Goal: Information Seeking & Learning: Learn about a topic

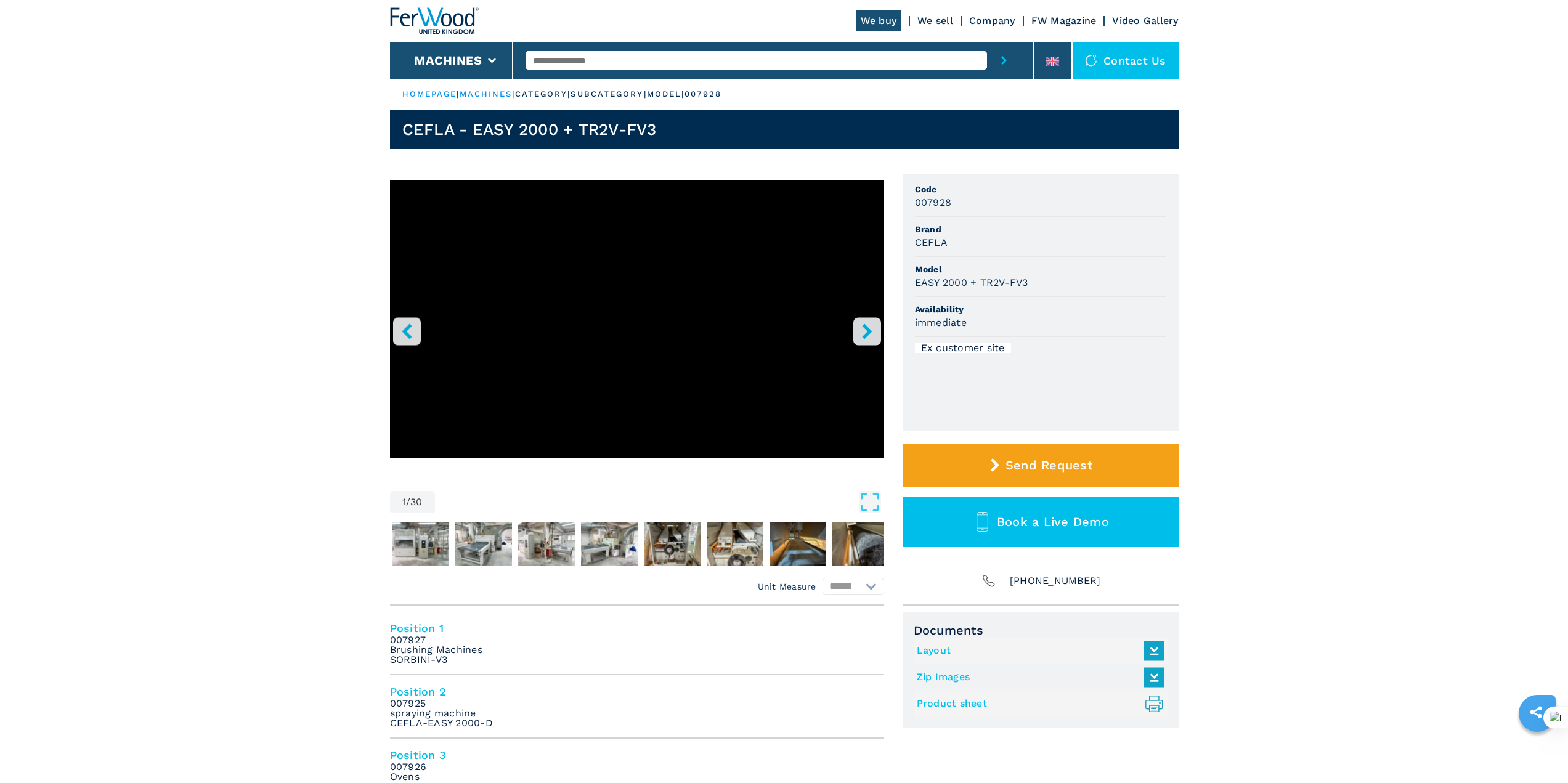
click at [868, 330] on icon "right-button" at bounding box center [866, 331] width 10 height 16
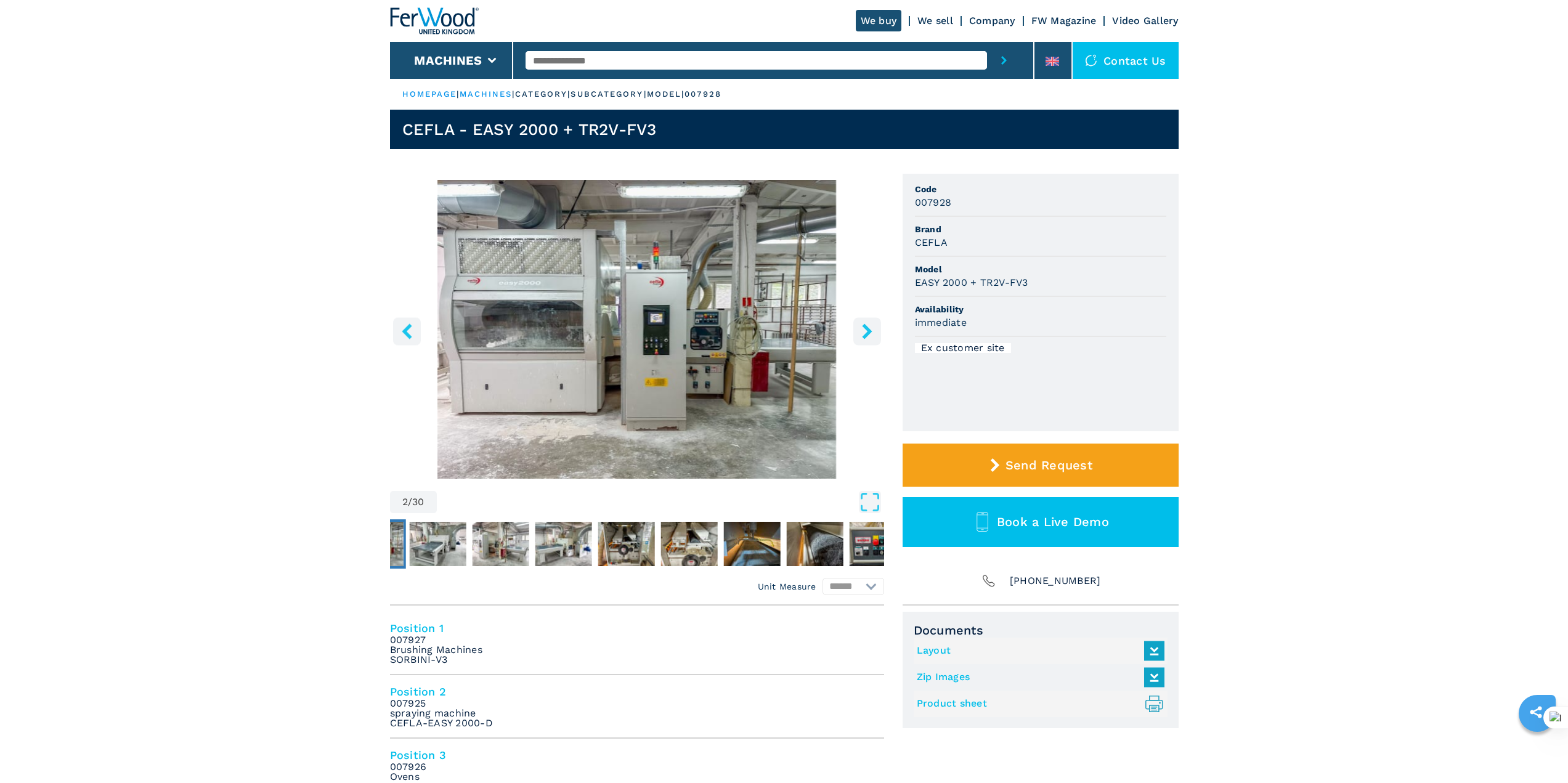
click at [863, 330] on icon "right-button" at bounding box center [867, 331] width 16 height 16
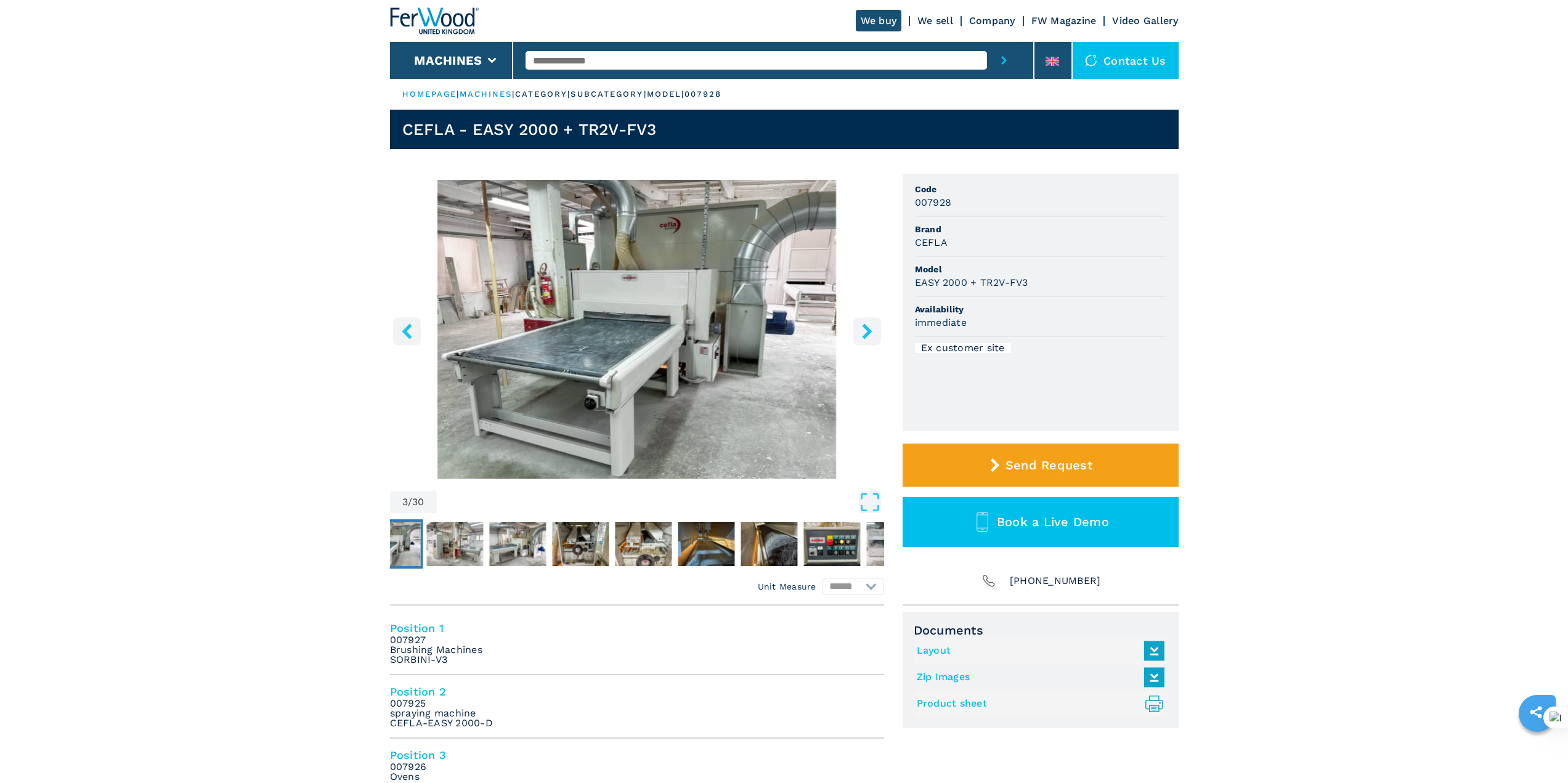
click at [863, 330] on icon "right-button" at bounding box center [867, 331] width 16 height 16
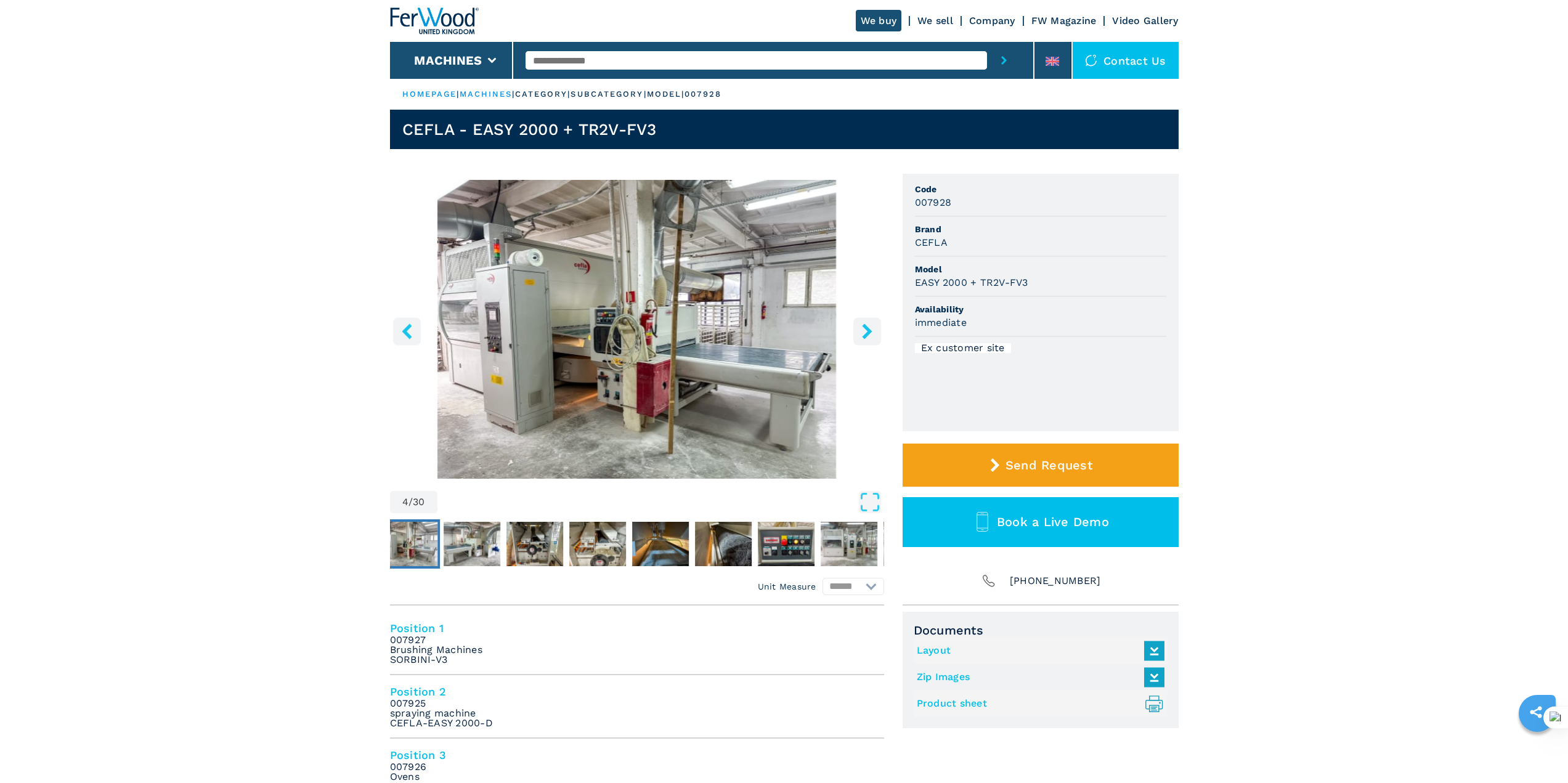
click at [863, 330] on icon "right-button" at bounding box center [867, 331] width 16 height 16
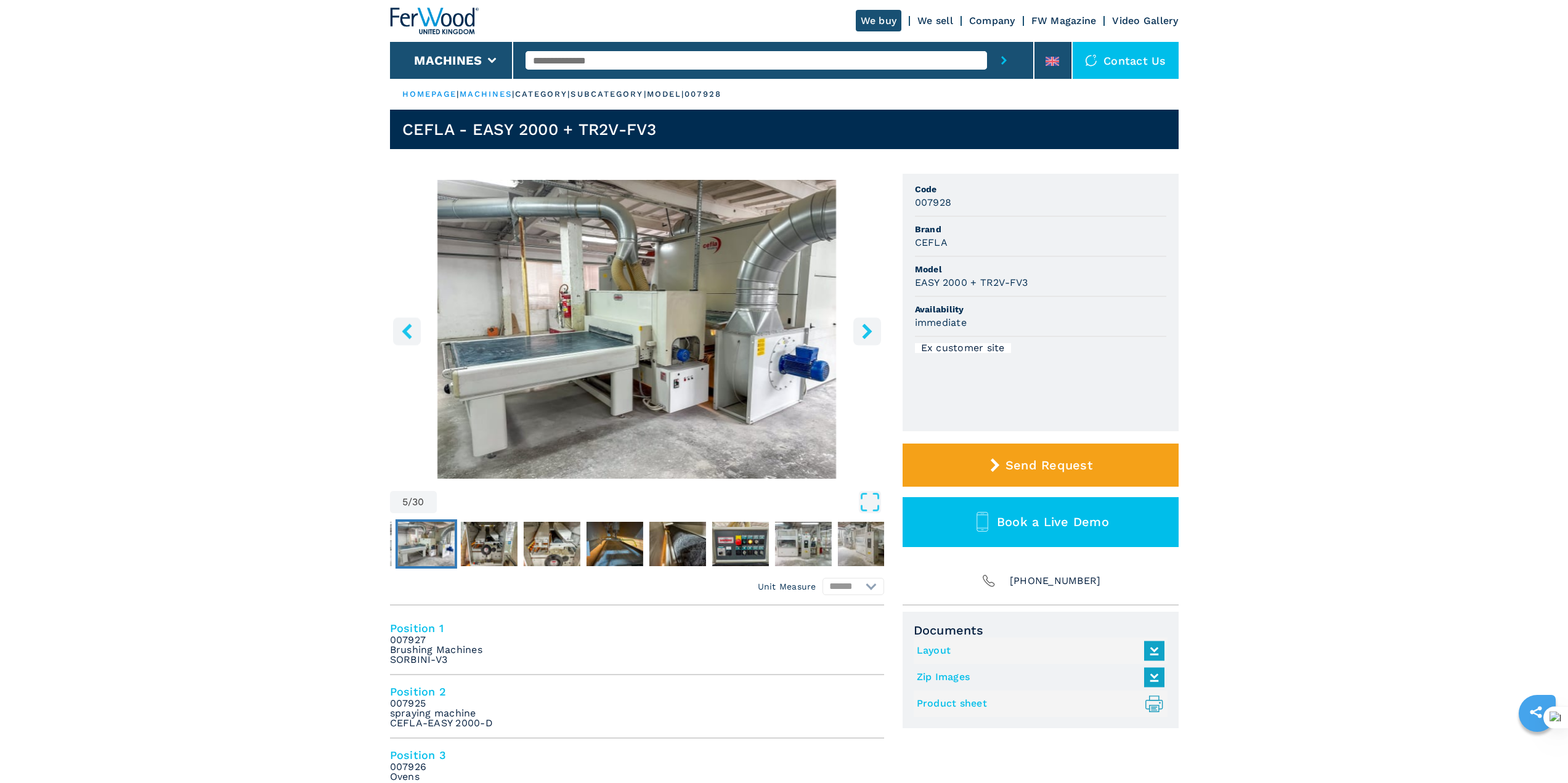
click at [863, 330] on icon "right-button" at bounding box center [867, 331] width 16 height 16
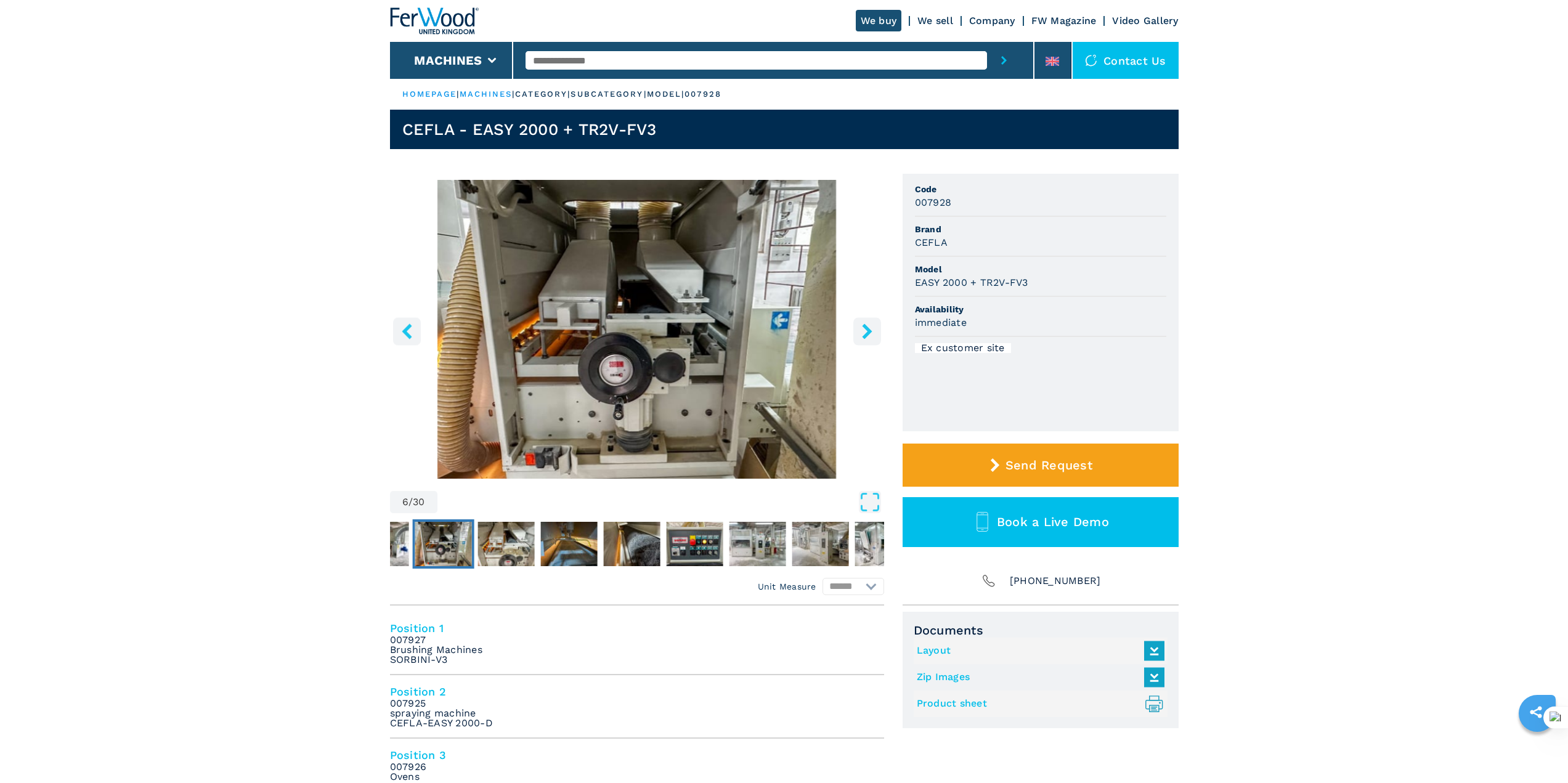
click at [863, 330] on icon "right-button" at bounding box center [867, 331] width 16 height 16
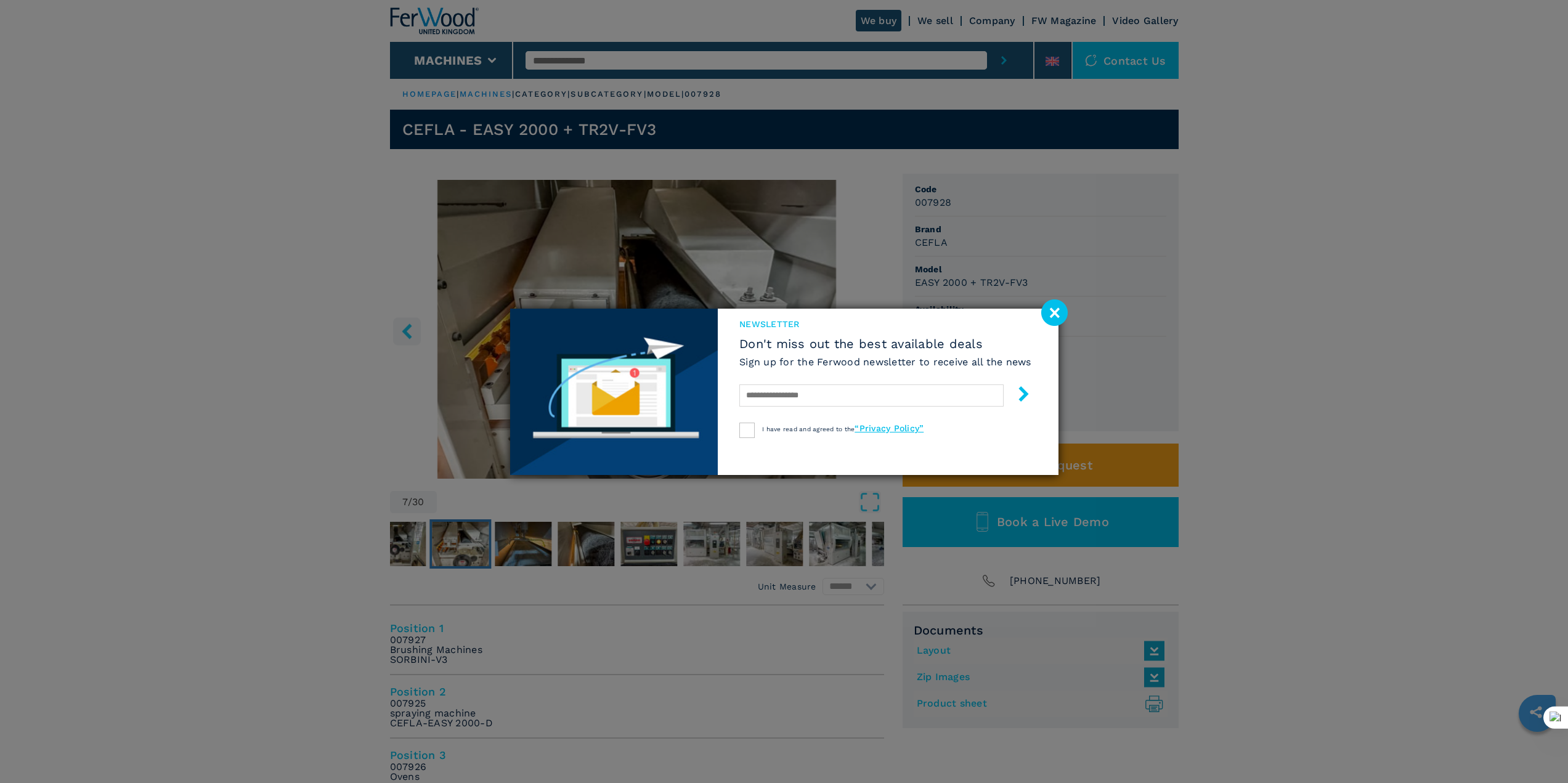
click at [1061, 319] on image at bounding box center [1054, 312] width 26 height 26
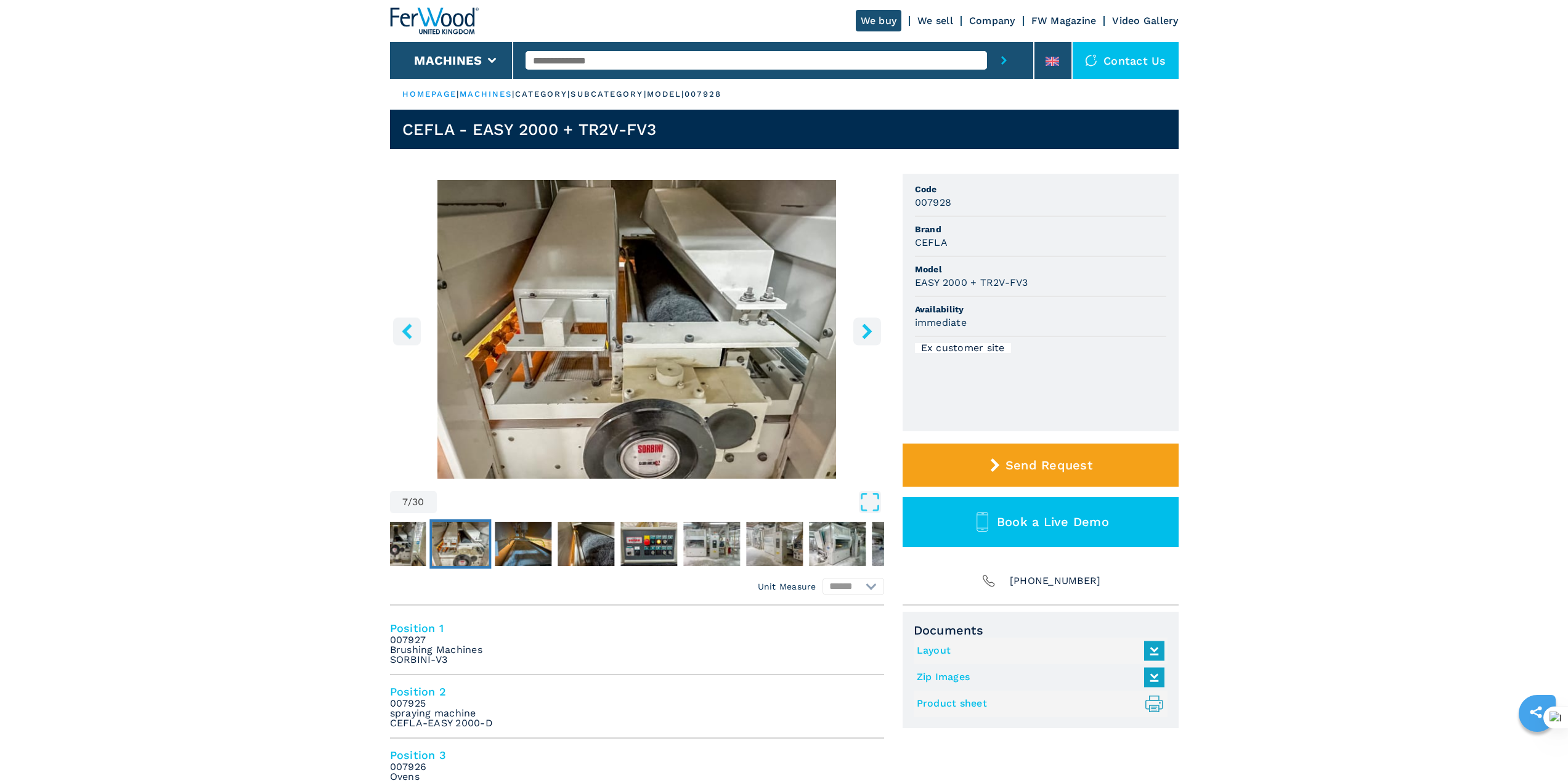
click at [861, 327] on icon "right-button" at bounding box center [867, 331] width 16 height 16
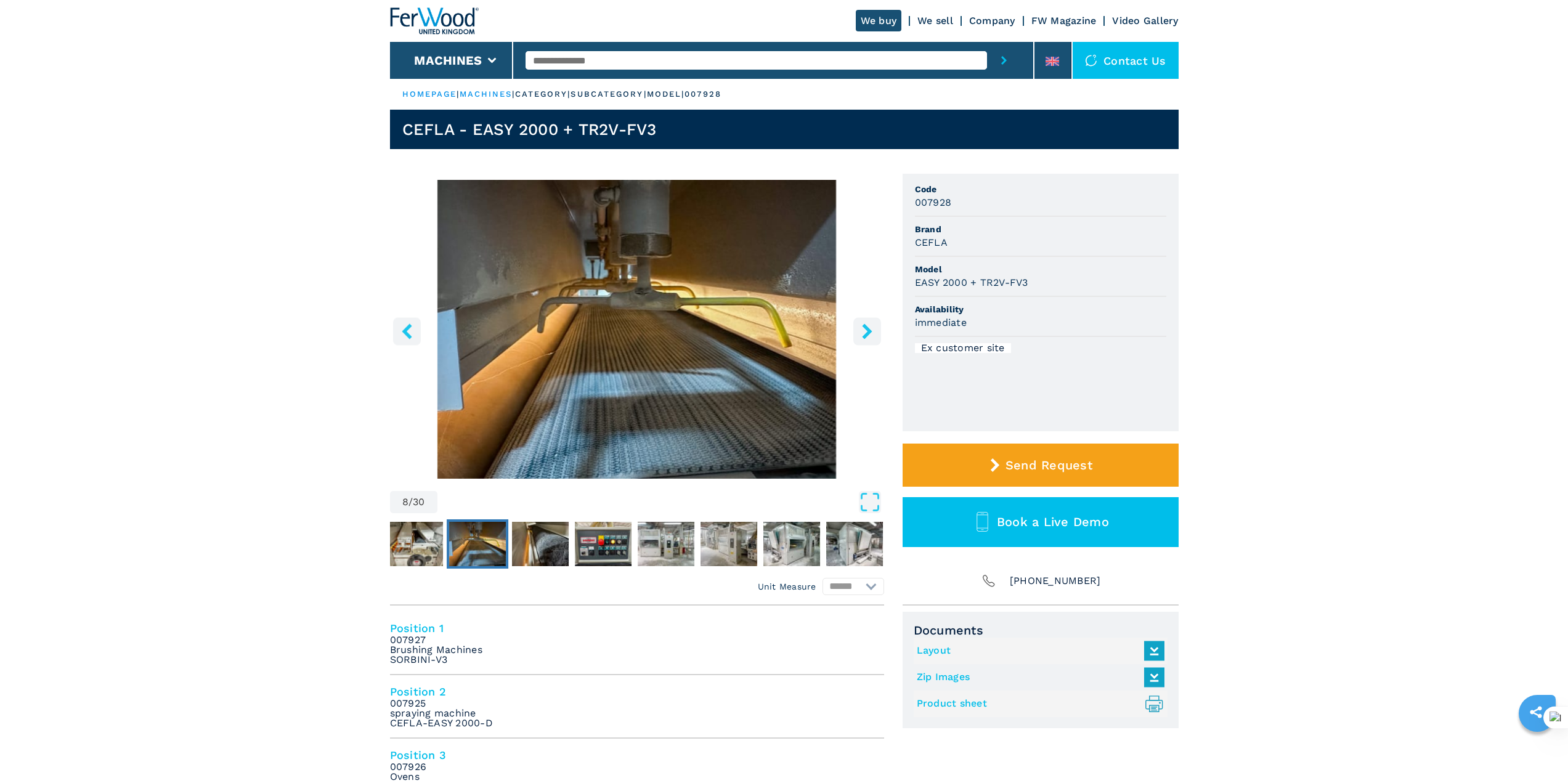
click at [861, 327] on icon "right-button" at bounding box center [867, 331] width 16 height 16
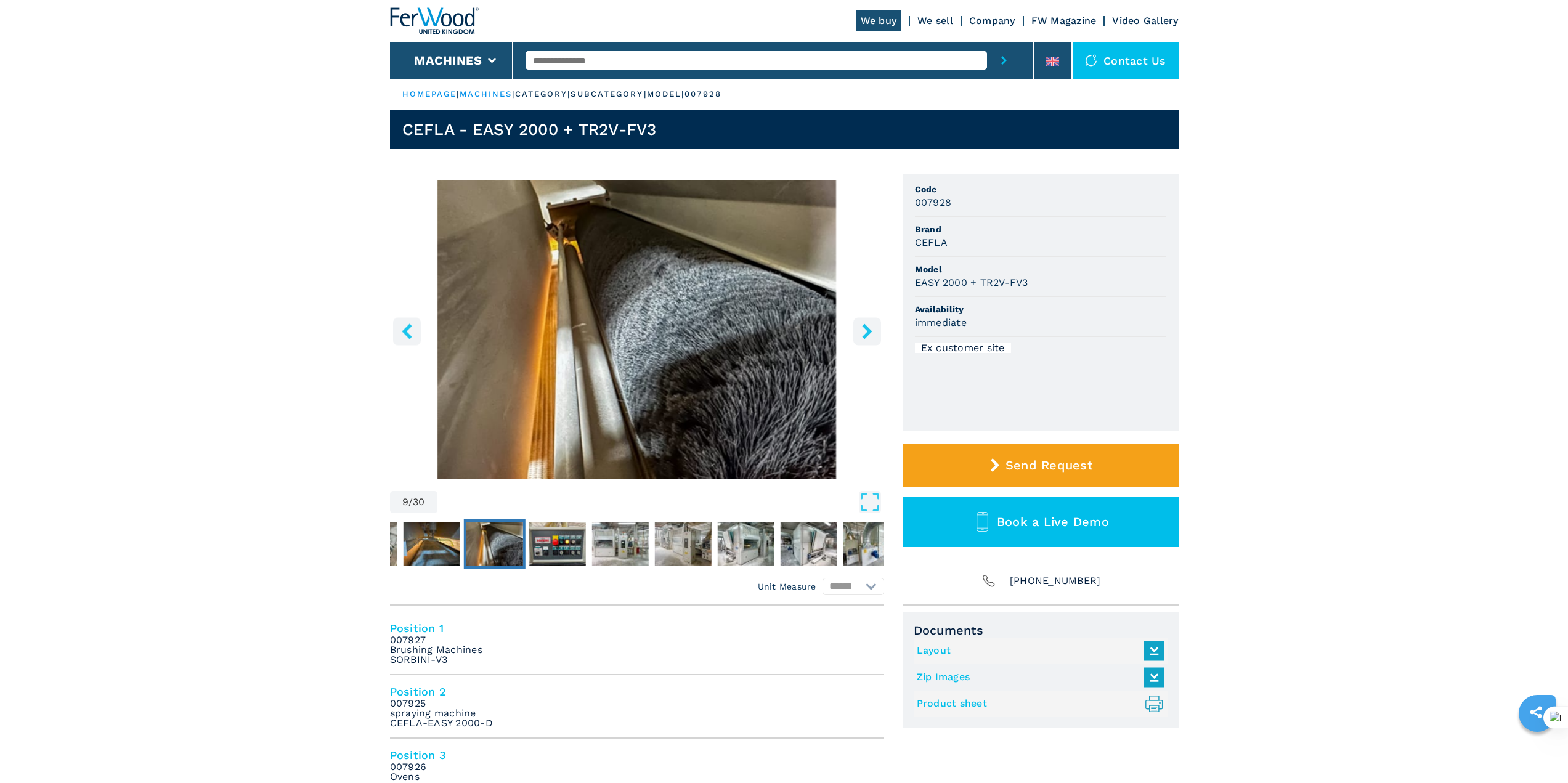
click at [861, 327] on icon "right-button" at bounding box center [867, 331] width 16 height 16
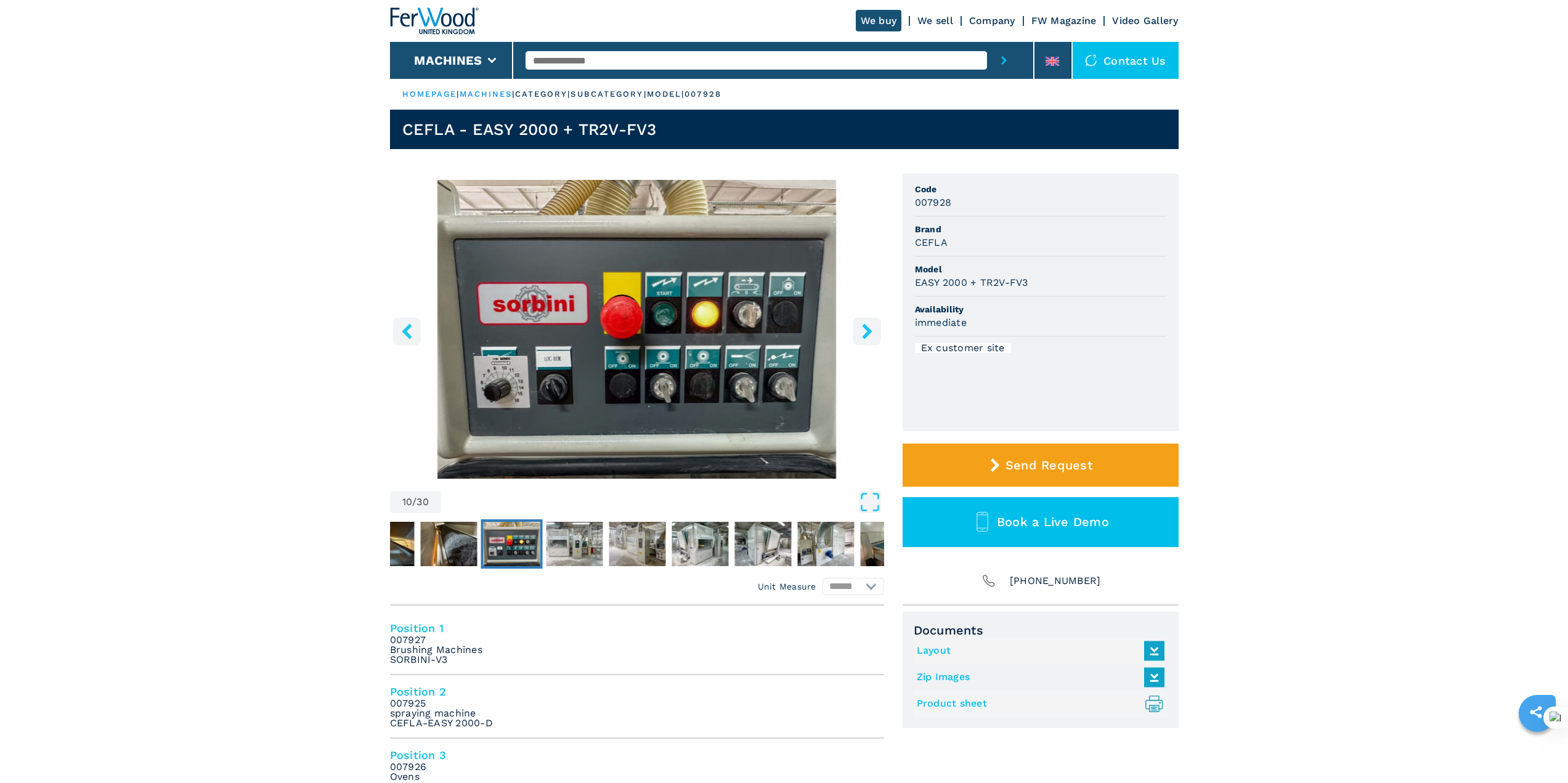
click at [861, 327] on icon "right-button" at bounding box center [867, 331] width 16 height 16
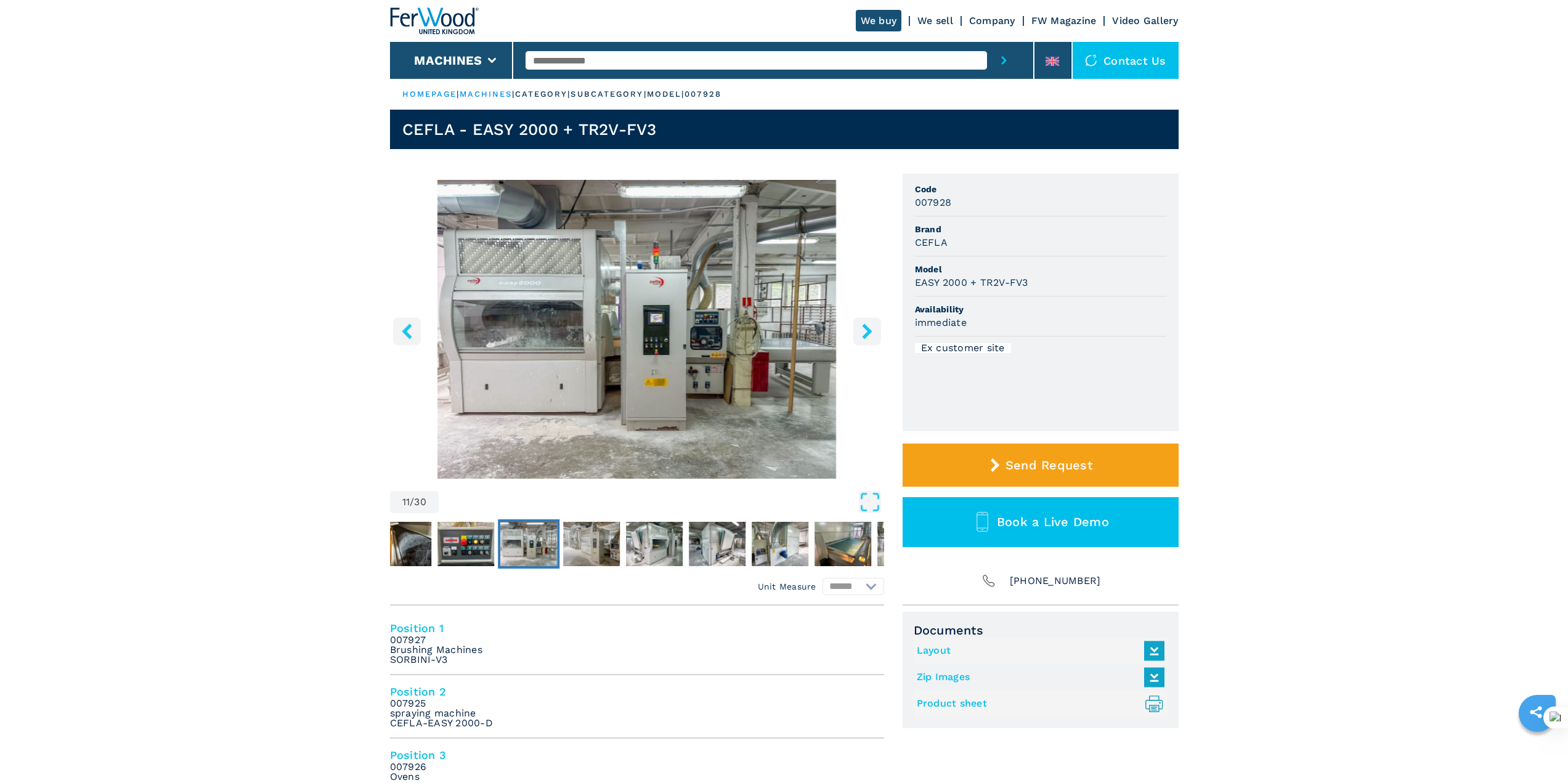
click at [862, 327] on icon "right-button" at bounding box center [867, 331] width 16 height 16
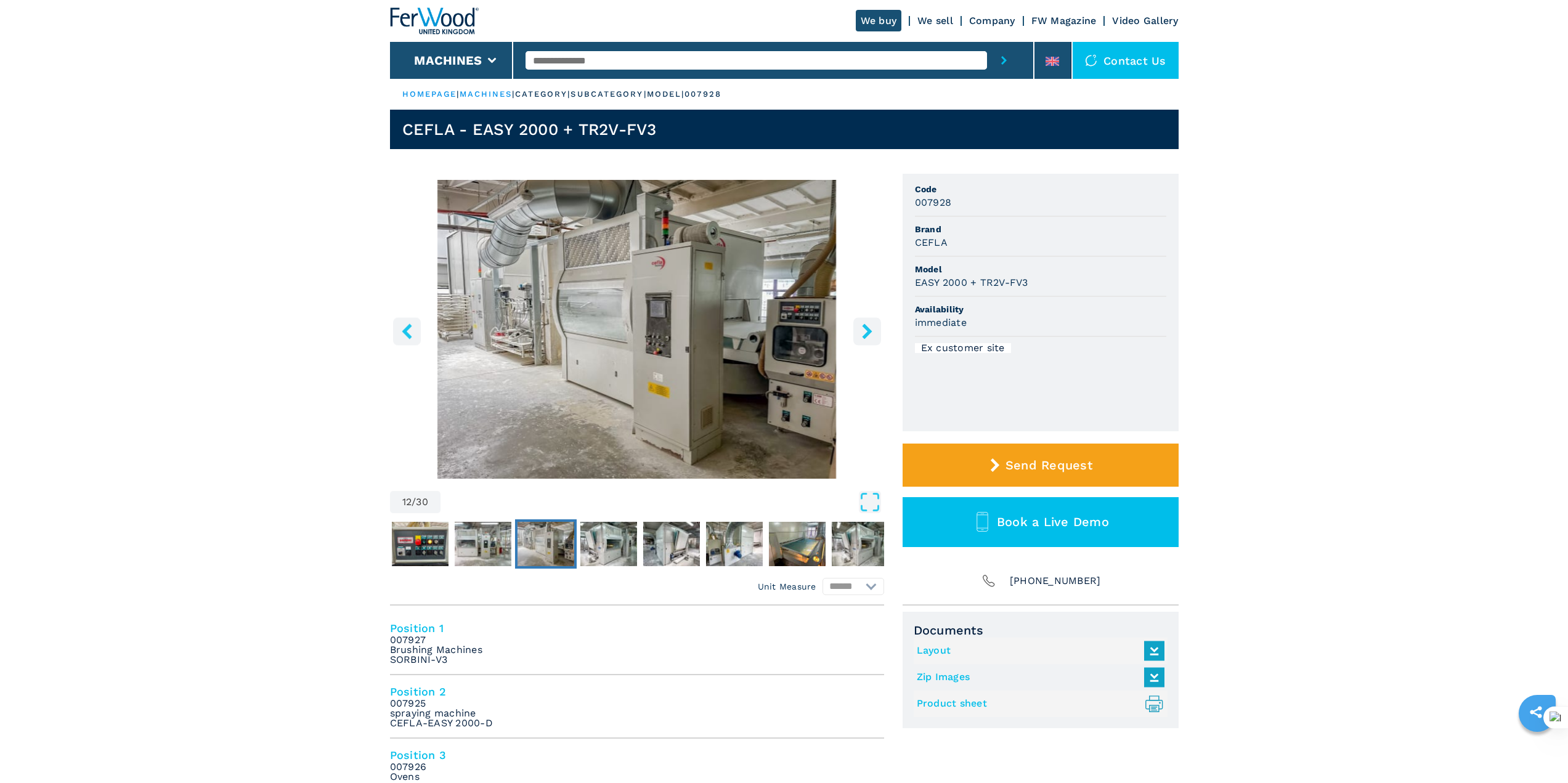
click at [862, 327] on icon "right-button" at bounding box center [867, 331] width 16 height 16
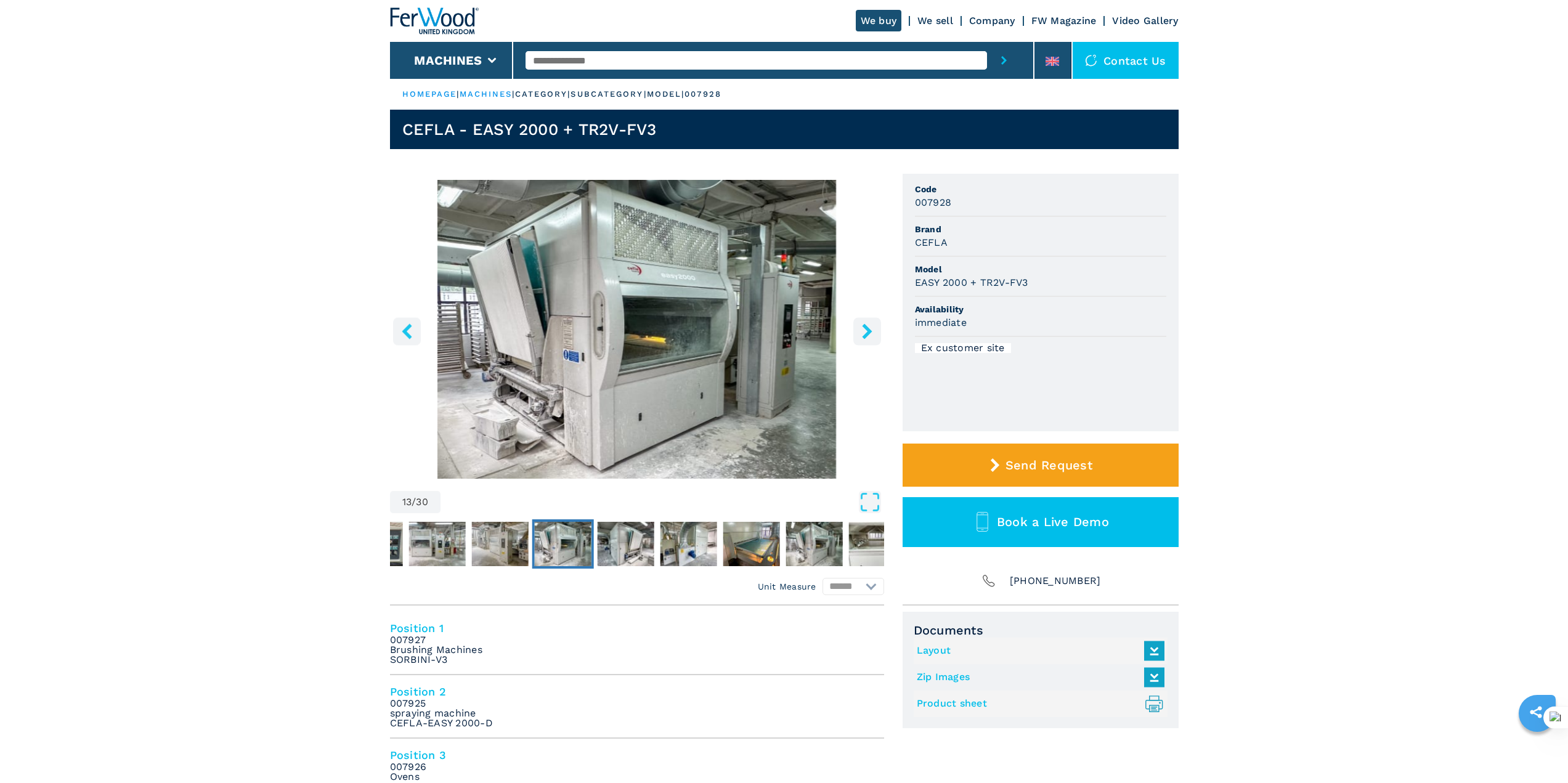
click at [862, 327] on icon "right-button" at bounding box center [867, 331] width 16 height 16
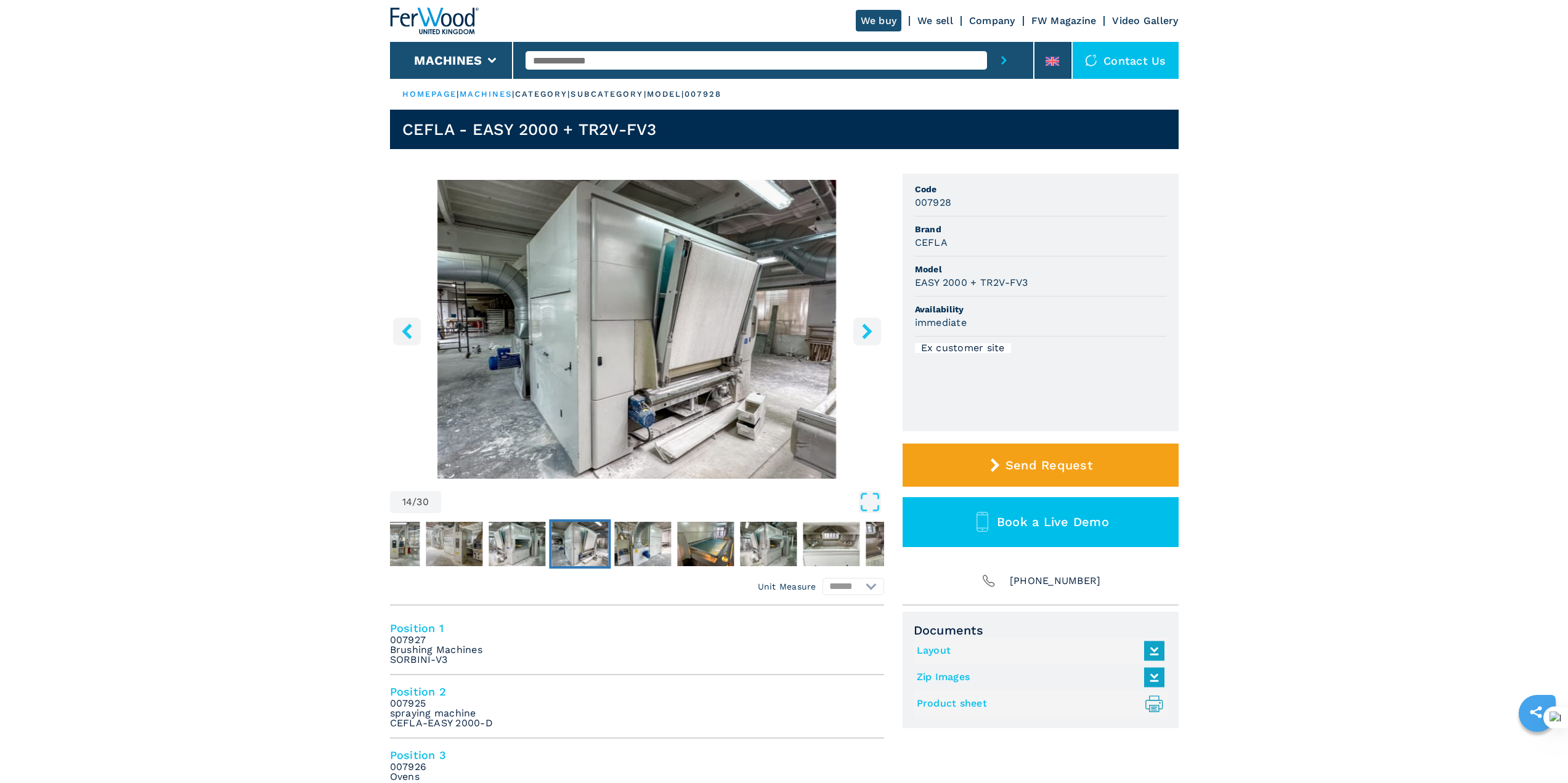
click at [862, 327] on icon "right-button" at bounding box center [867, 331] width 16 height 16
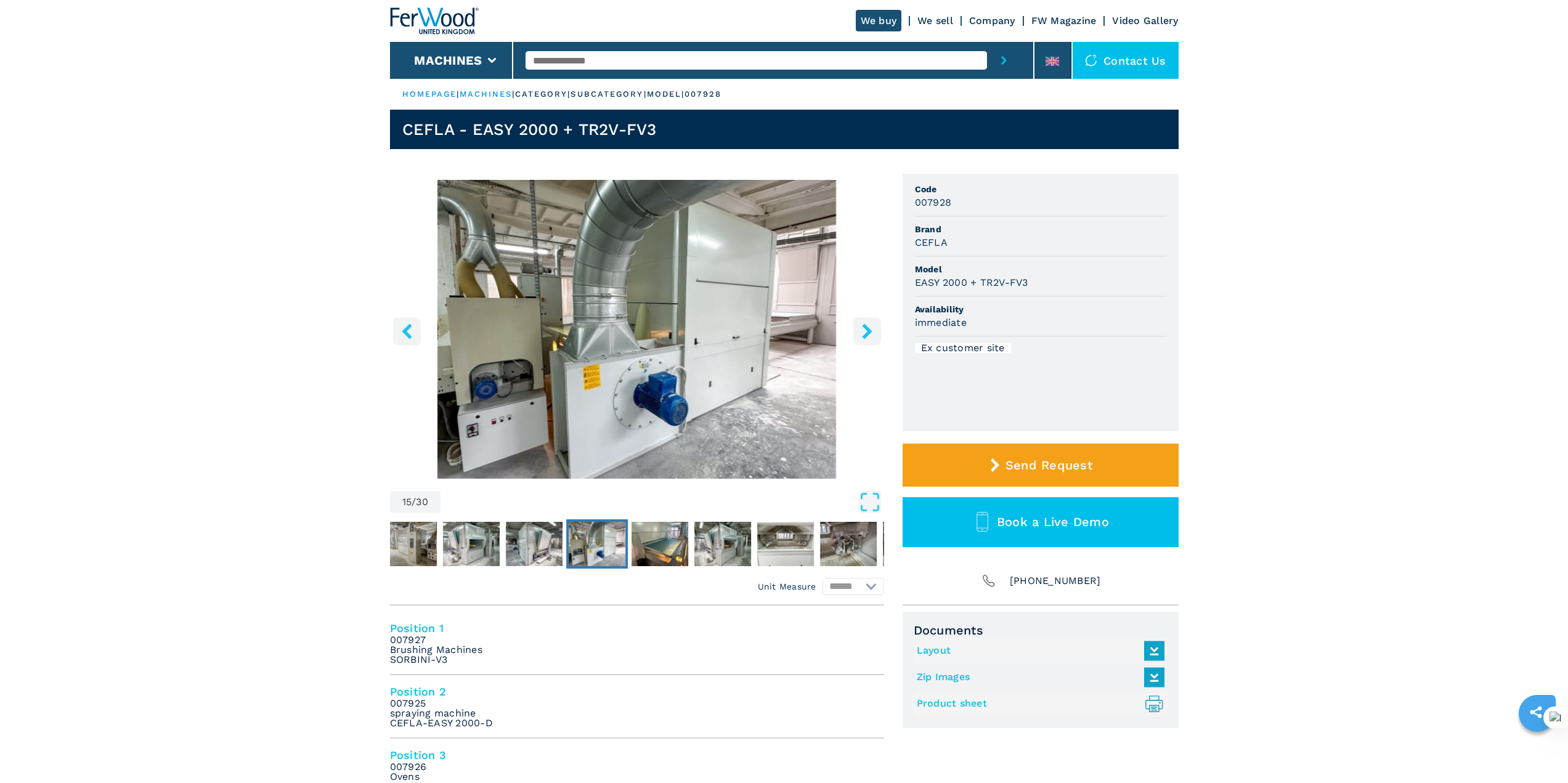
click at [862, 327] on icon "right-button" at bounding box center [867, 331] width 16 height 16
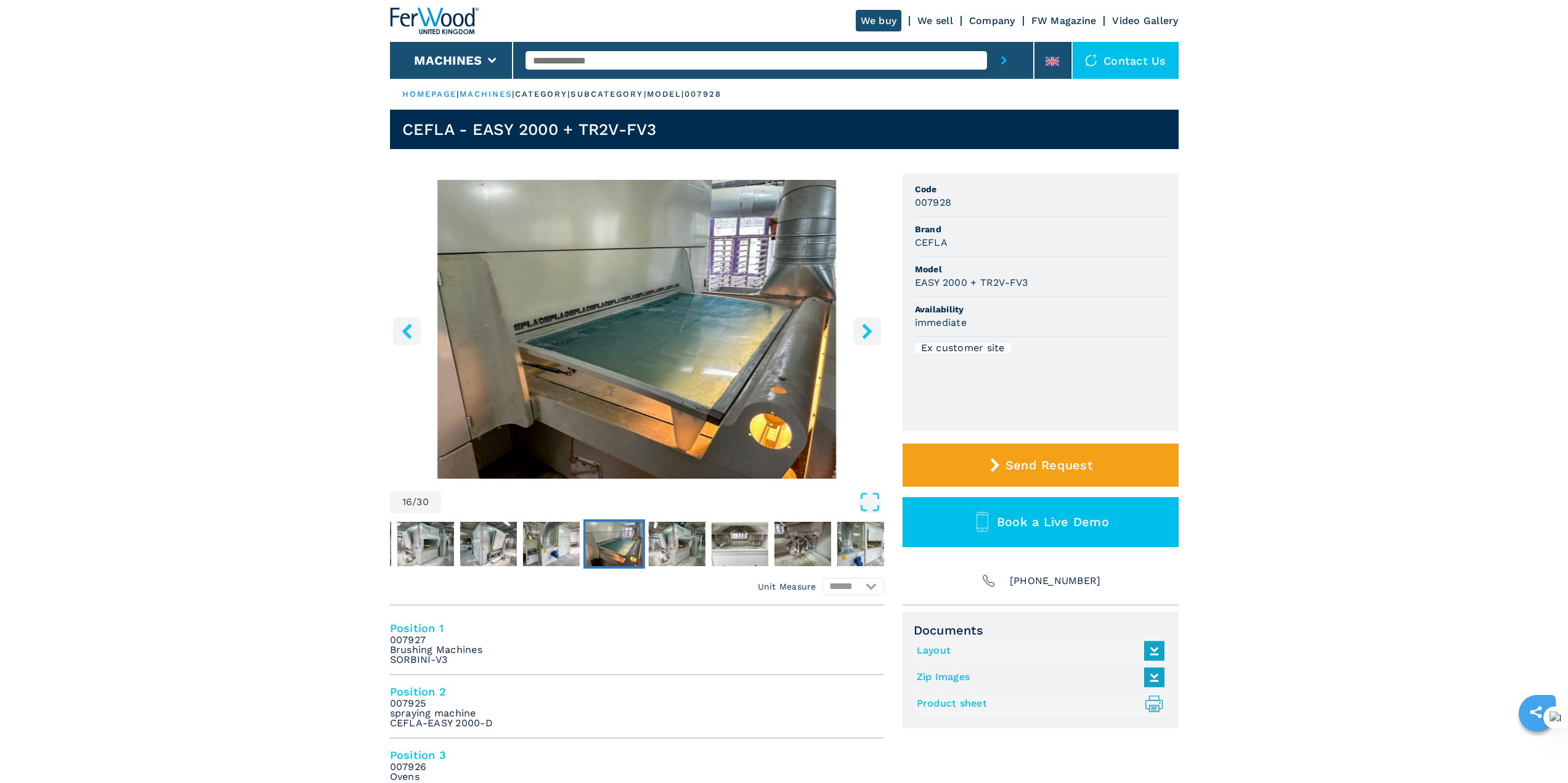
click at [862, 327] on icon "right-button" at bounding box center [867, 331] width 16 height 16
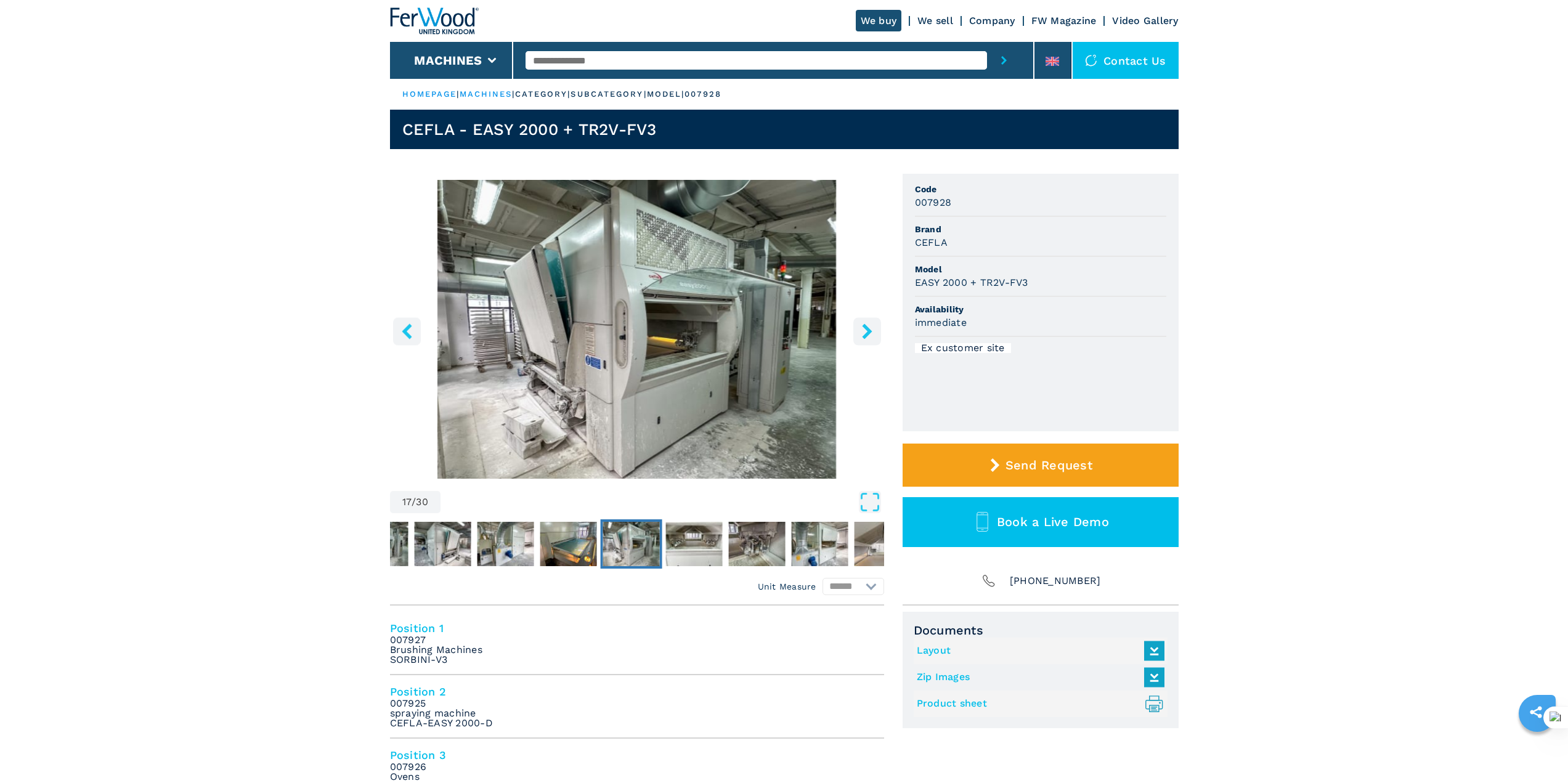
click at [862, 327] on icon "right-button" at bounding box center [867, 331] width 16 height 16
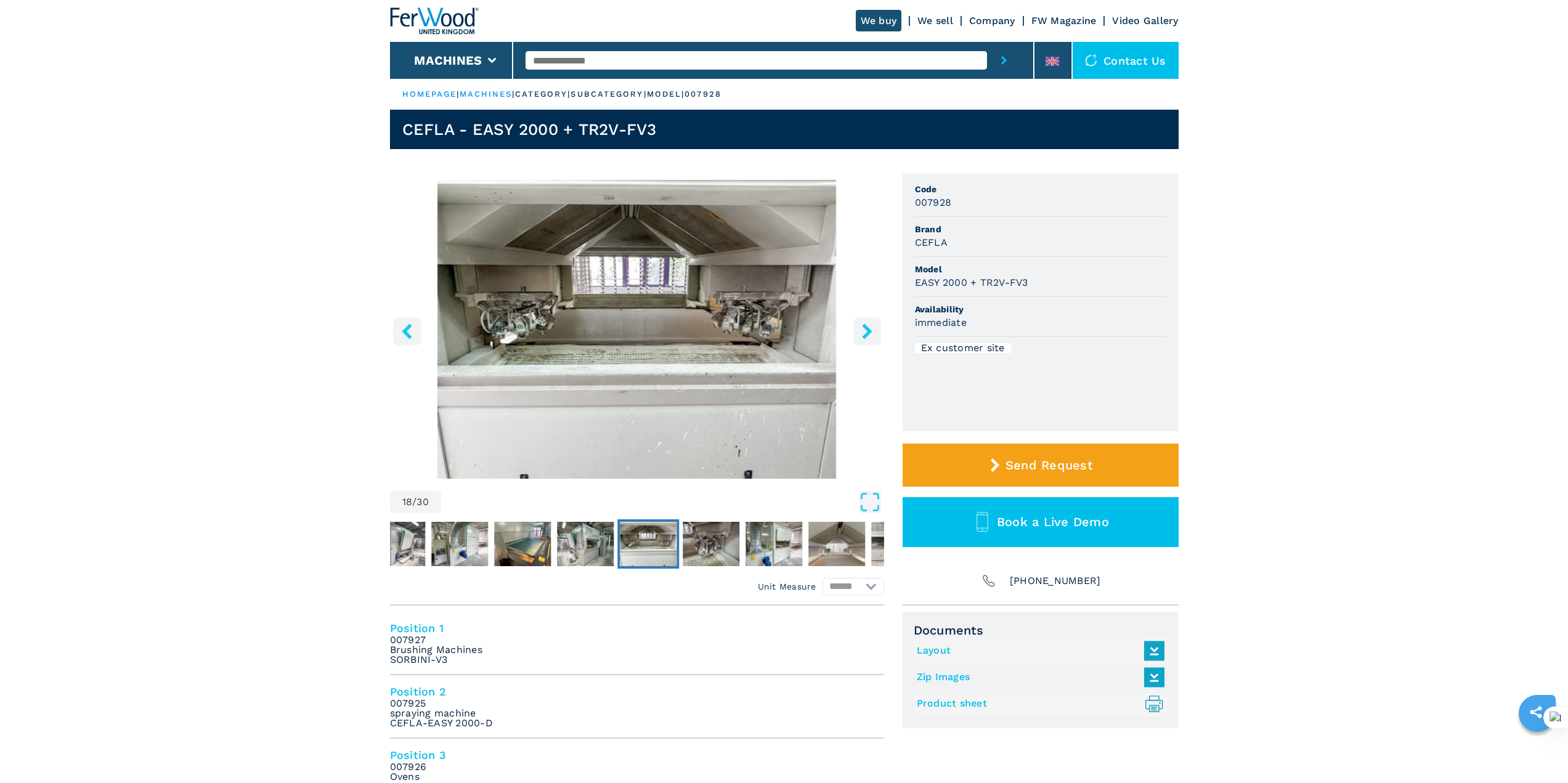
click at [862, 327] on icon "right-button" at bounding box center [867, 331] width 16 height 16
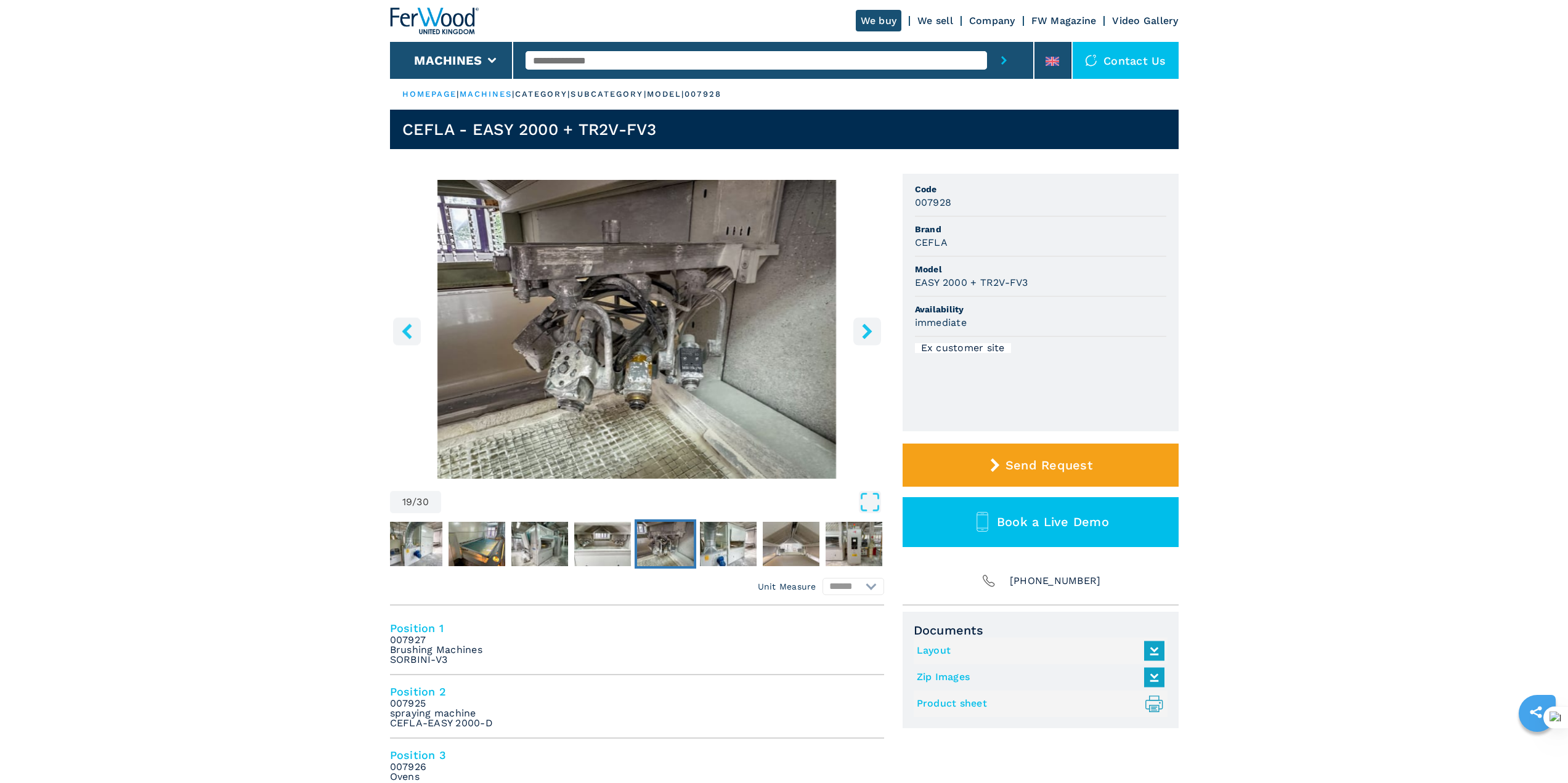
click at [399, 334] on icon "left-button" at bounding box center [407, 331] width 16 height 16
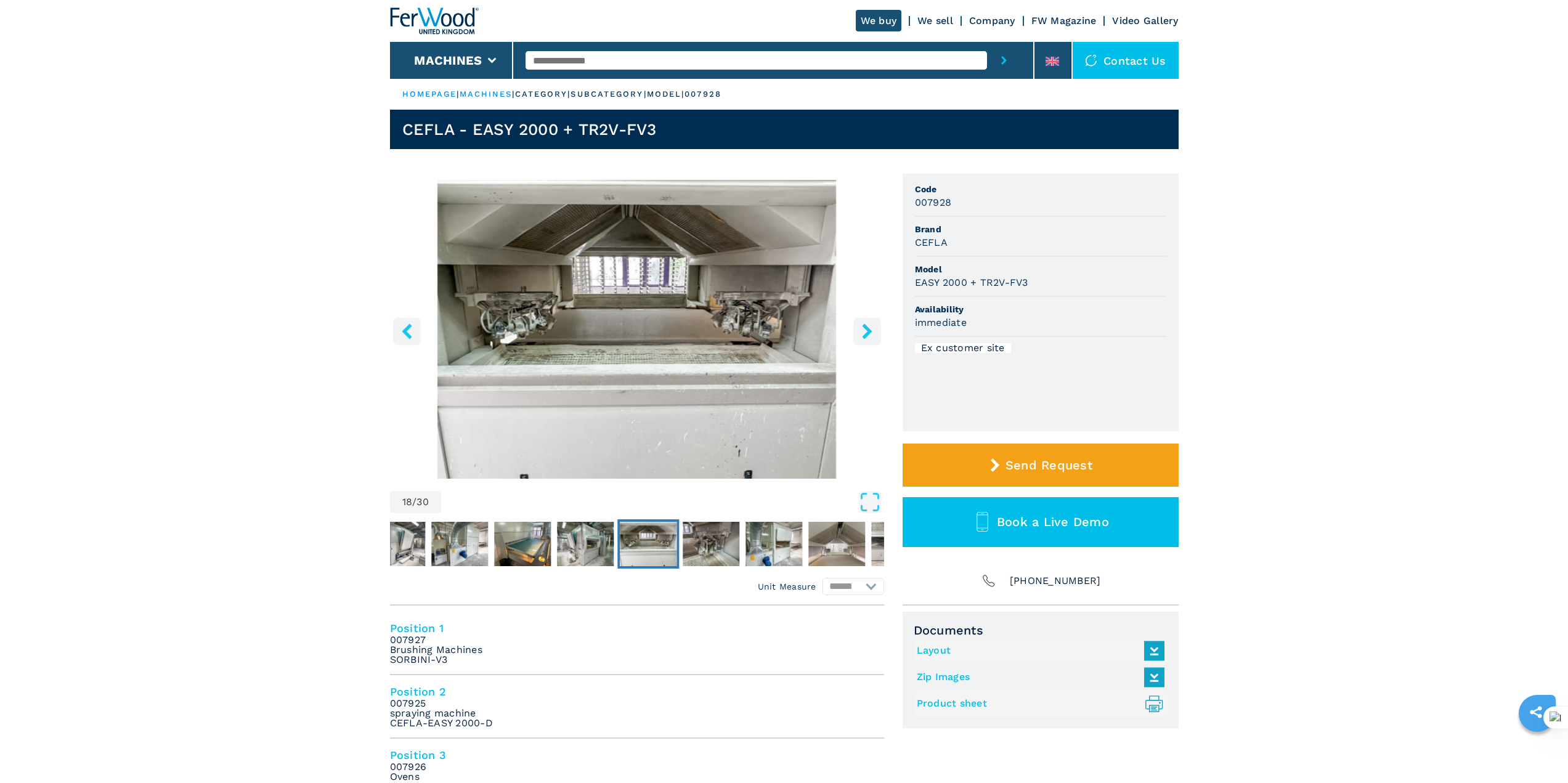
click at [869, 333] on icon "right-button" at bounding box center [866, 331] width 10 height 16
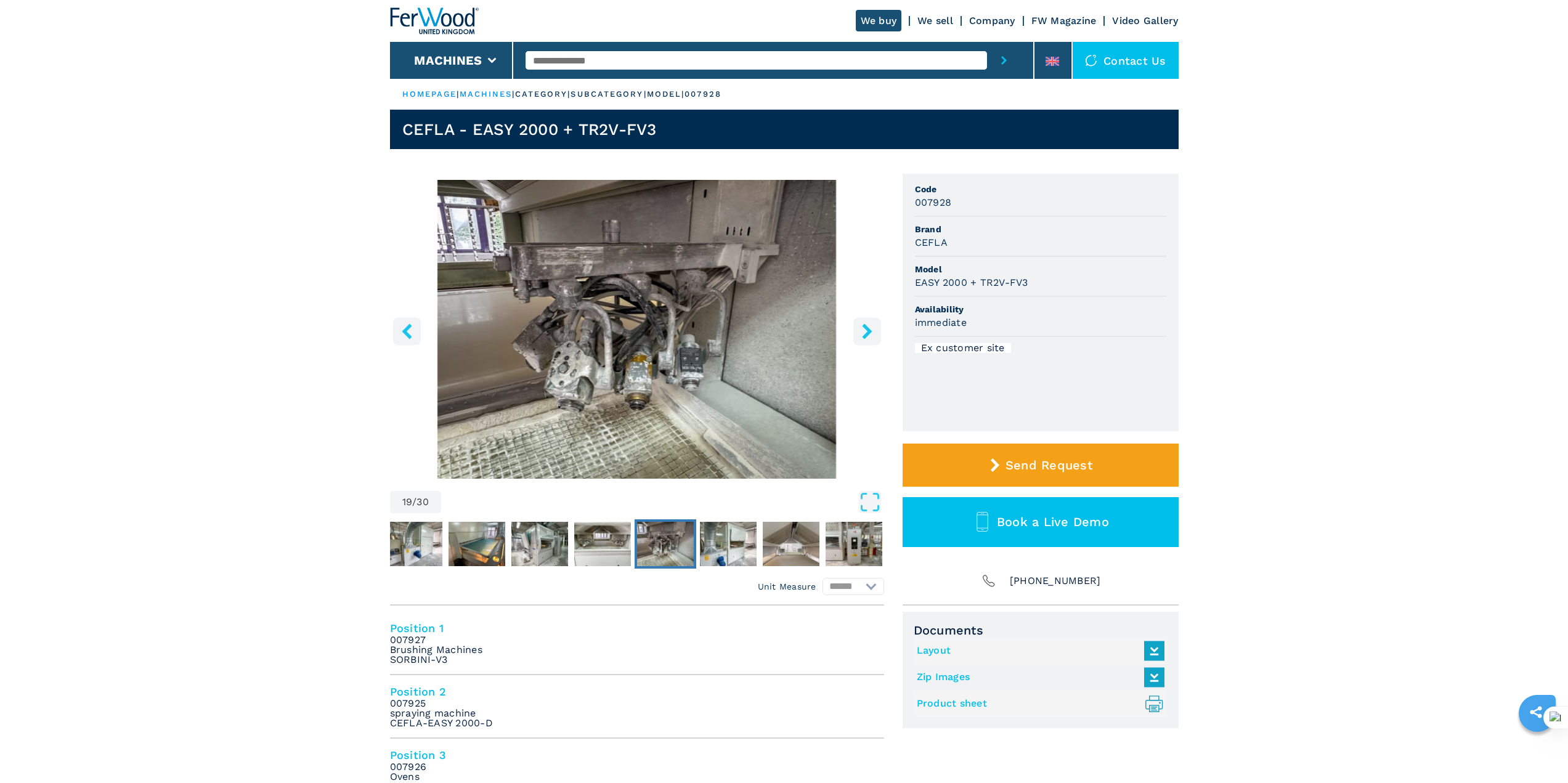
click at [869, 333] on icon "right-button" at bounding box center [866, 331] width 10 height 16
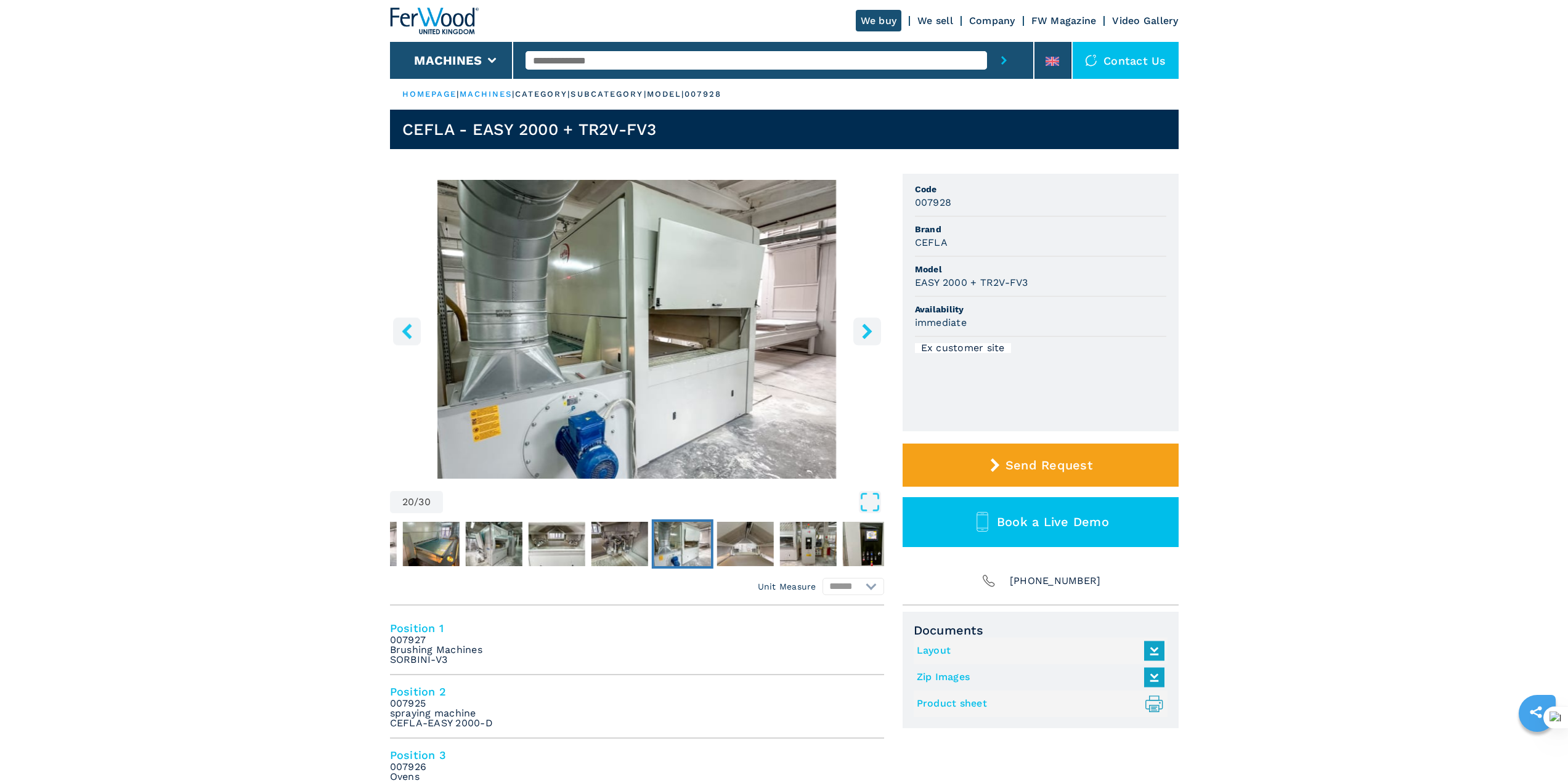
click at [869, 333] on icon "right-button" at bounding box center [866, 331] width 10 height 16
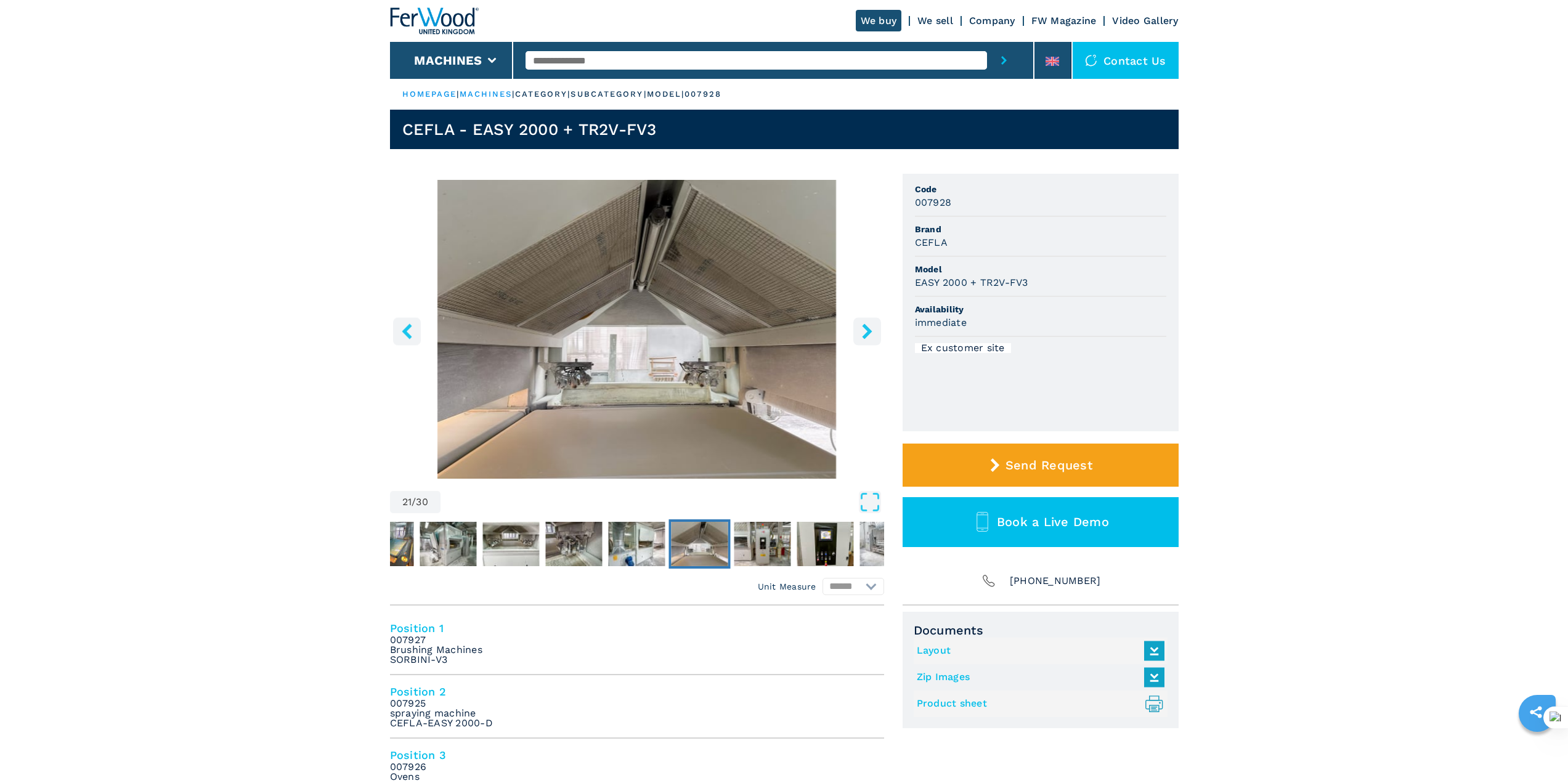
click at [869, 333] on icon "right-button" at bounding box center [866, 331] width 10 height 16
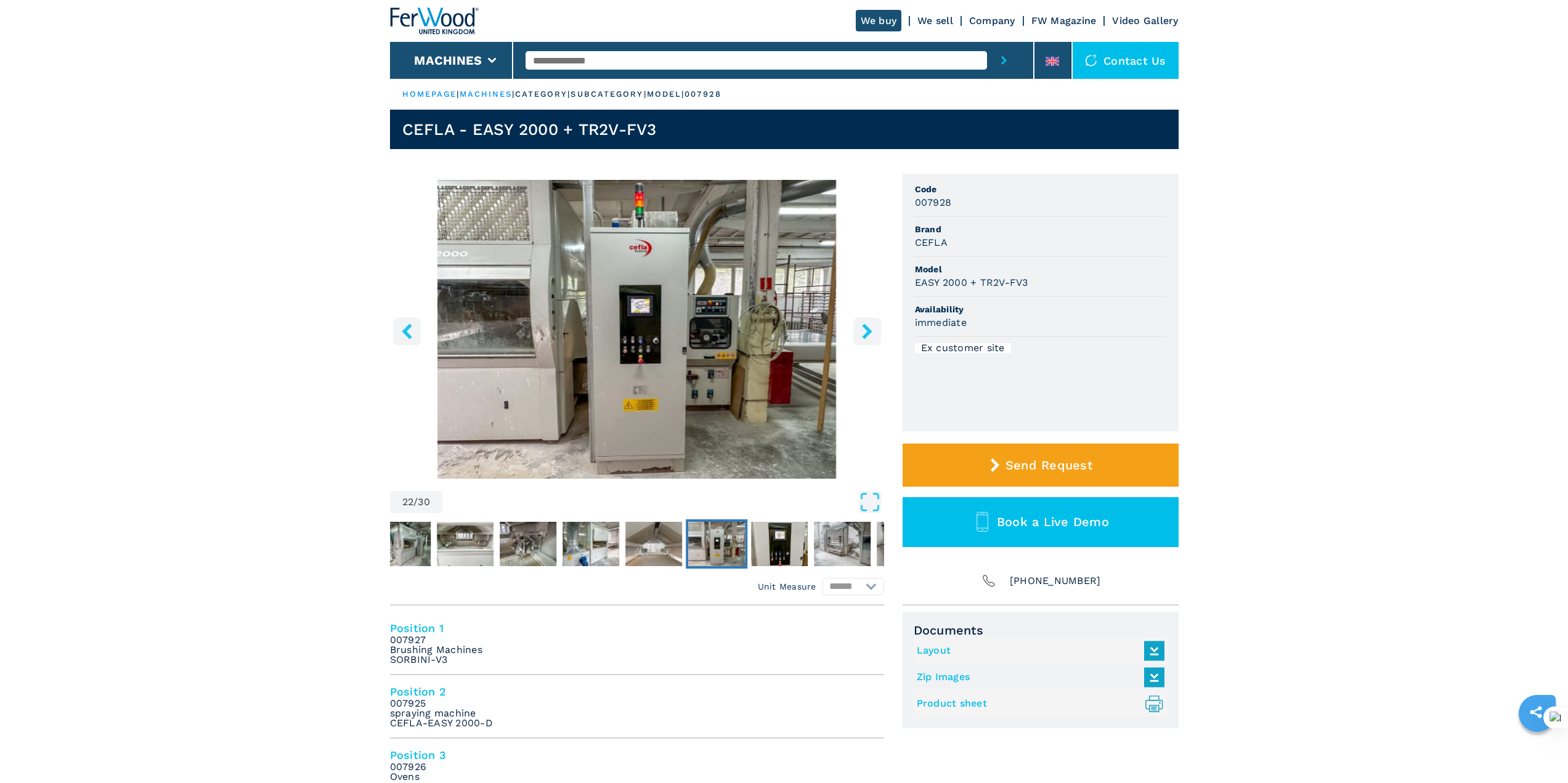
click at [869, 333] on icon "right-button" at bounding box center [866, 331] width 10 height 16
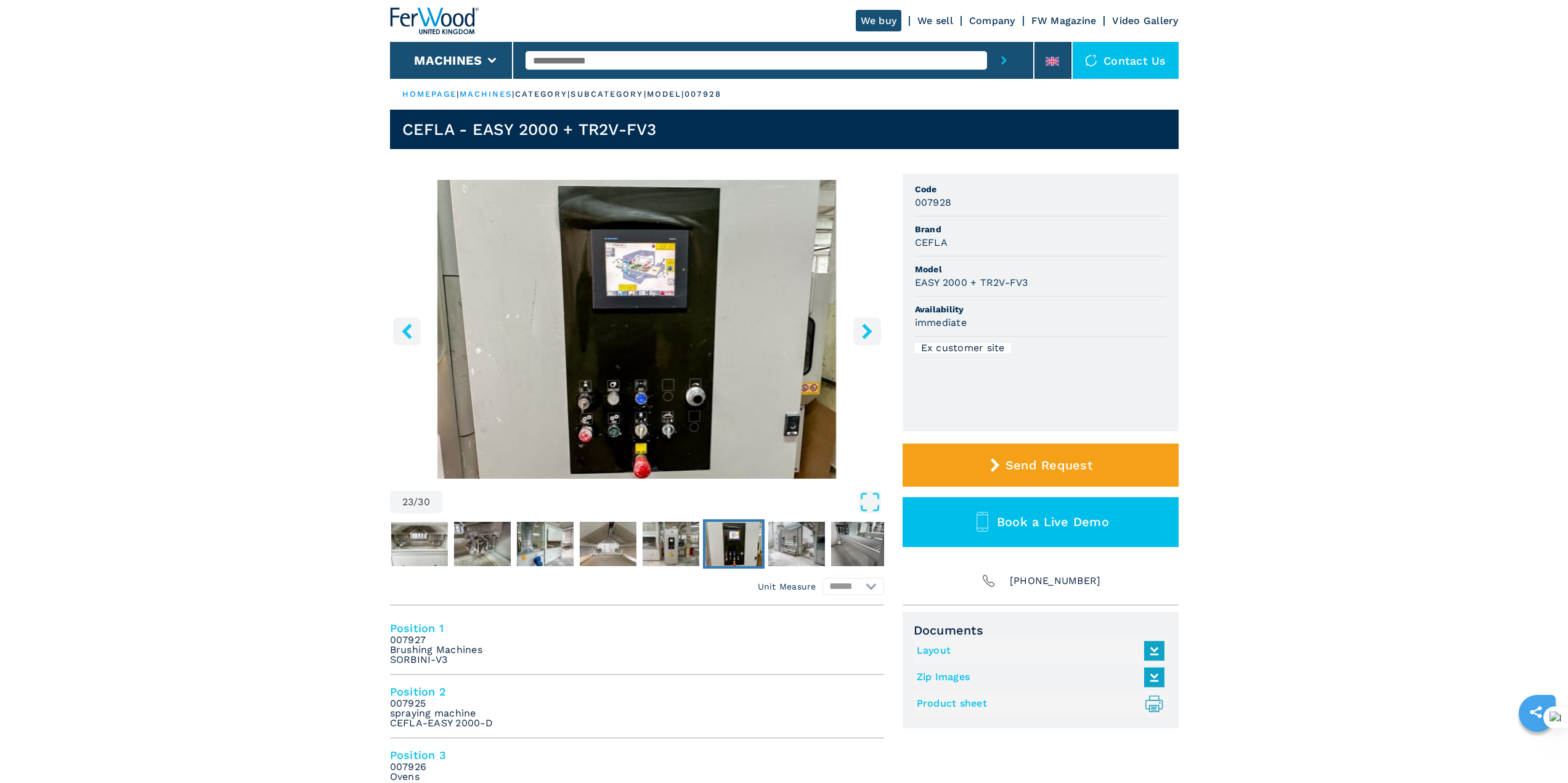
click at [869, 333] on icon "right-button" at bounding box center [866, 331] width 10 height 16
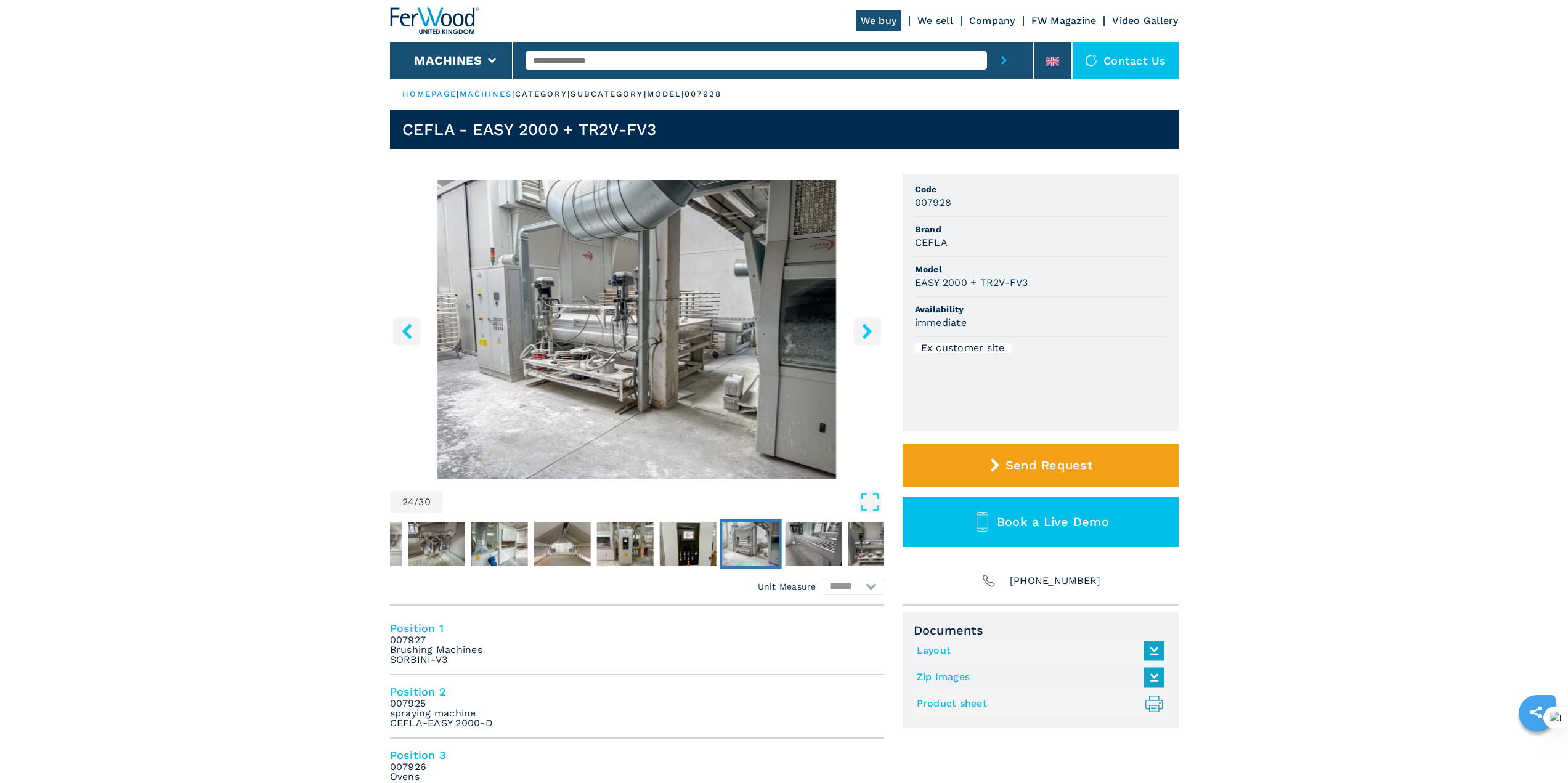
click at [869, 333] on icon "right-button" at bounding box center [866, 331] width 10 height 16
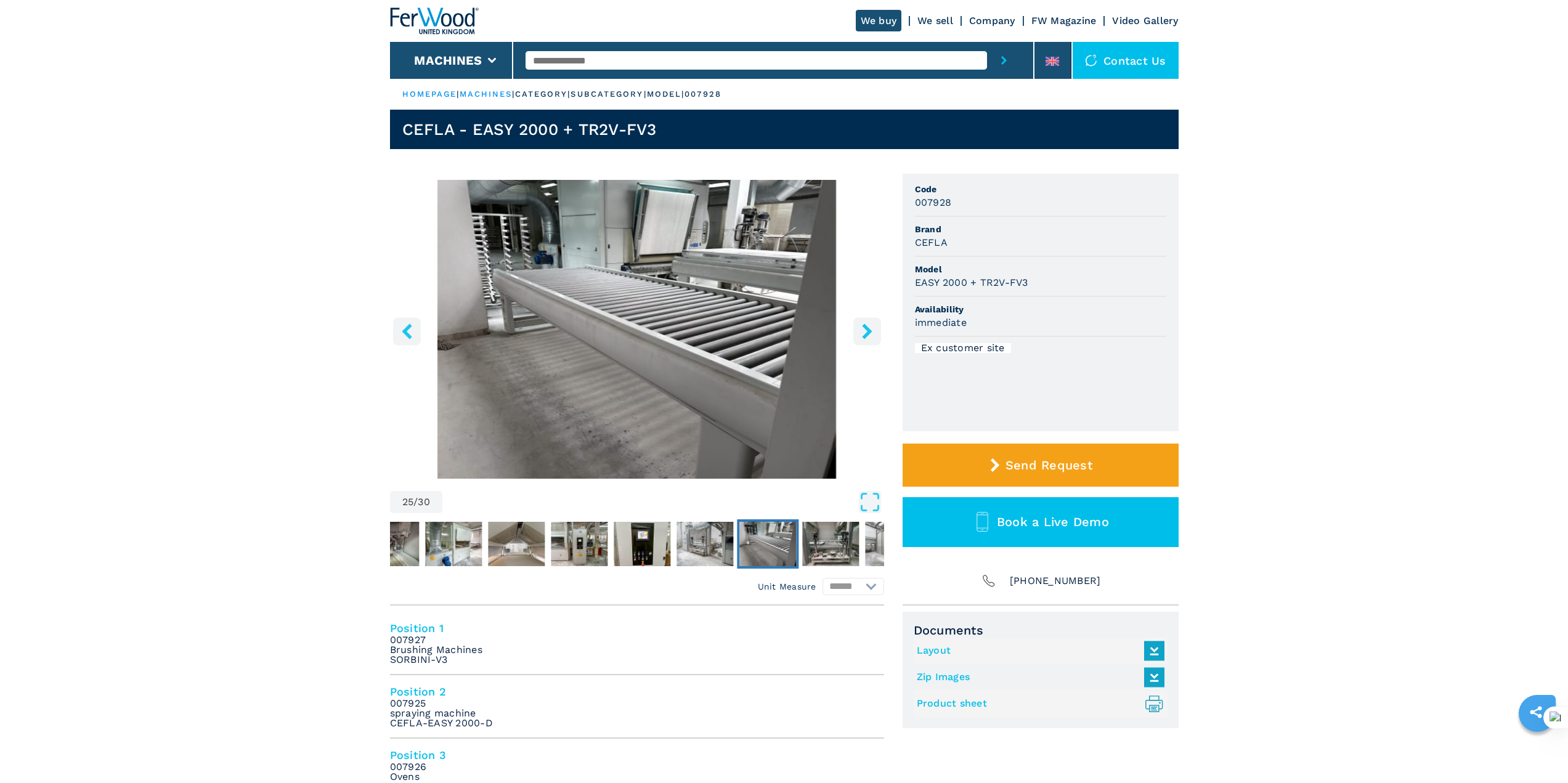
click at [869, 333] on icon "right-button" at bounding box center [866, 331] width 10 height 16
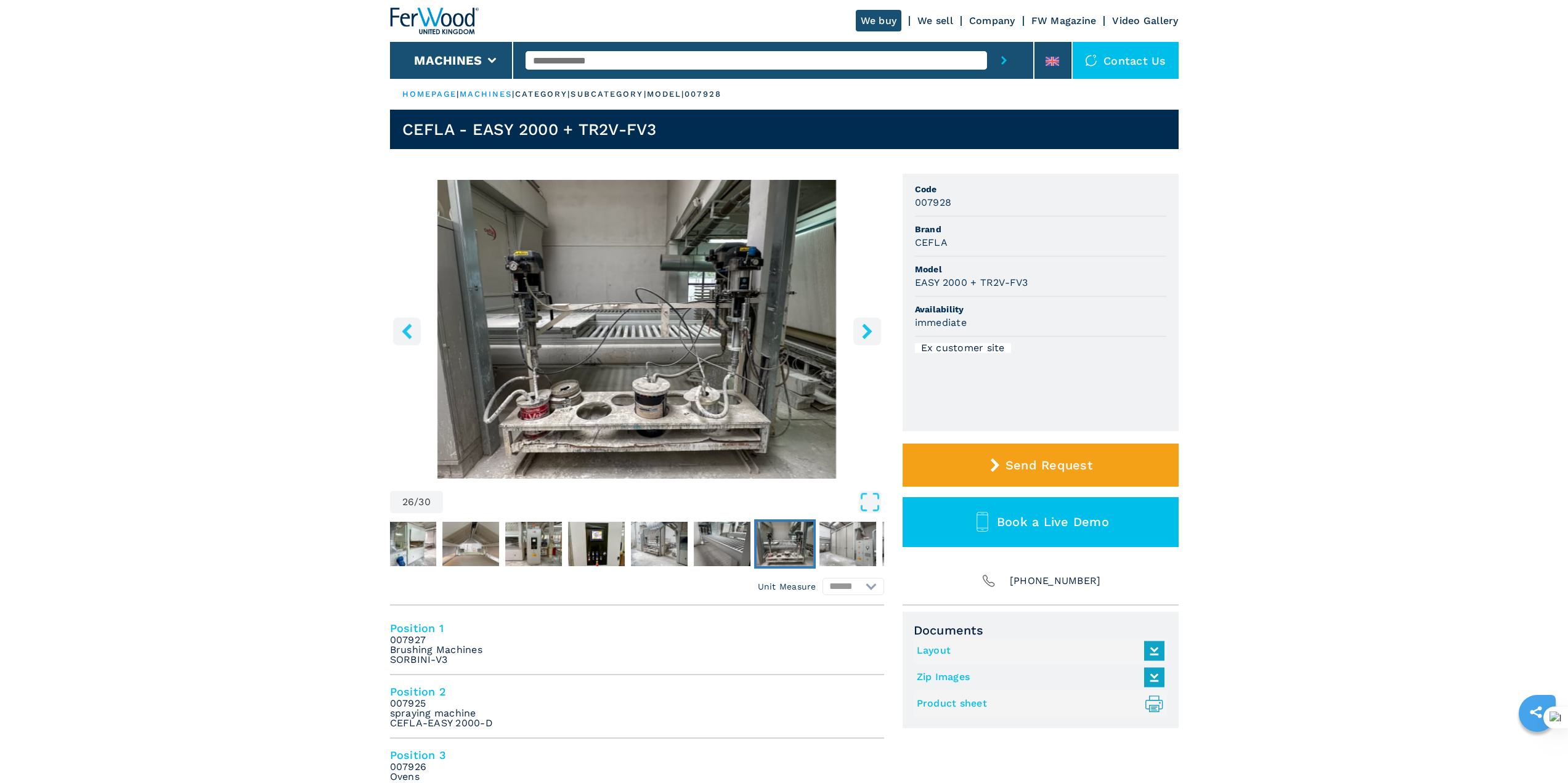
click at [872, 330] on icon "right-button" at bounding box center [867, 331] width 16 height 16
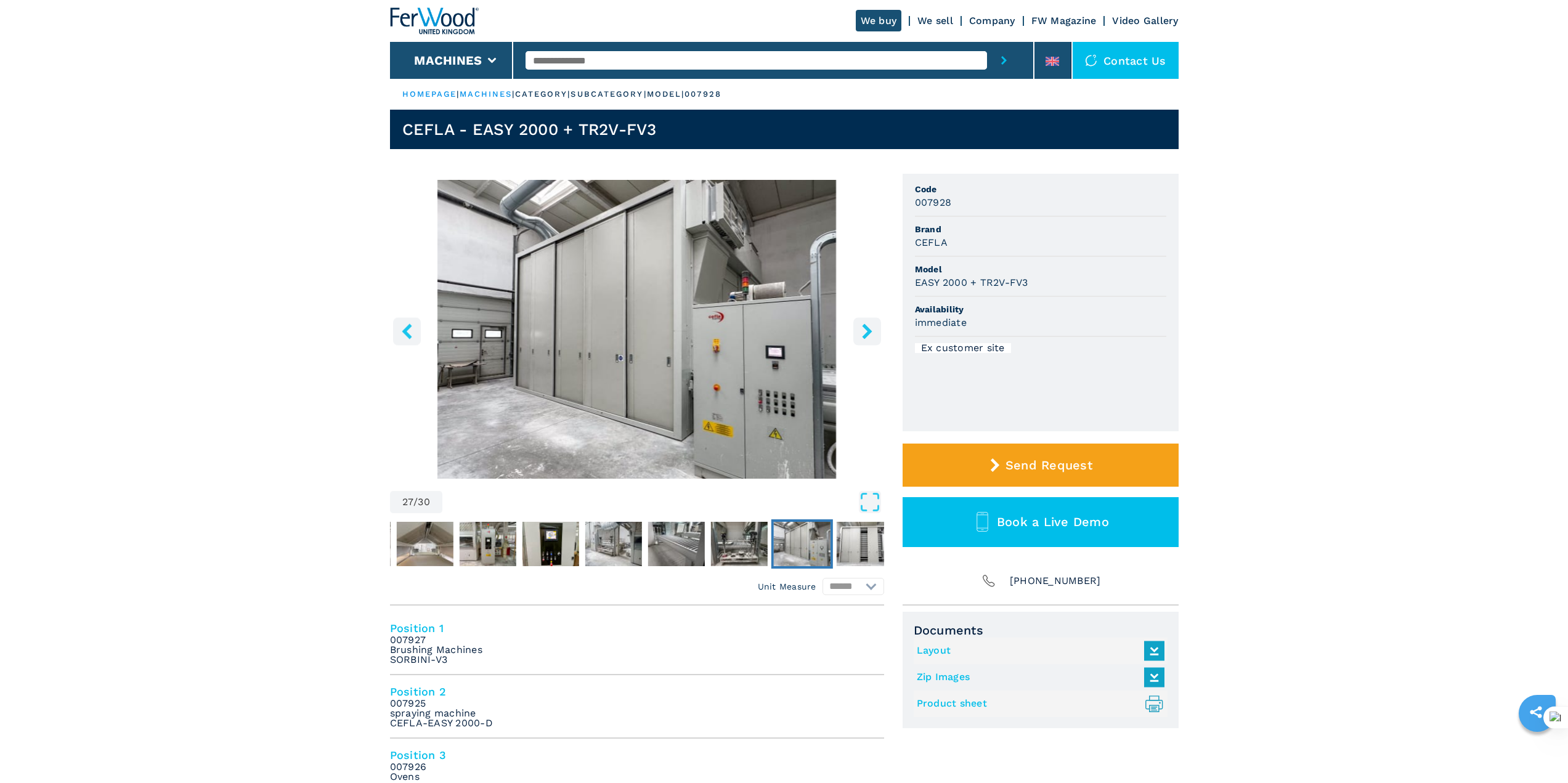
click at [872, 330] on icon "right-button" at bounding box center [867, 331] width 16 height 16
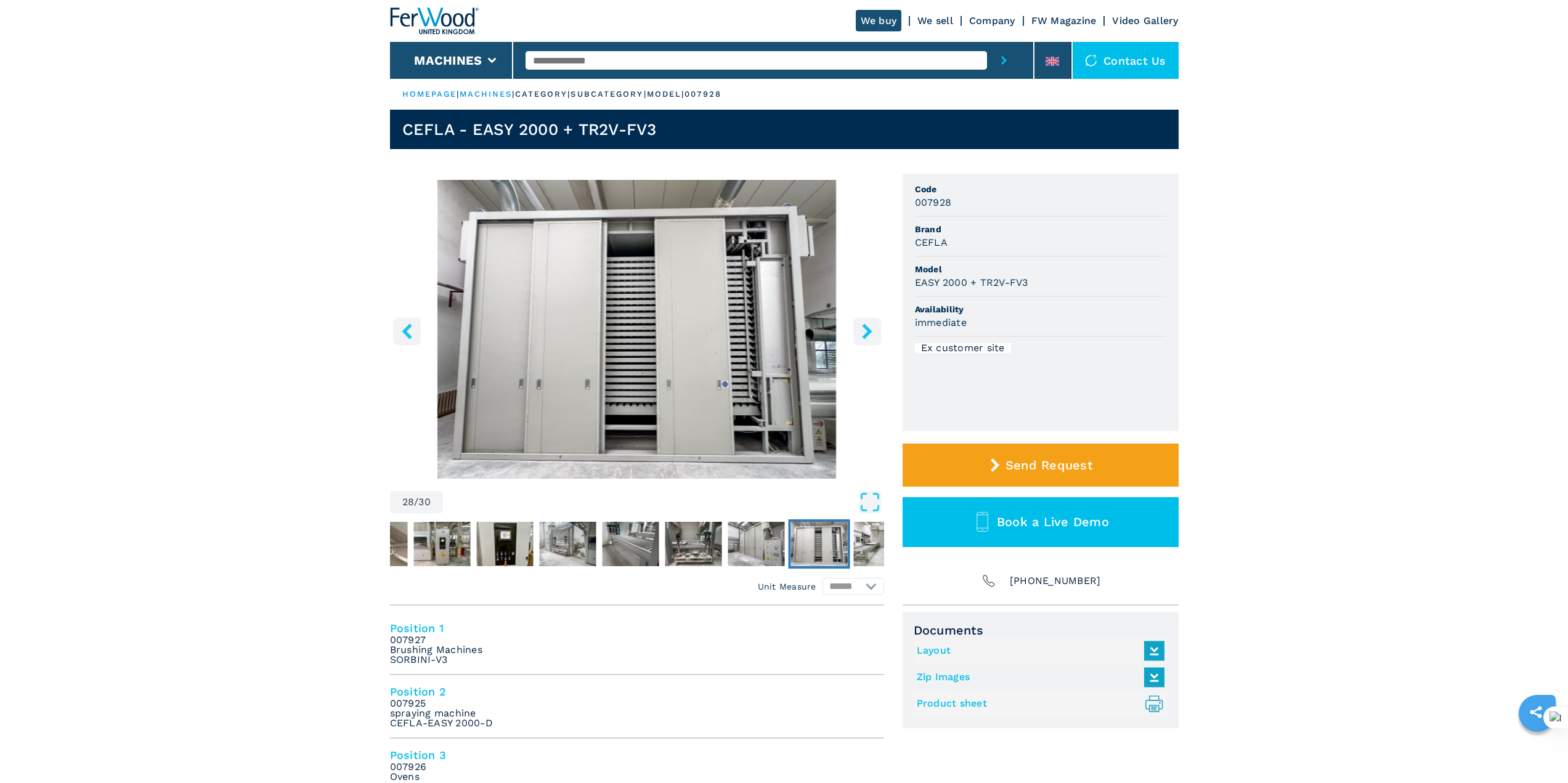
click at [872, 330] on icon "right-button" at bounding box center [867, 331] width 16 height 16
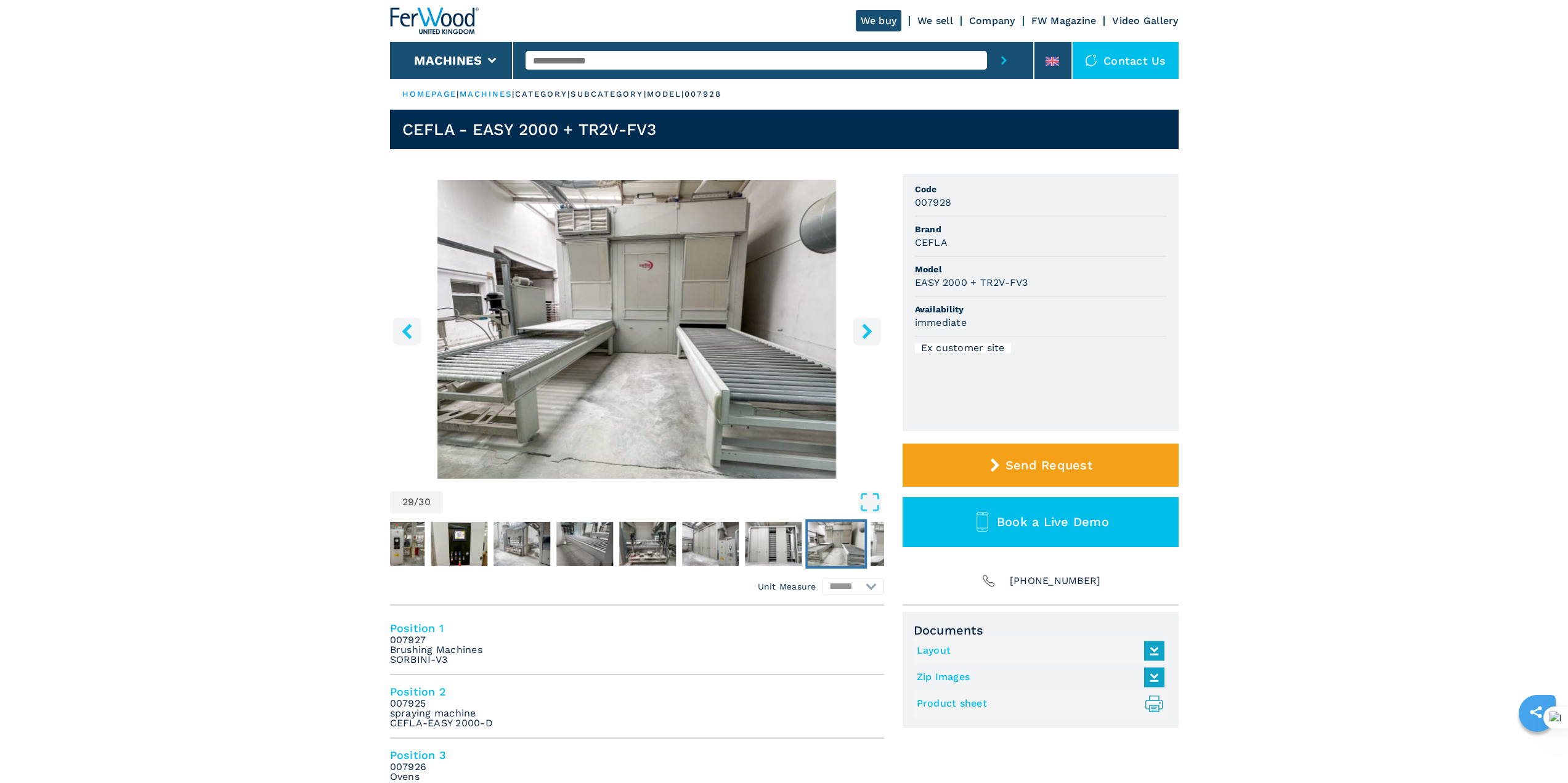
click at [872, 330] on icon "right-button" at bounding box center [867, 331] width 16 height 16
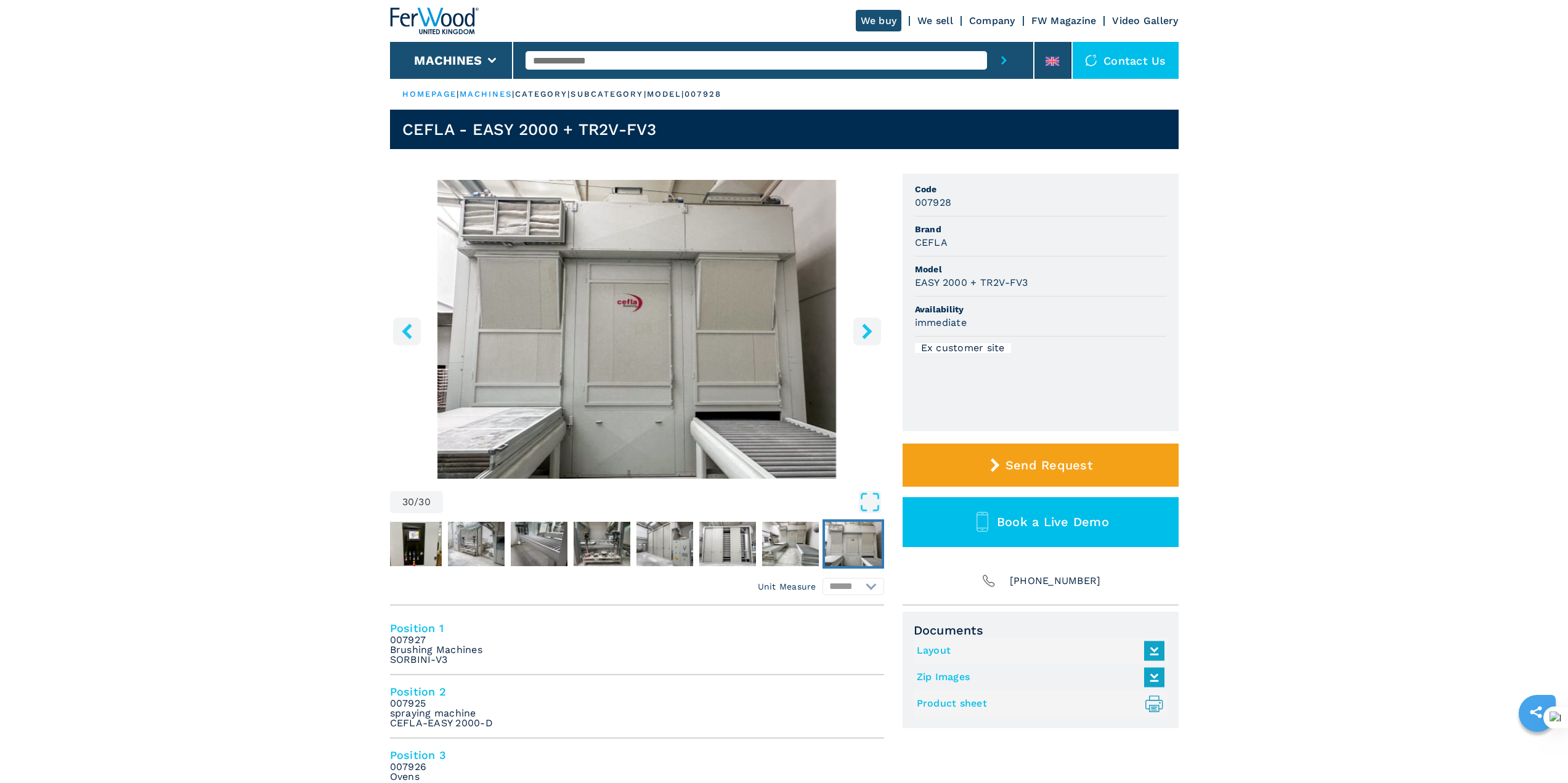
click at [872, 330] on icon "right-button" at bounding box center [867, 331] width 16 height 16
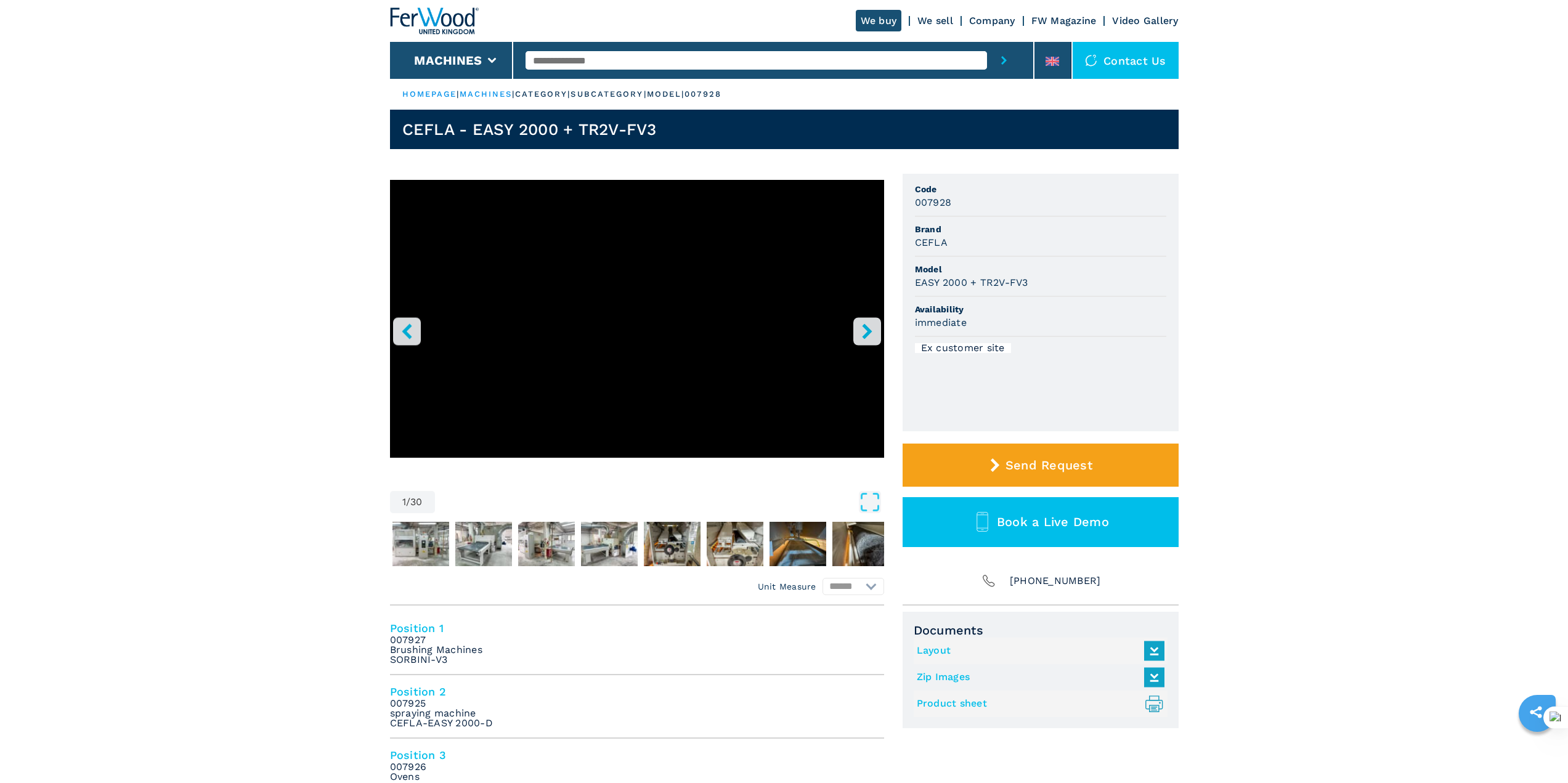
click at [938, 652] on link "Layout" at bounding box center [1037, 651] width 241 height 20
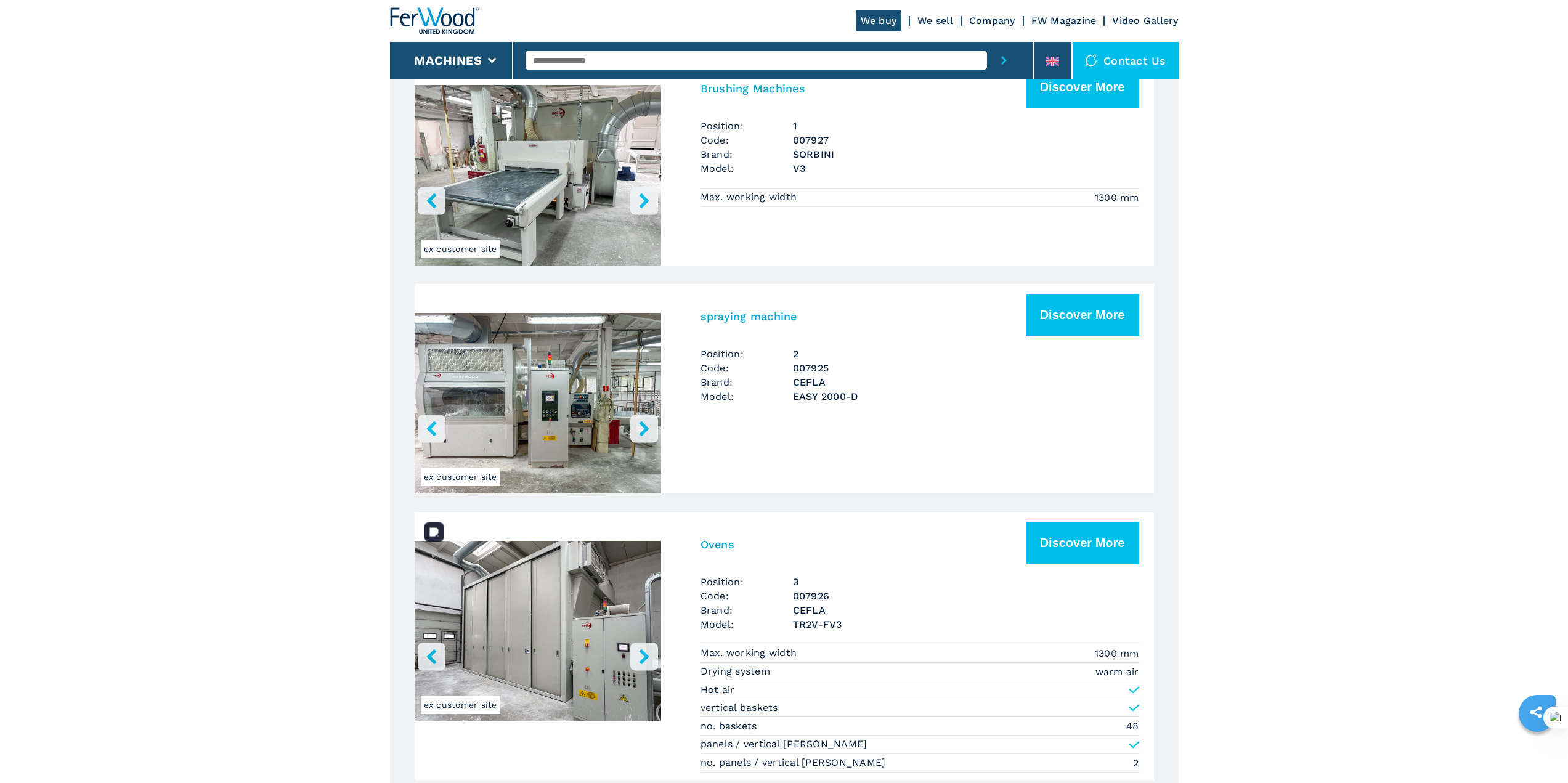
scroll to position [801, 0]
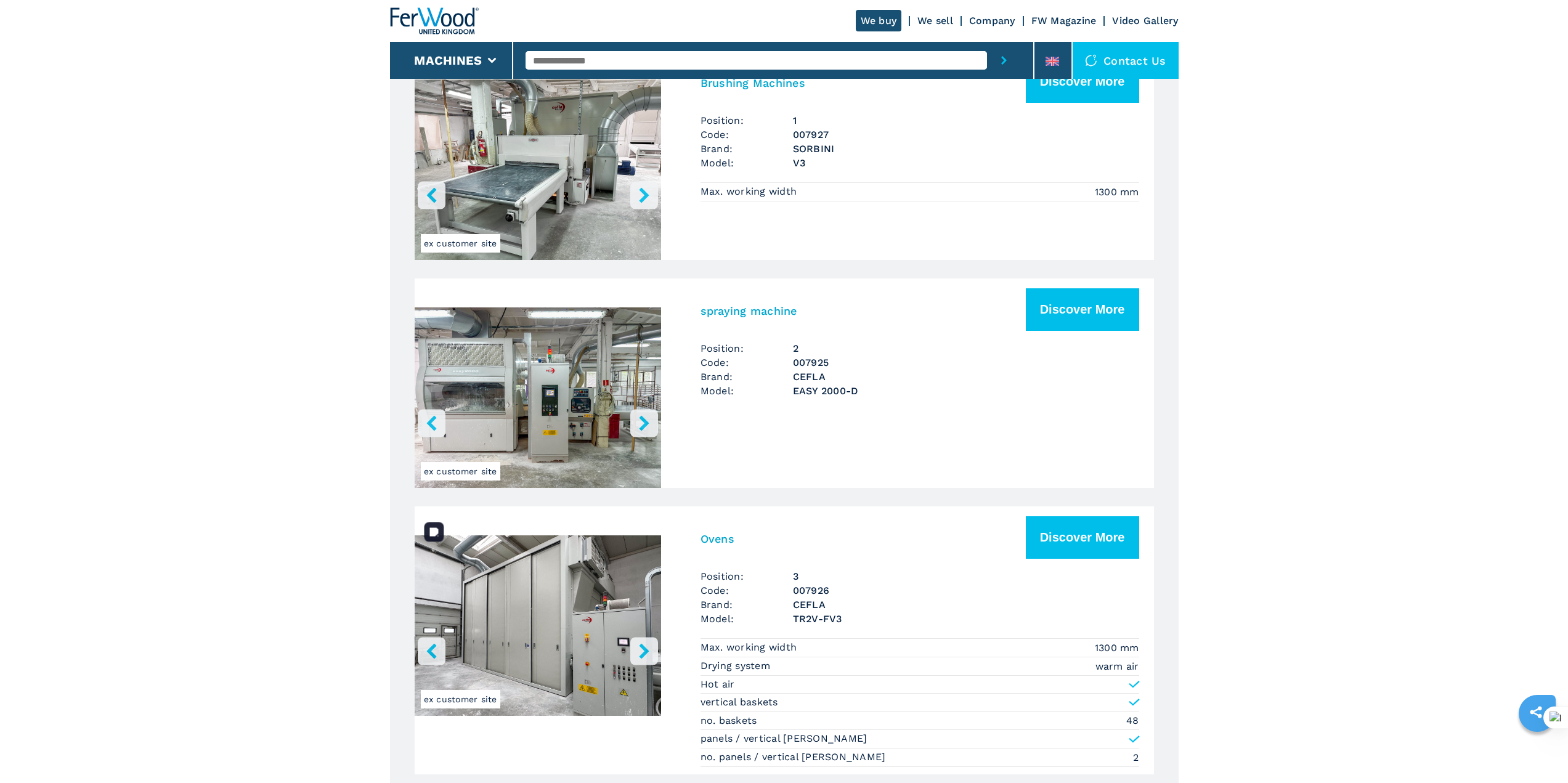
click at [621, 574] on img "Go to Slide 1" at bounding box center [538, 628] width 247 height 231
click at [717, 538] on h3 "Ovens" at bounding box center [717, 539] width 34 height 15
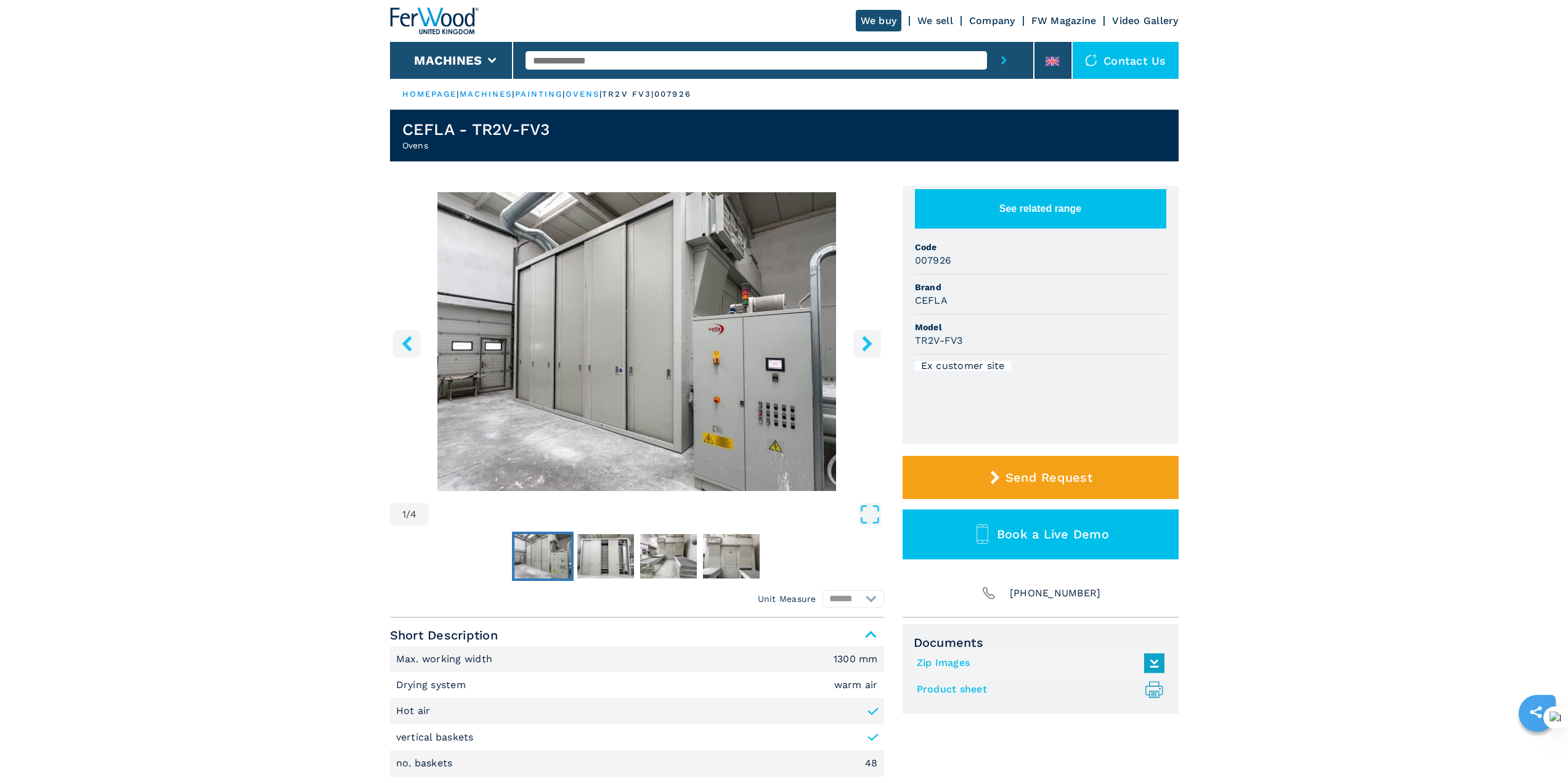
scroll to position [267, 0]
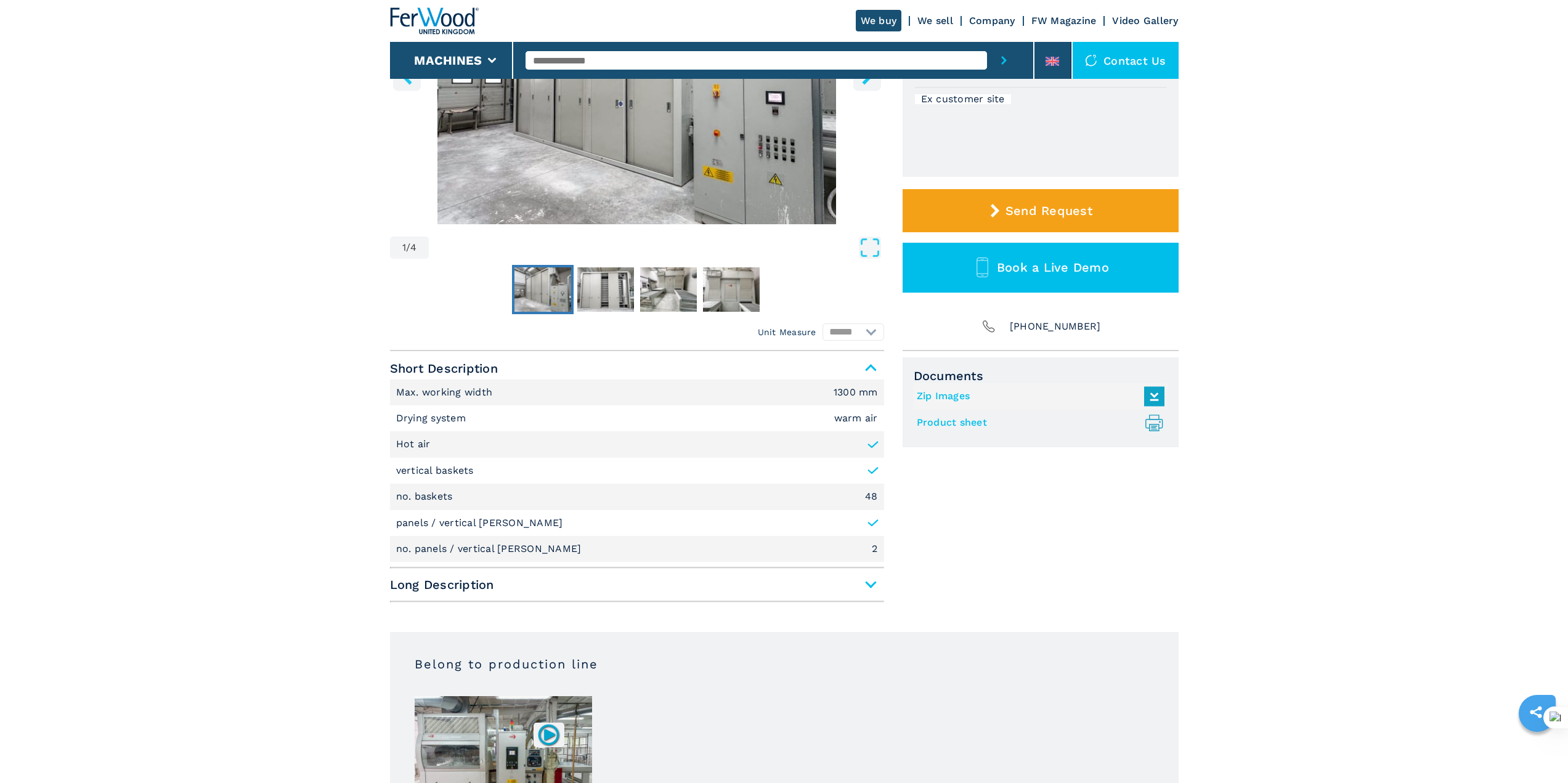
click at [870, 583] on span "Long Description" at bounding box center [637, 585] width 494 height 22
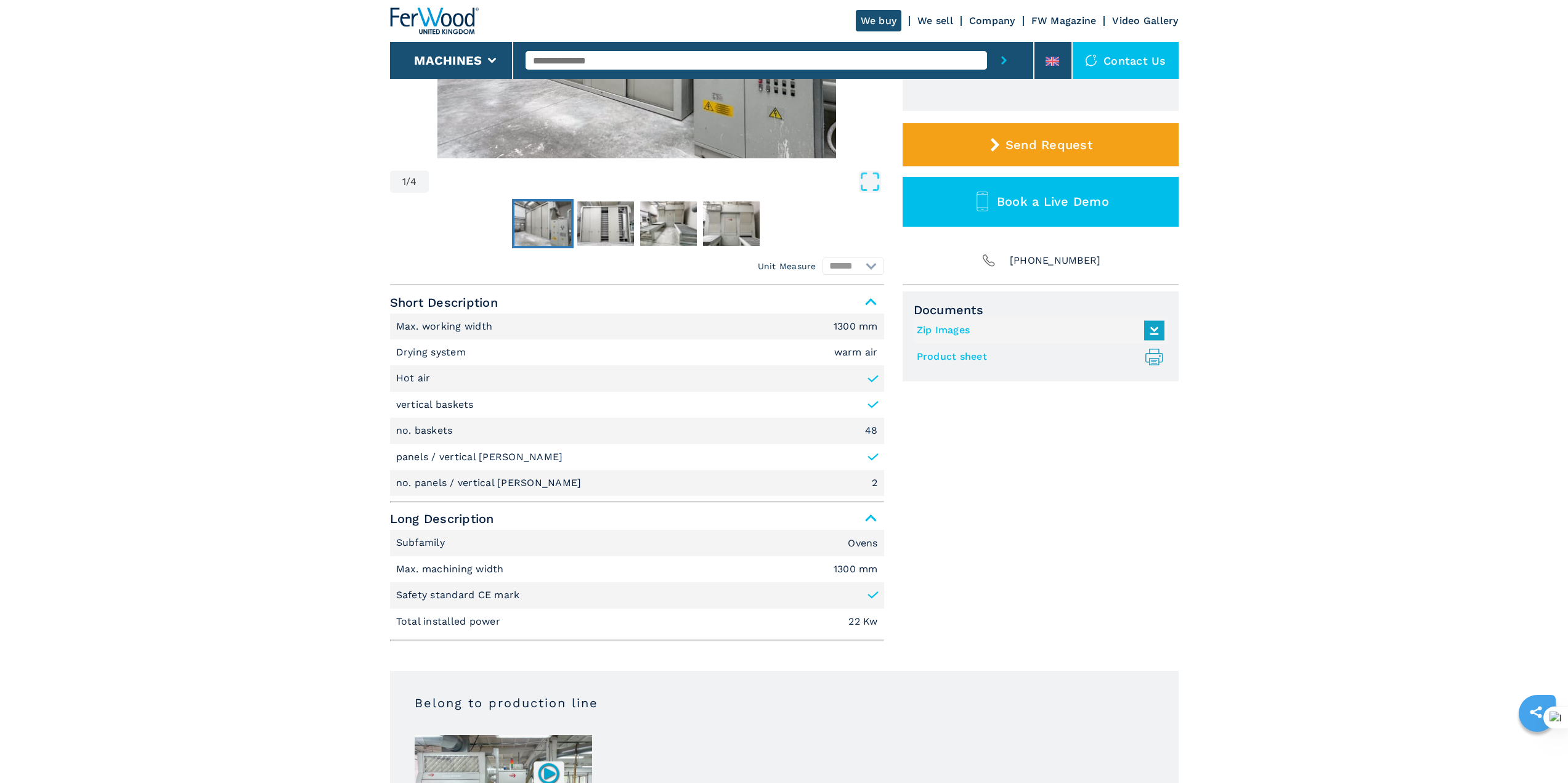
scroll to position [66, 0]
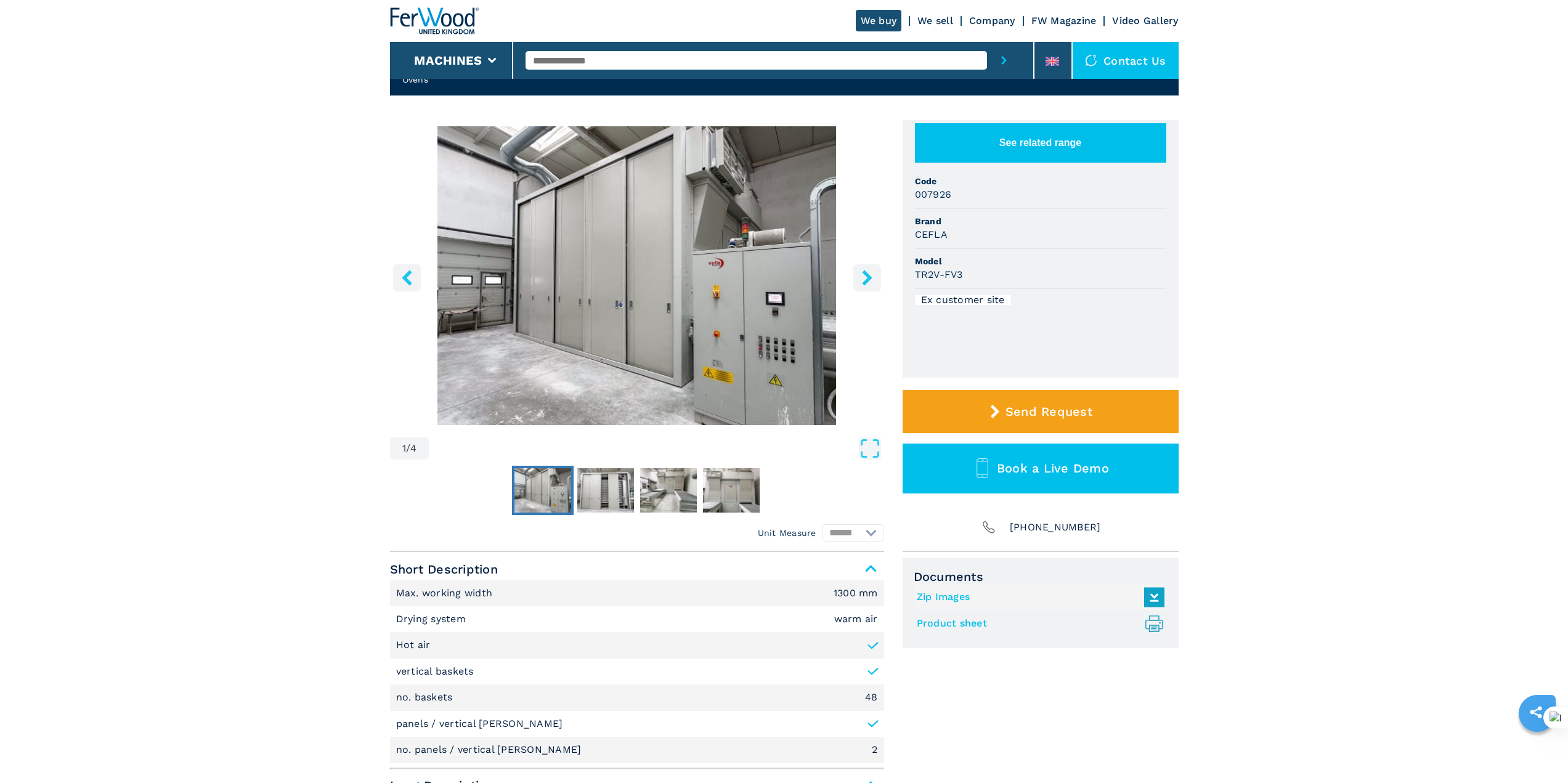
click at [873, 279] on icon "right-button" at bounding box center [867, 277] width 16 height 16
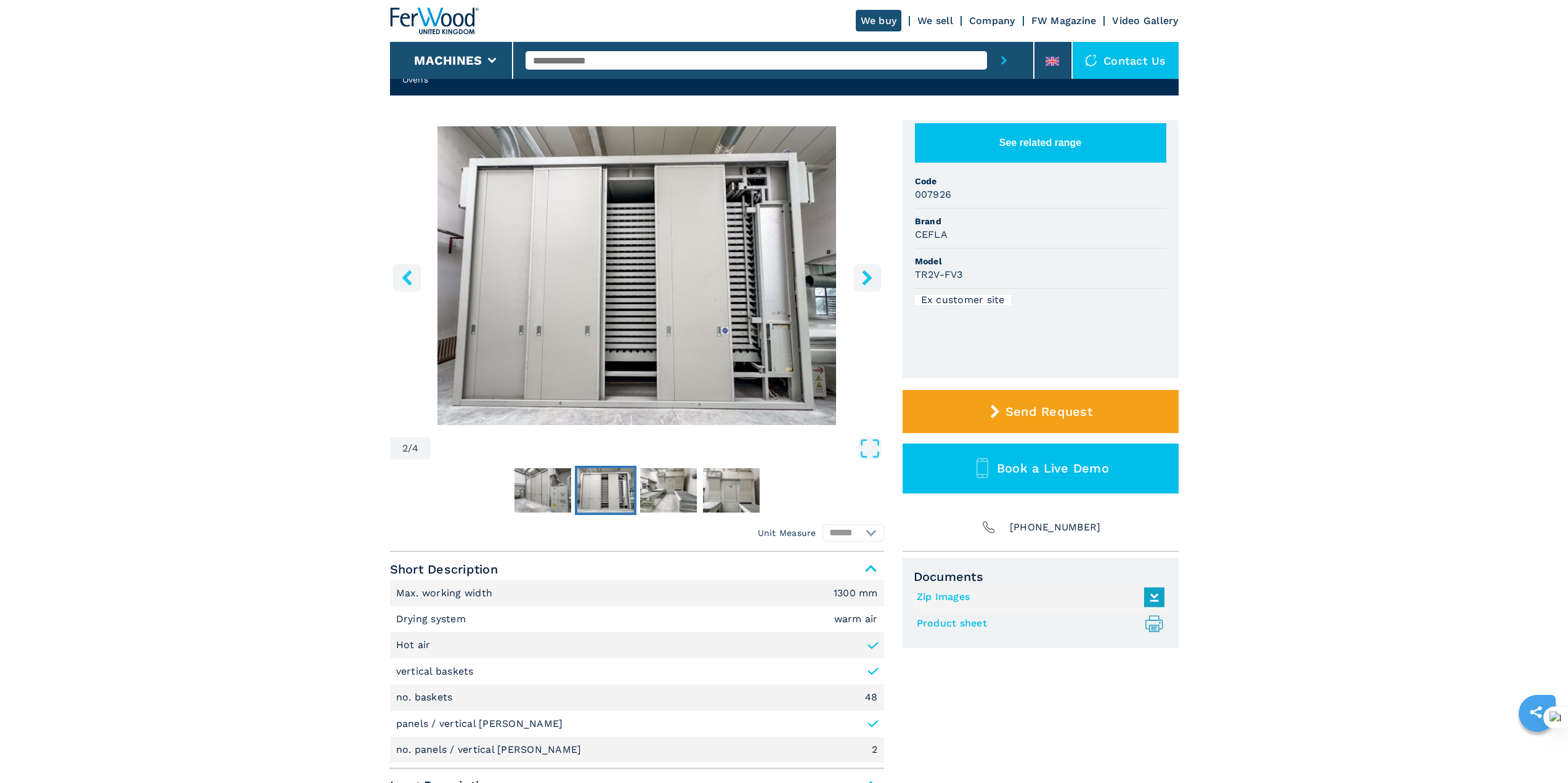
click at [873, 279] on icon "right-button" at bounding box center [867, 277] width 16 height 16
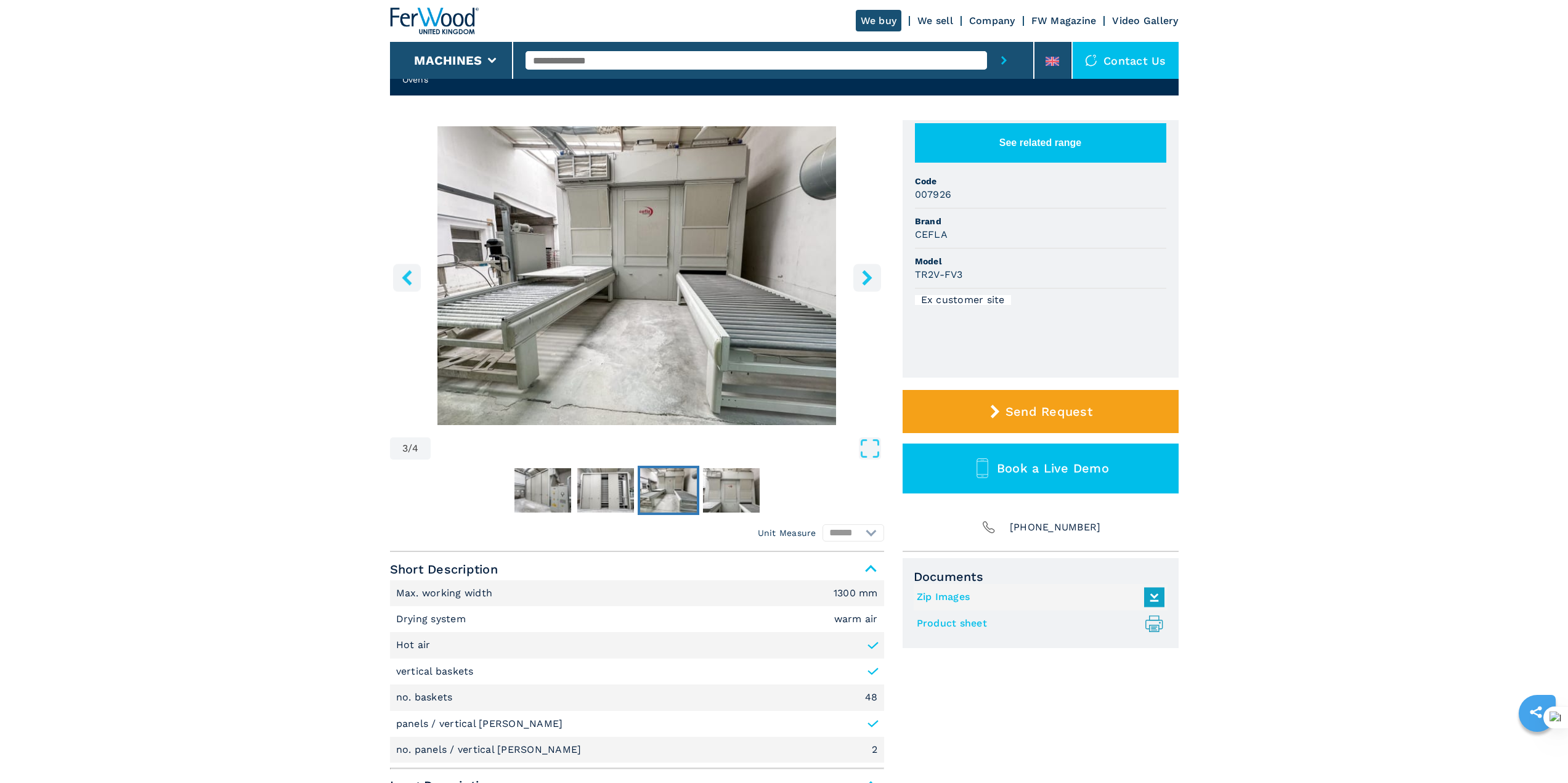
click at [873, 279] on icon "right-button" at bounding box center [867, 277] width 16 height 16
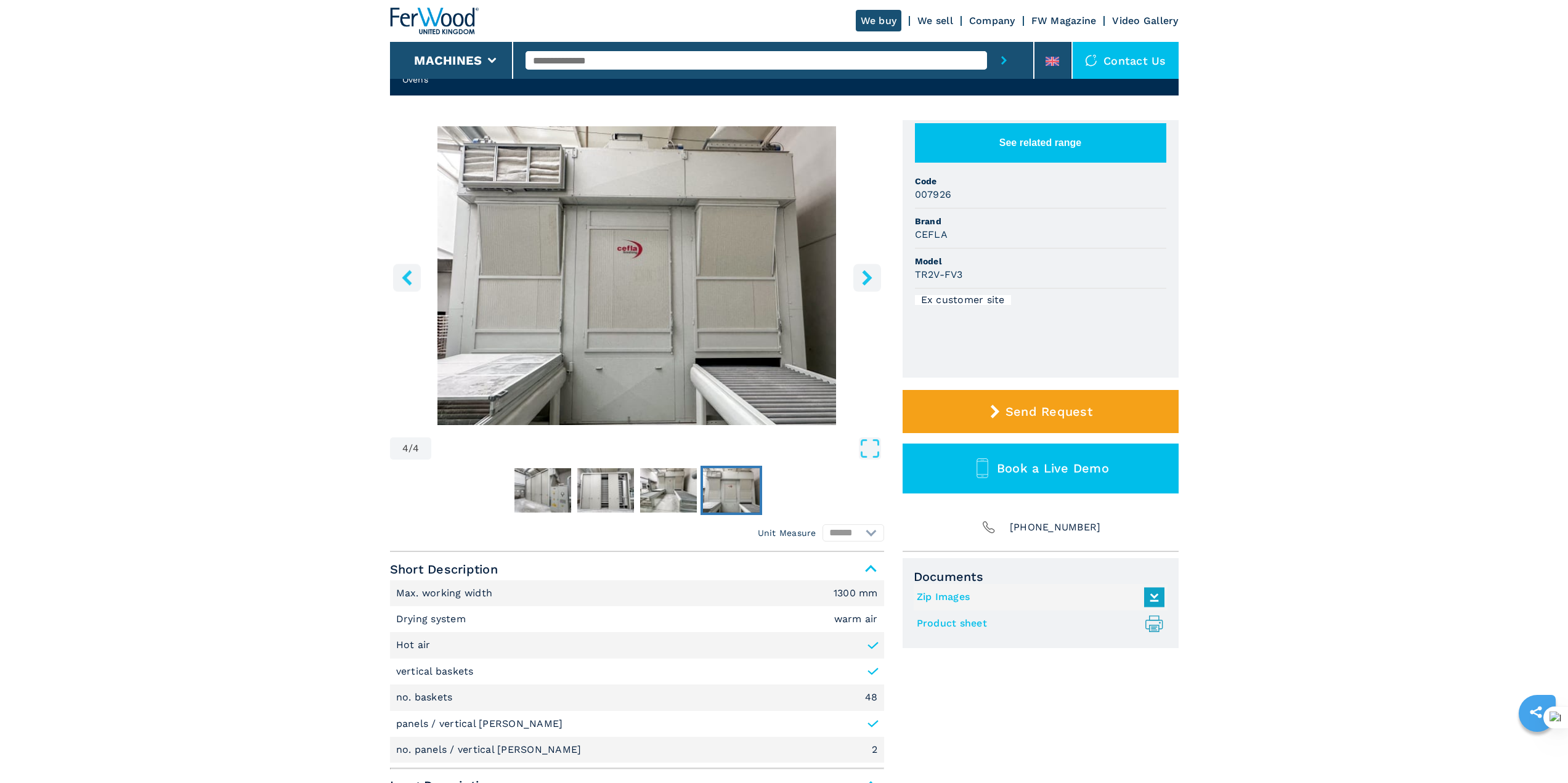
click at [873, 279] on icon "right-button" at bounding box center [867, 277] width 16 height 16
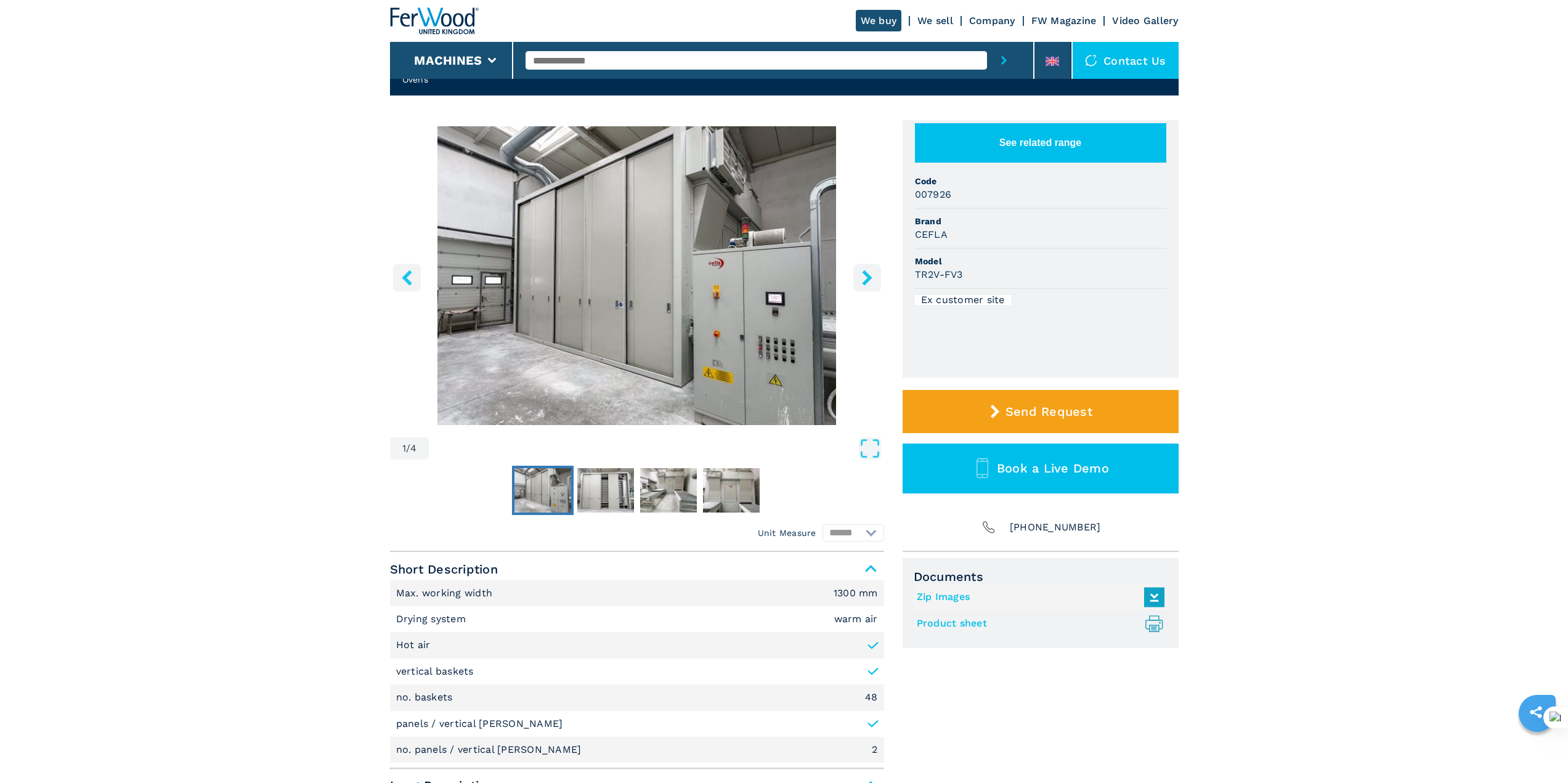
click at [873, 279] on icon "right-button" at bounding box center [867, 277] width 16 height 16
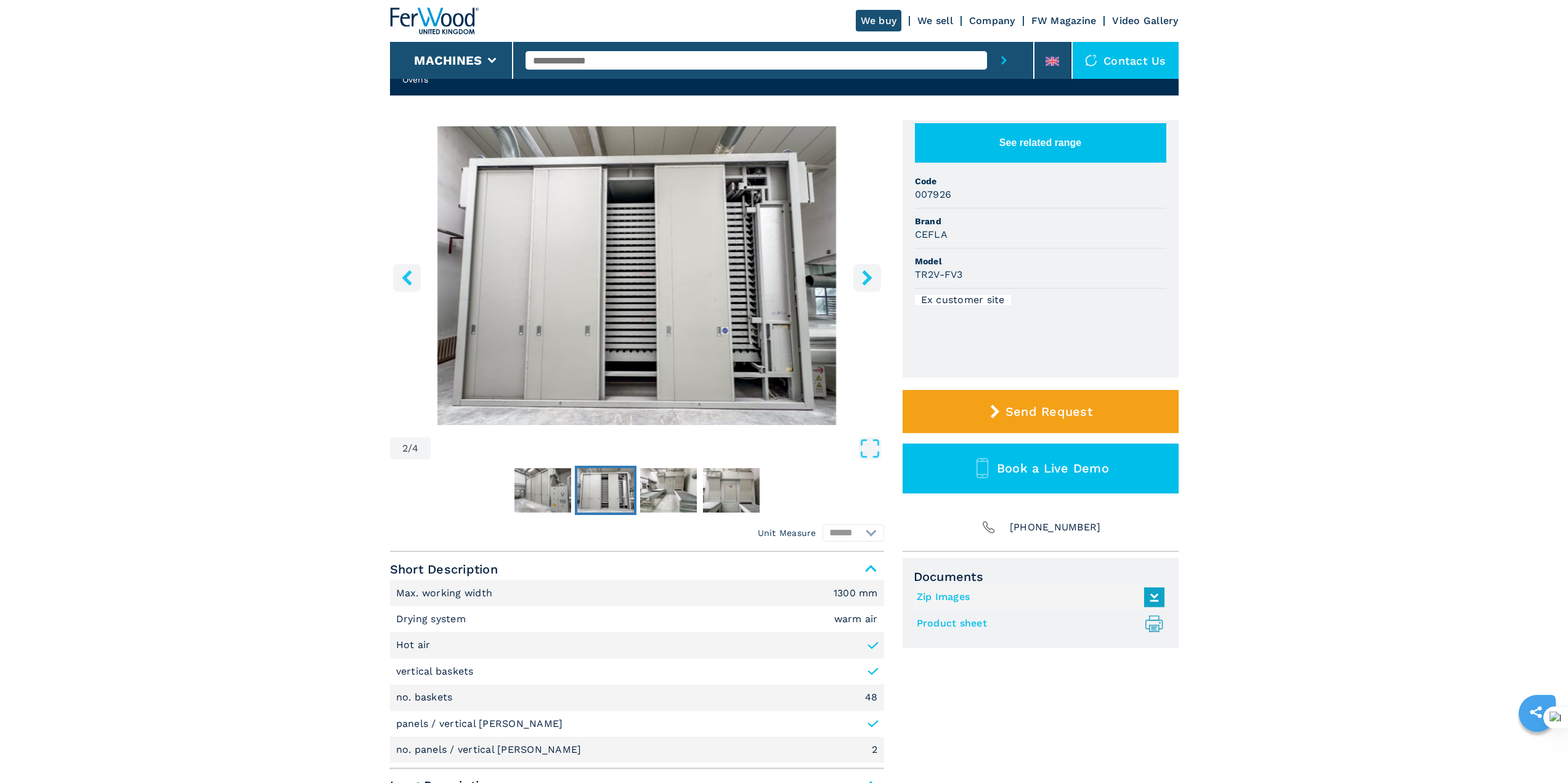
drag, startPoint x: 282, startPoint y: 466, endPoint x: 301, endPoint y: 470, distance: 19.4
click at [872, 275] on icon "right-button" at bounding box center [867, 277] width 16 height 16
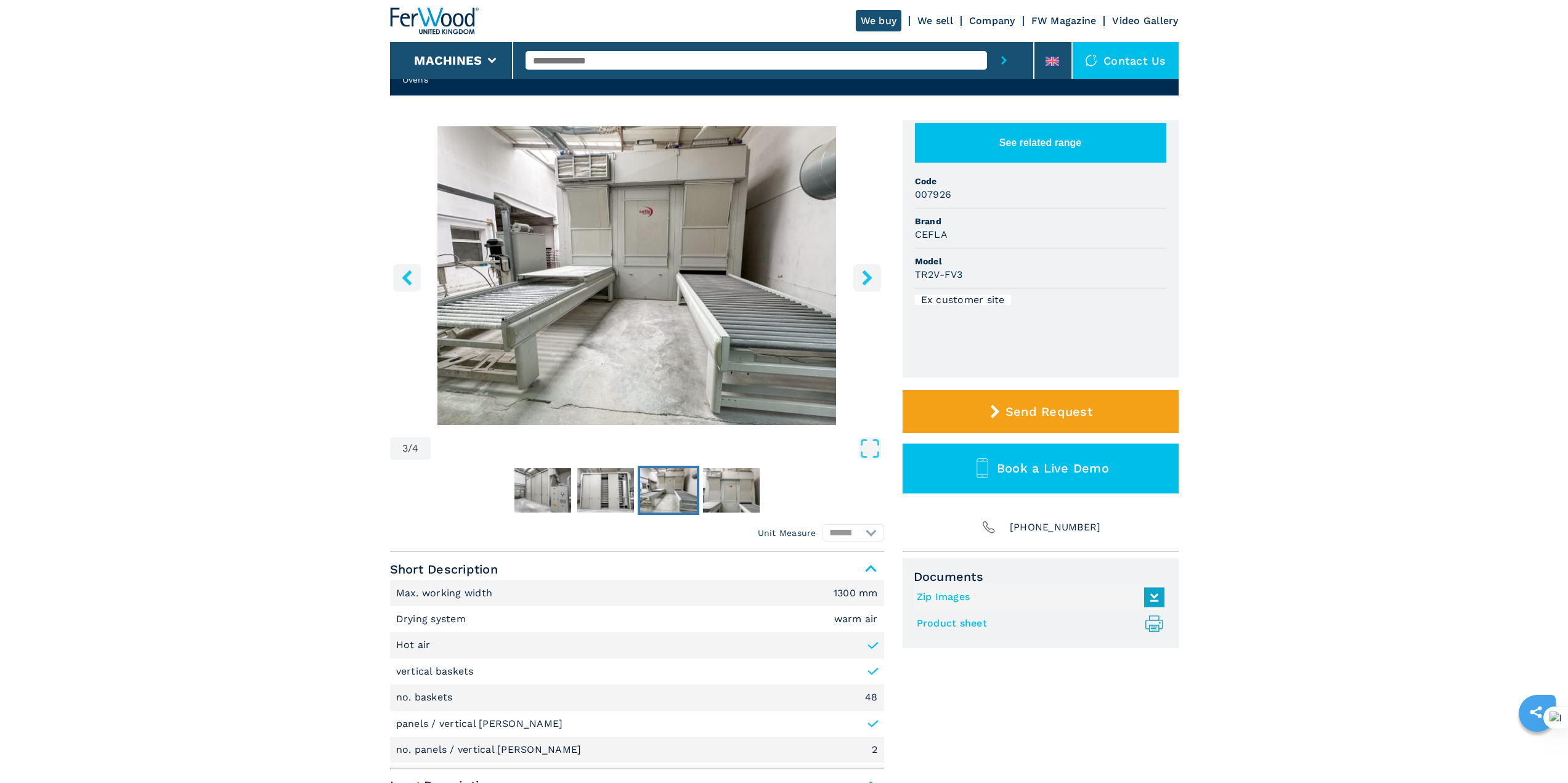
click at [871, 273] on icon "right-button" at bounding box center [867, 277] width 16 height 16
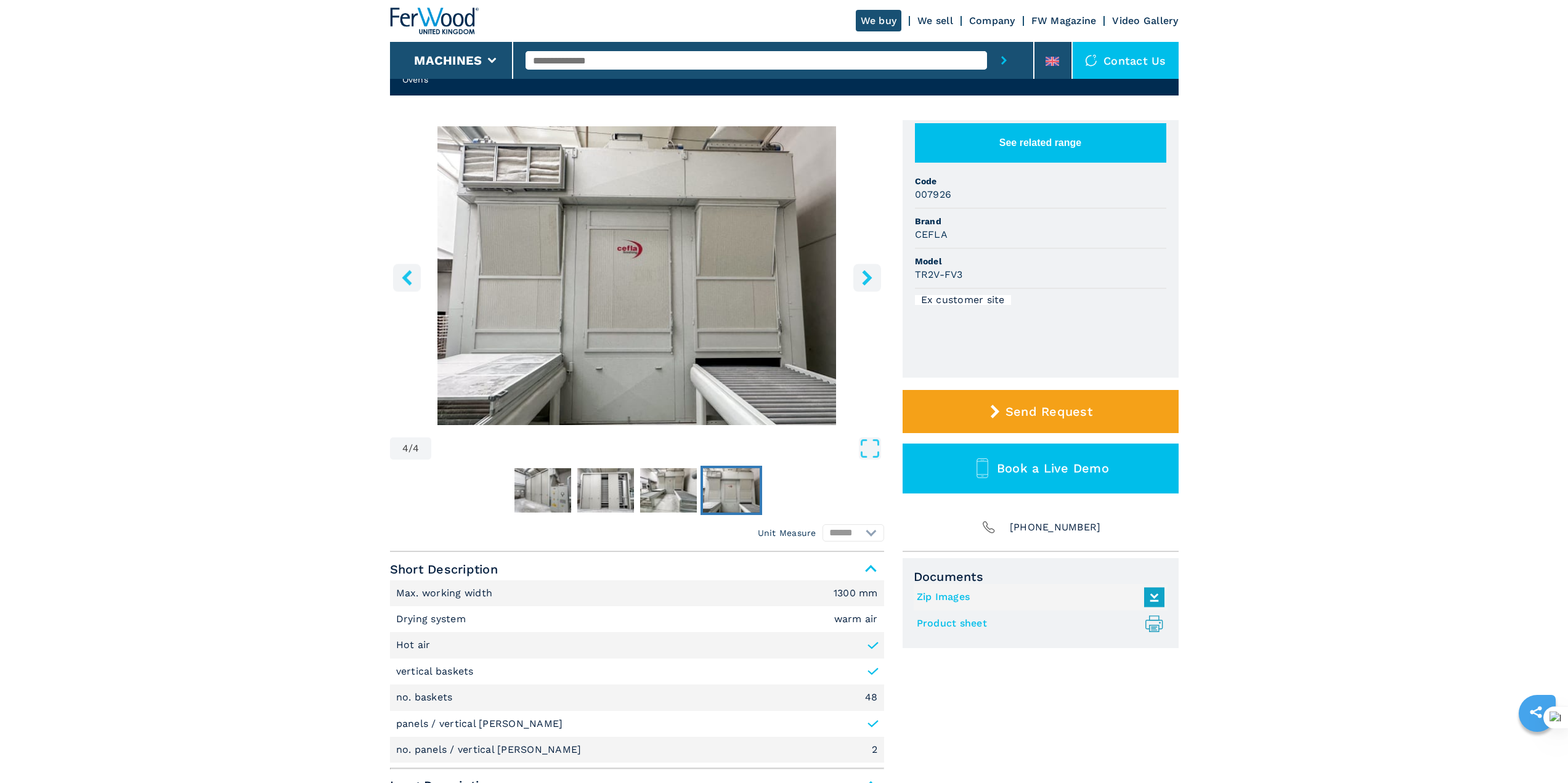
click at [871, 273] on icon "right-button" at bounding box center [867, 277] width 16 height 16
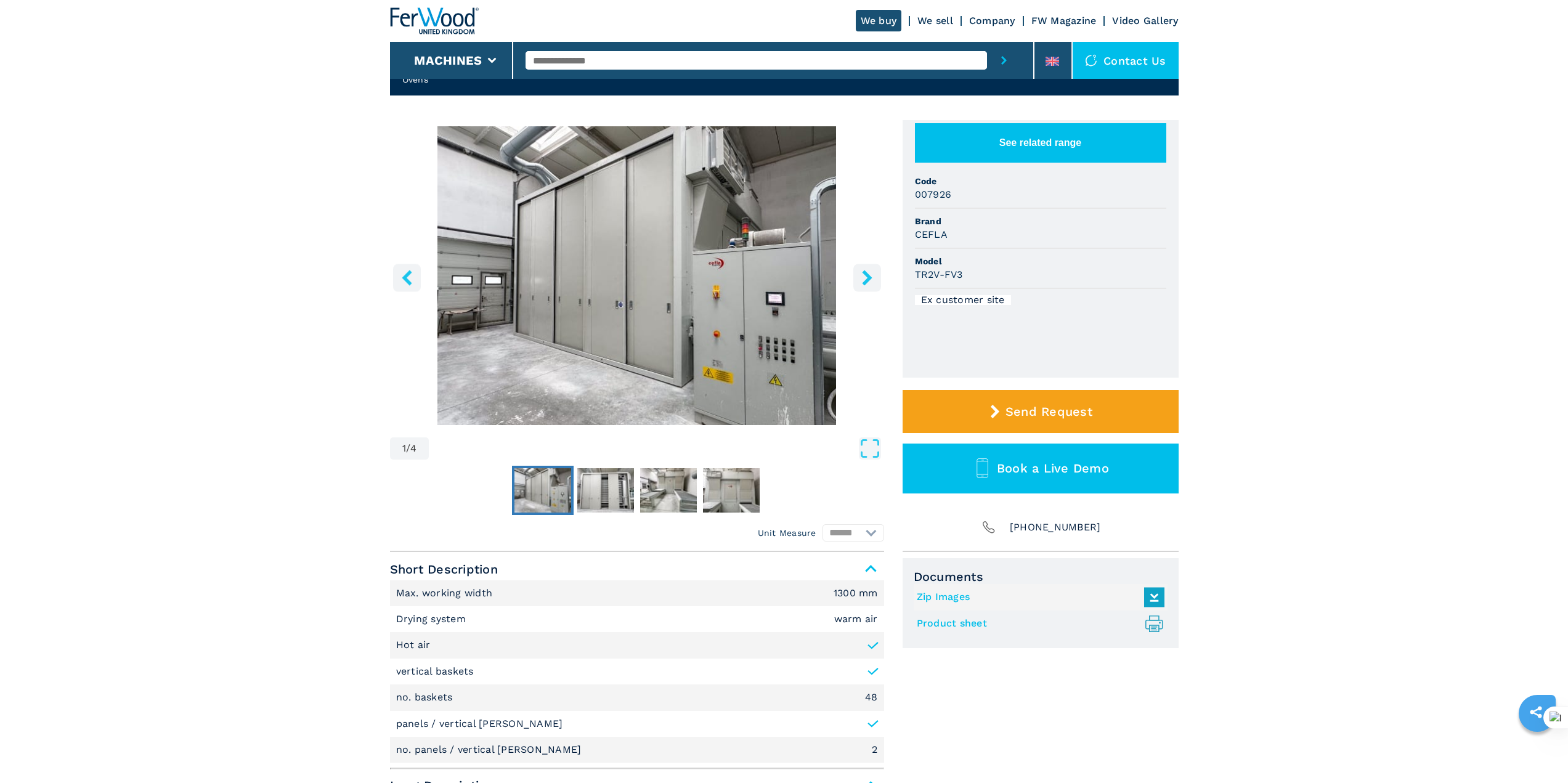
click at [871, 273] on icon "right-button" at bounding box center [867, 277] width 16 height 16
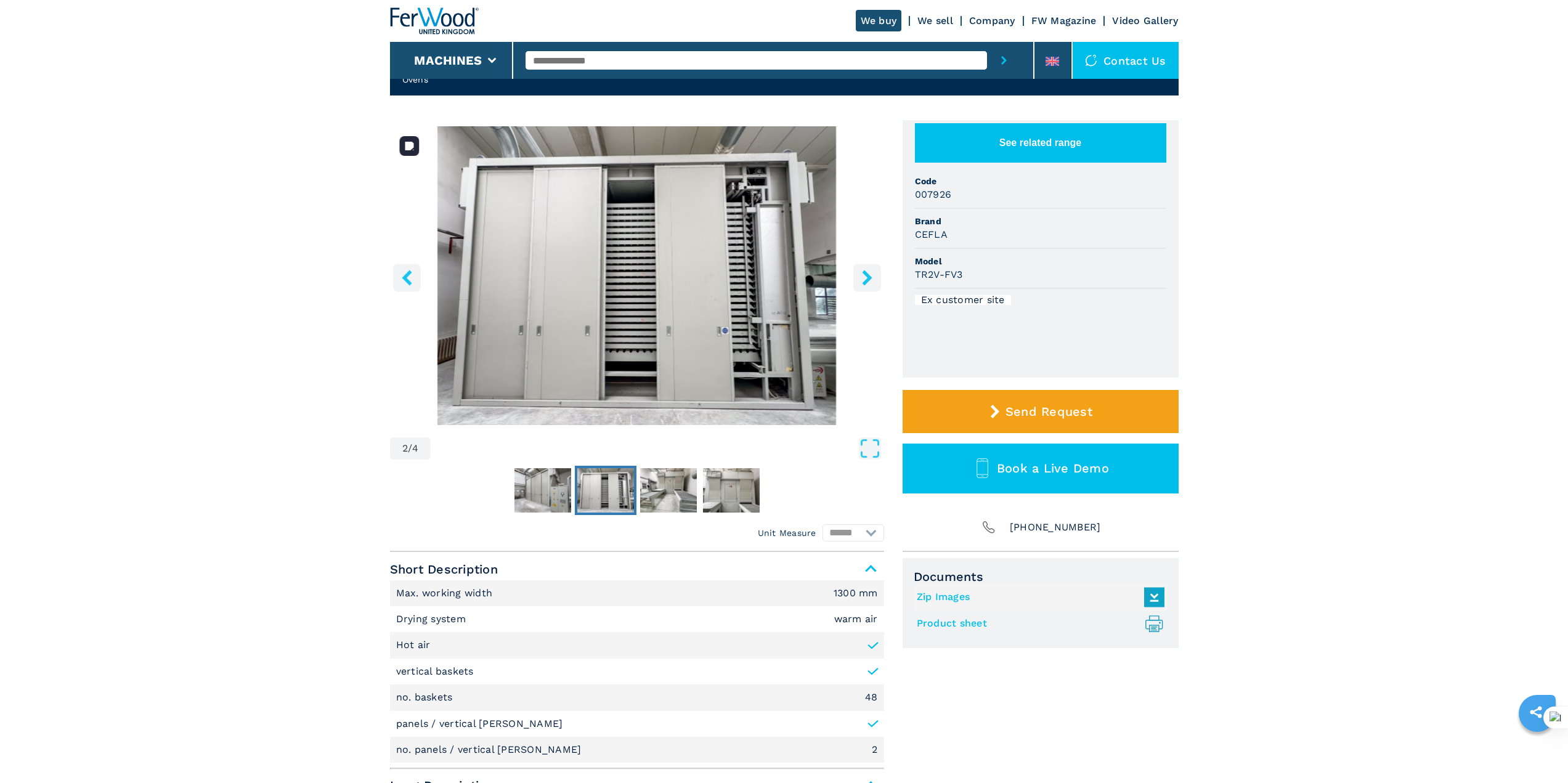
click at [652, 302] on img "Go to Slide 2" at bounding box center [637, 275] width 494 height 299
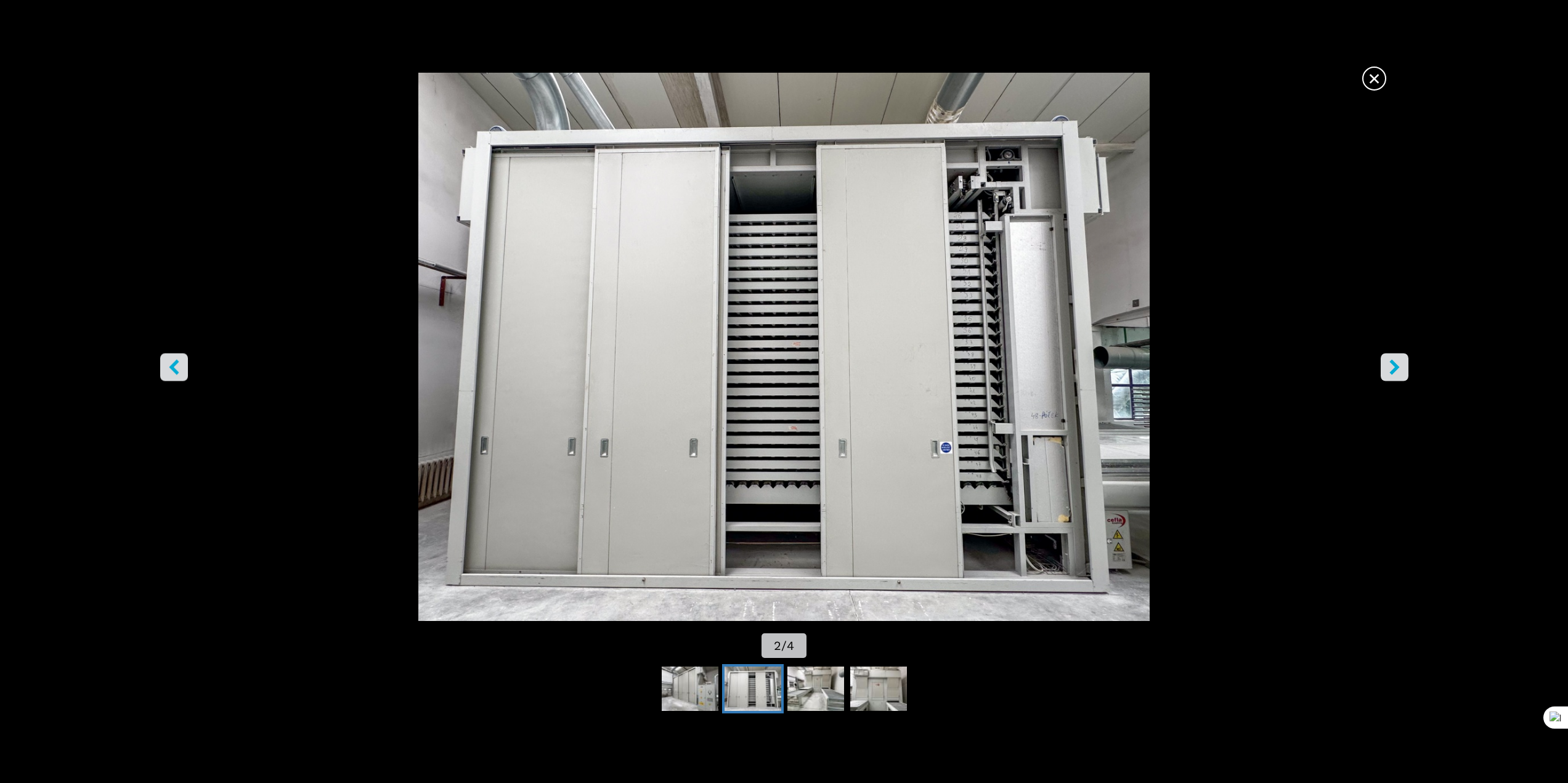
click at [1393, 368] on icon "right-button" at bounding box center [1394, 366] width 16 height 16
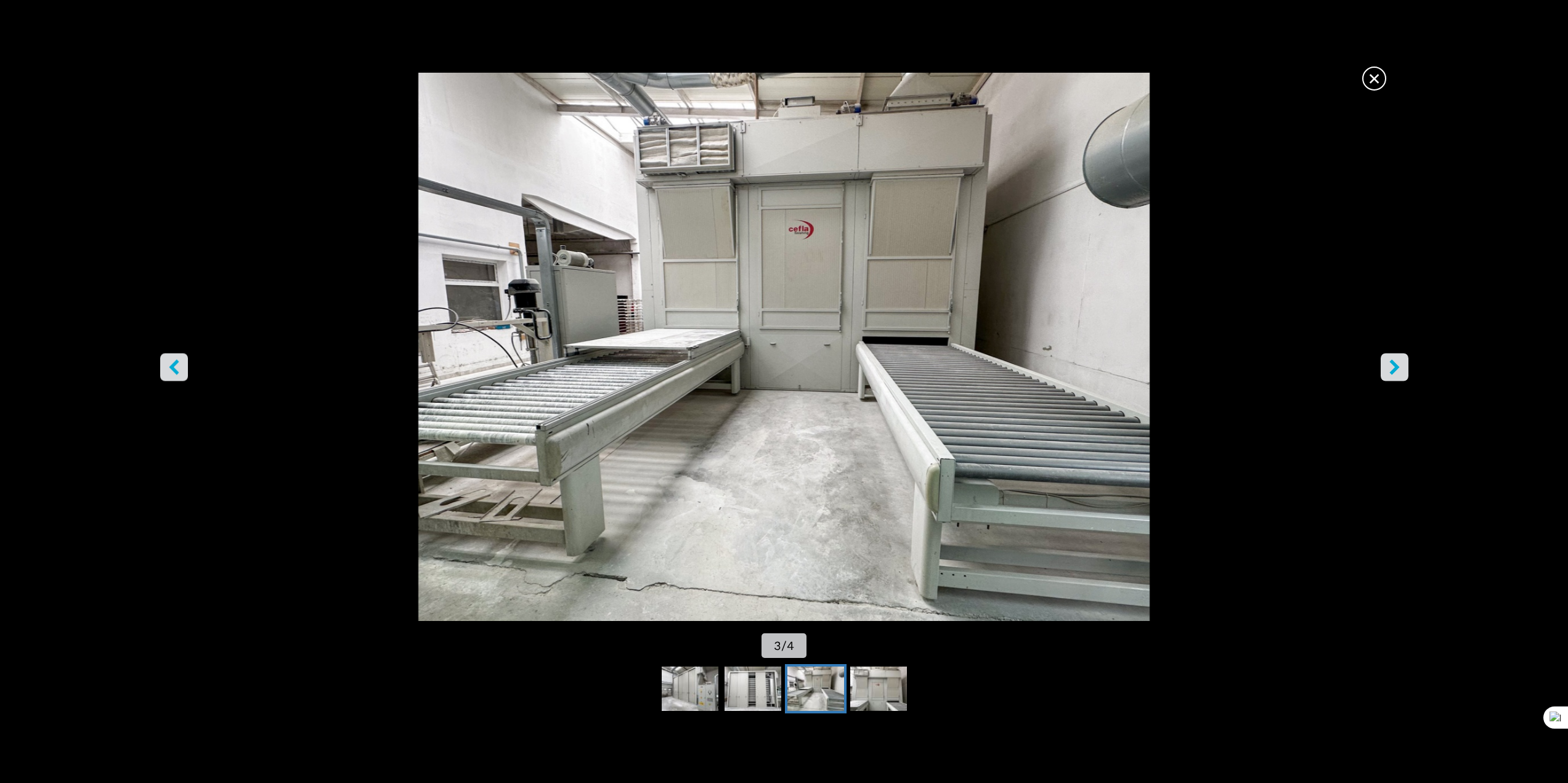
click at [1393, 368] on icon "right-button" at bounding box center [1394, 366] width 16 height 16
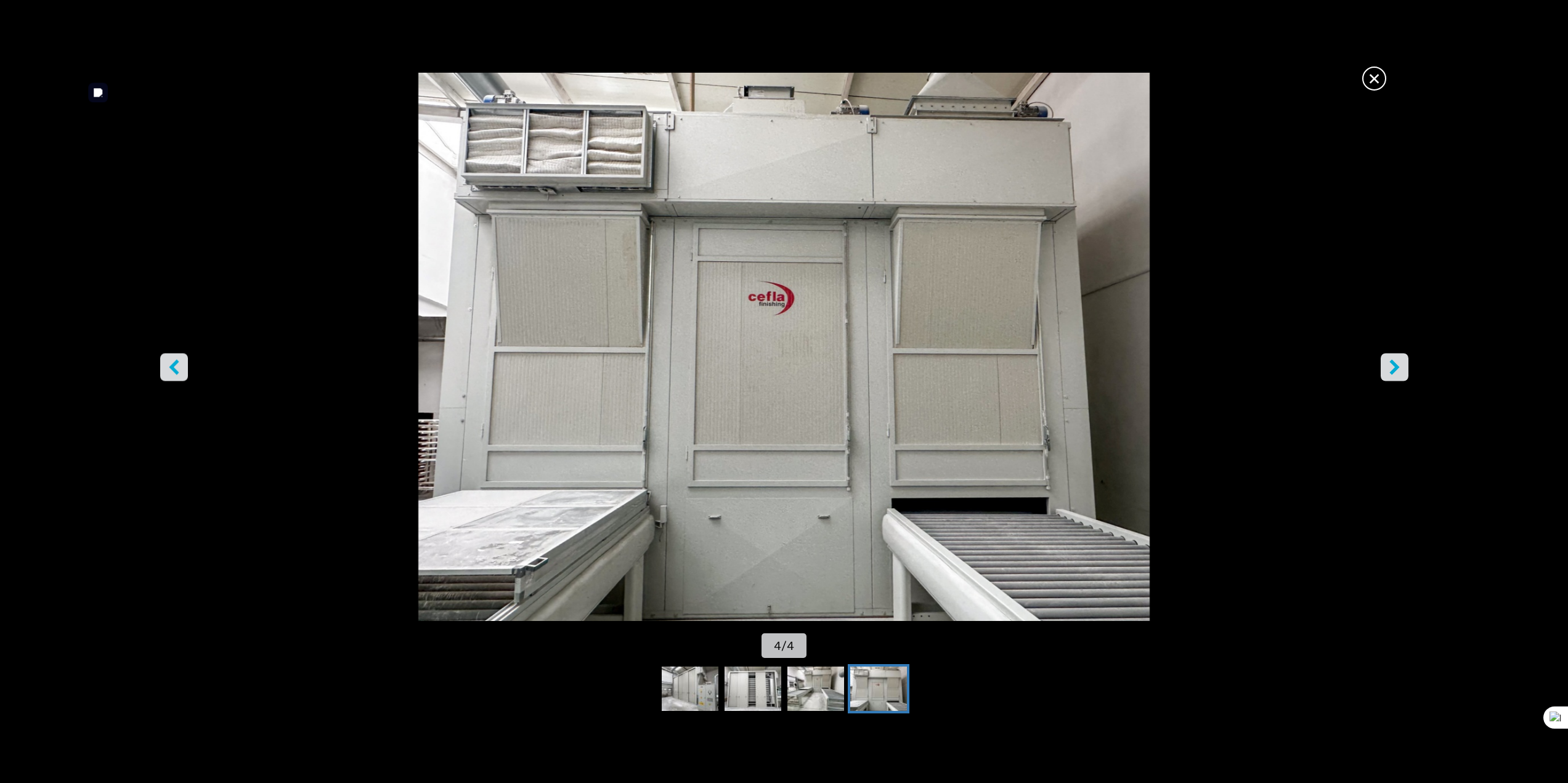
click at [1372, 81] on span "×" at bounding box center [1374, 76] width 22 height 22
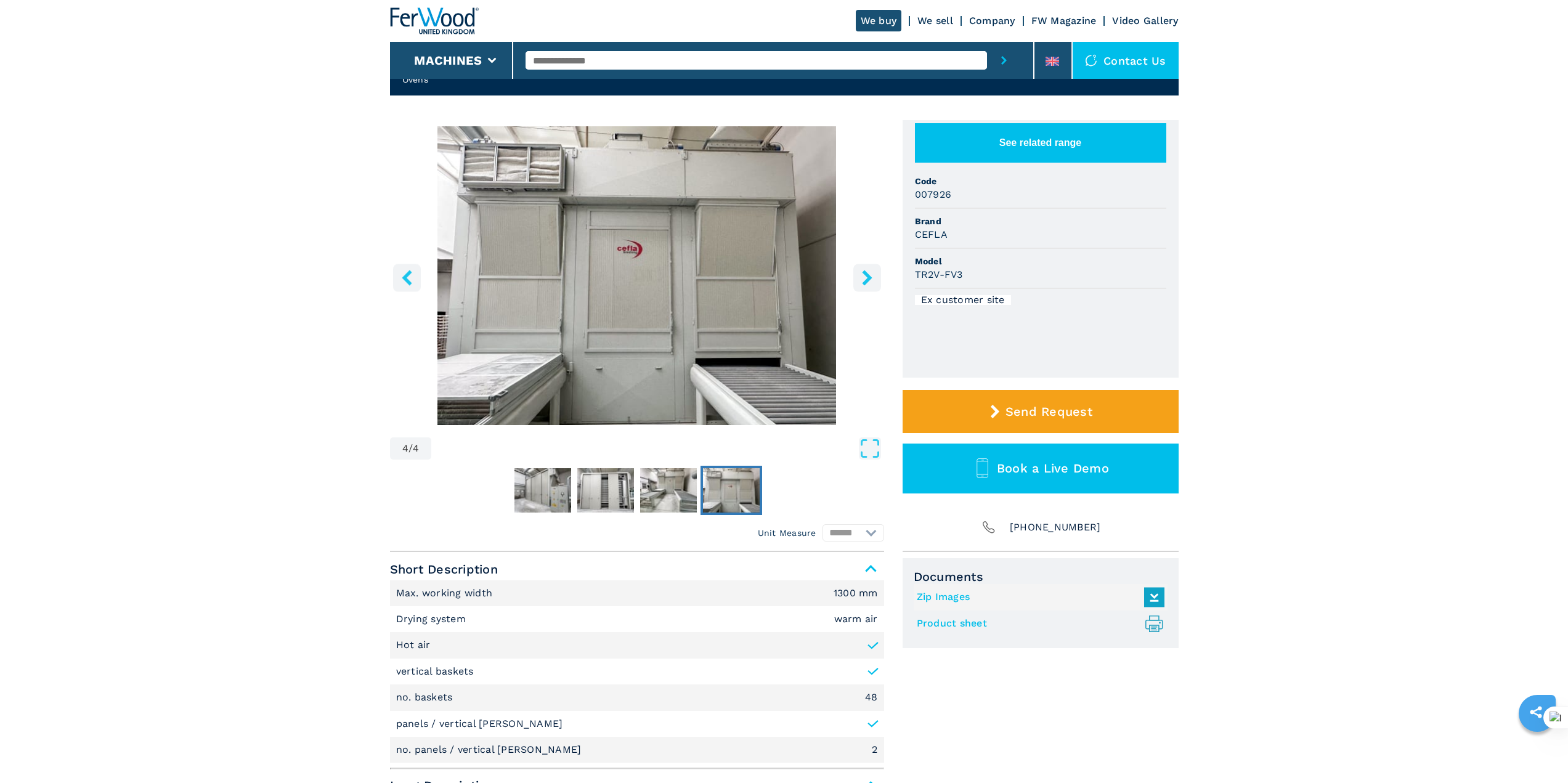
click at [124, 73] on header "We buy We sell Company FW Magazine Video Gallery Machines Contact us" at bounding box center [784, 39] width 1568 height 79
click at [858, 280] on button "right-button" at bounding box center [867, 278] width 27 height 27
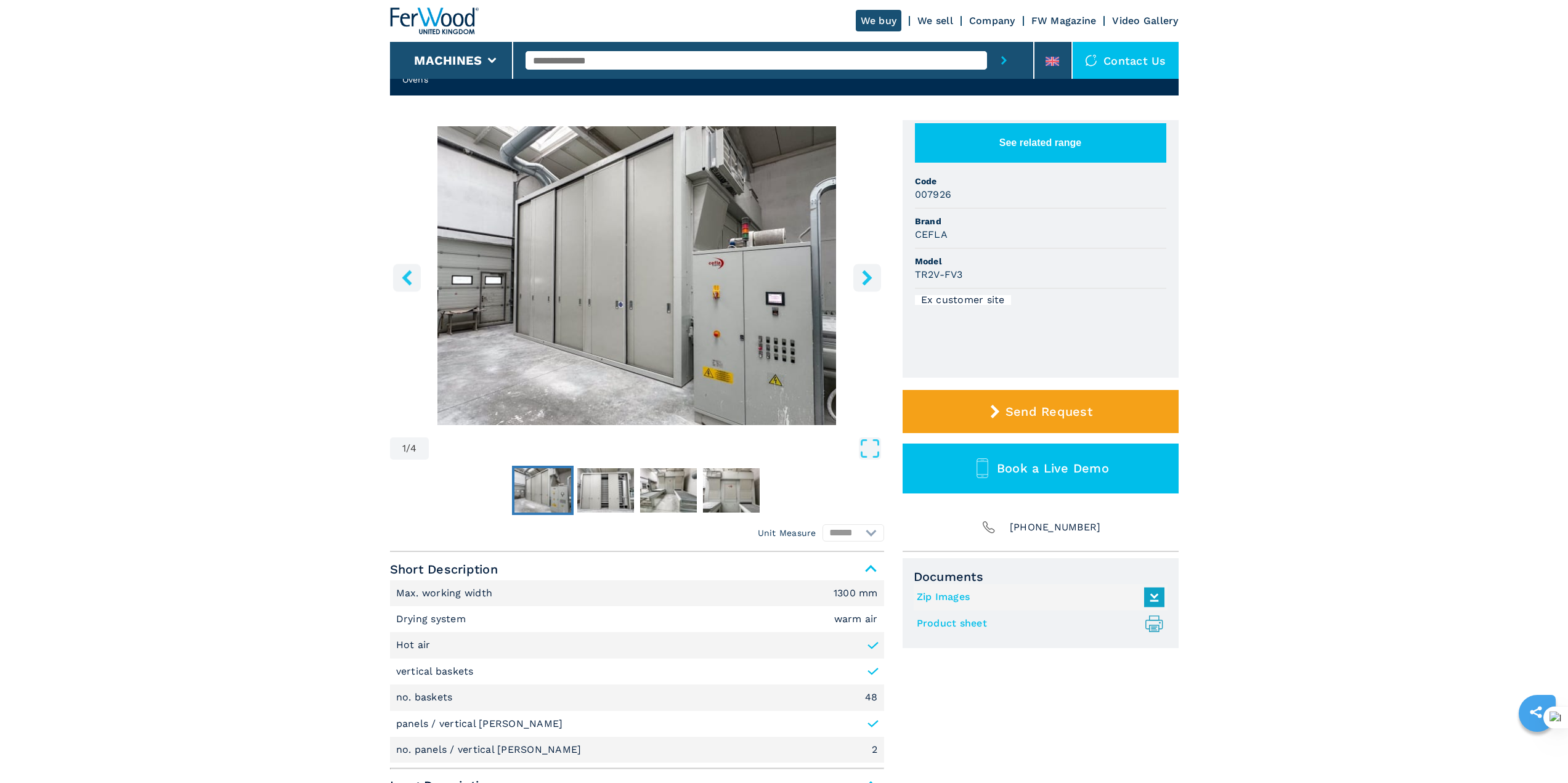
click at [858, 280] on button "right-button" at bounding box center [867, 278] width 27 height 27
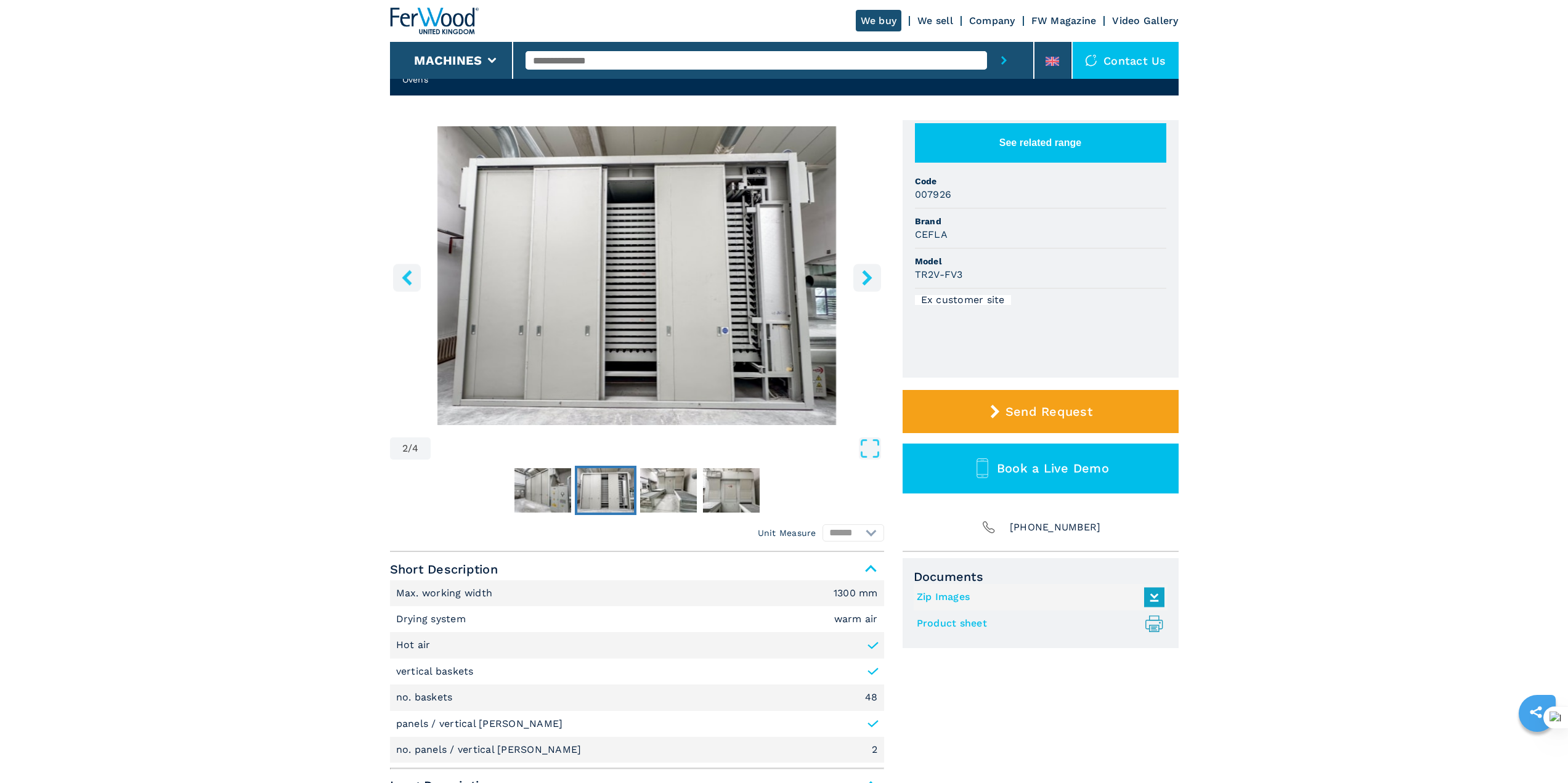
click at [858, 280] on button "right-button" at bounding box center [867, 278] width 27 height 27
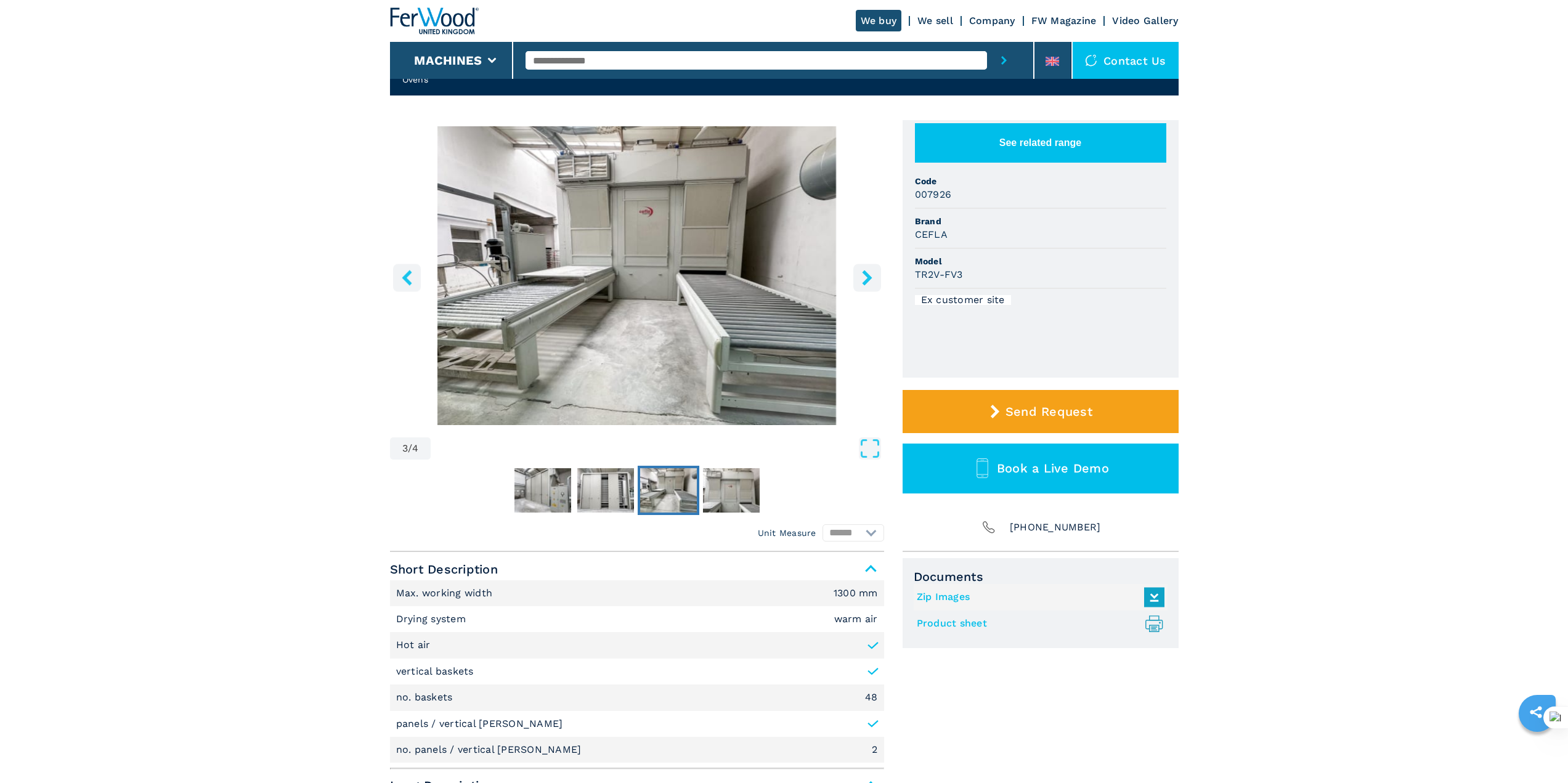
click at [858, 280] on button "right-button" at bounding box center [867, 278] width 27 height 27
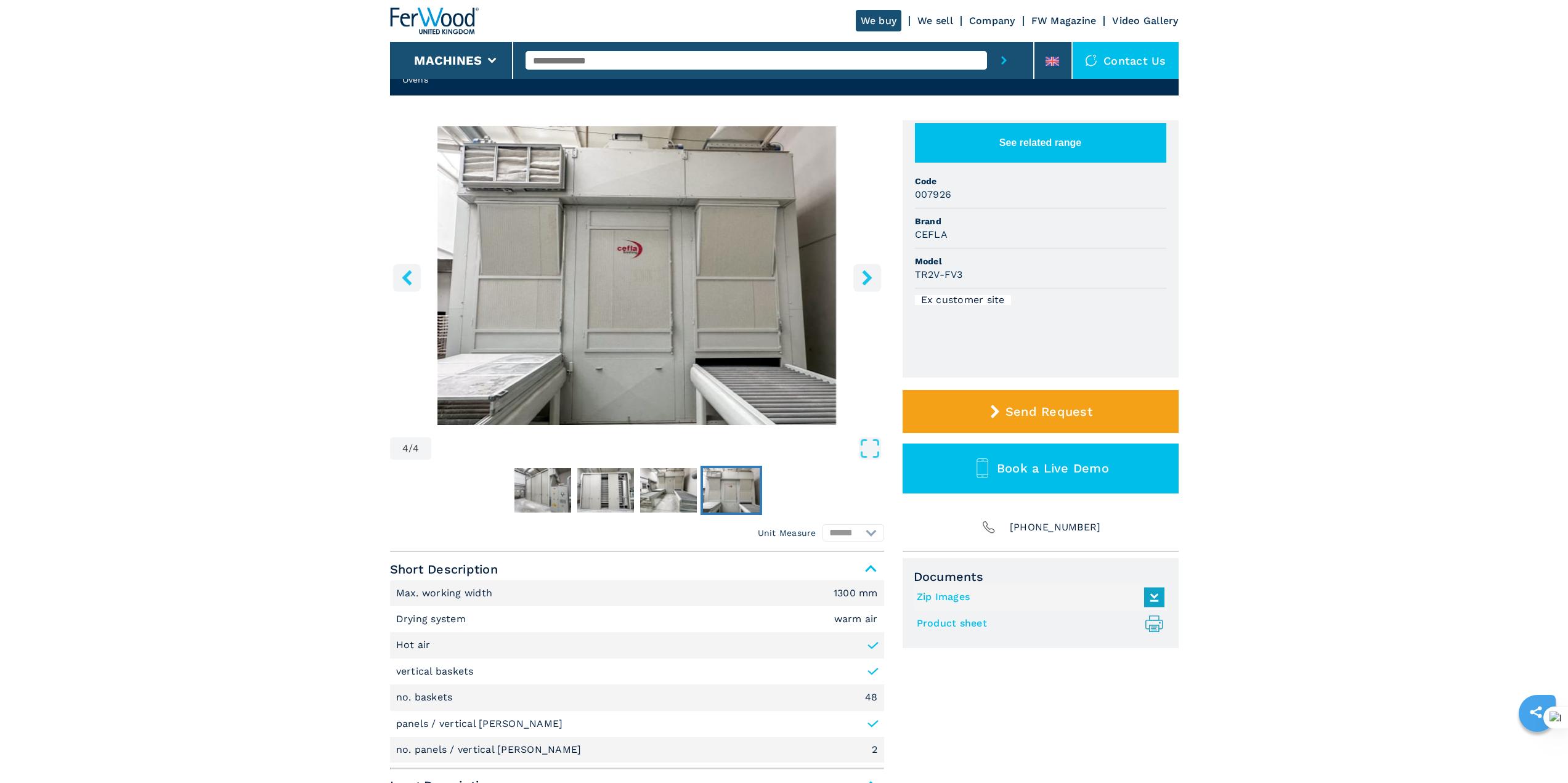
click at [858, 280] on button "right-button" at bounding box center [867, 278] width 27 height 27
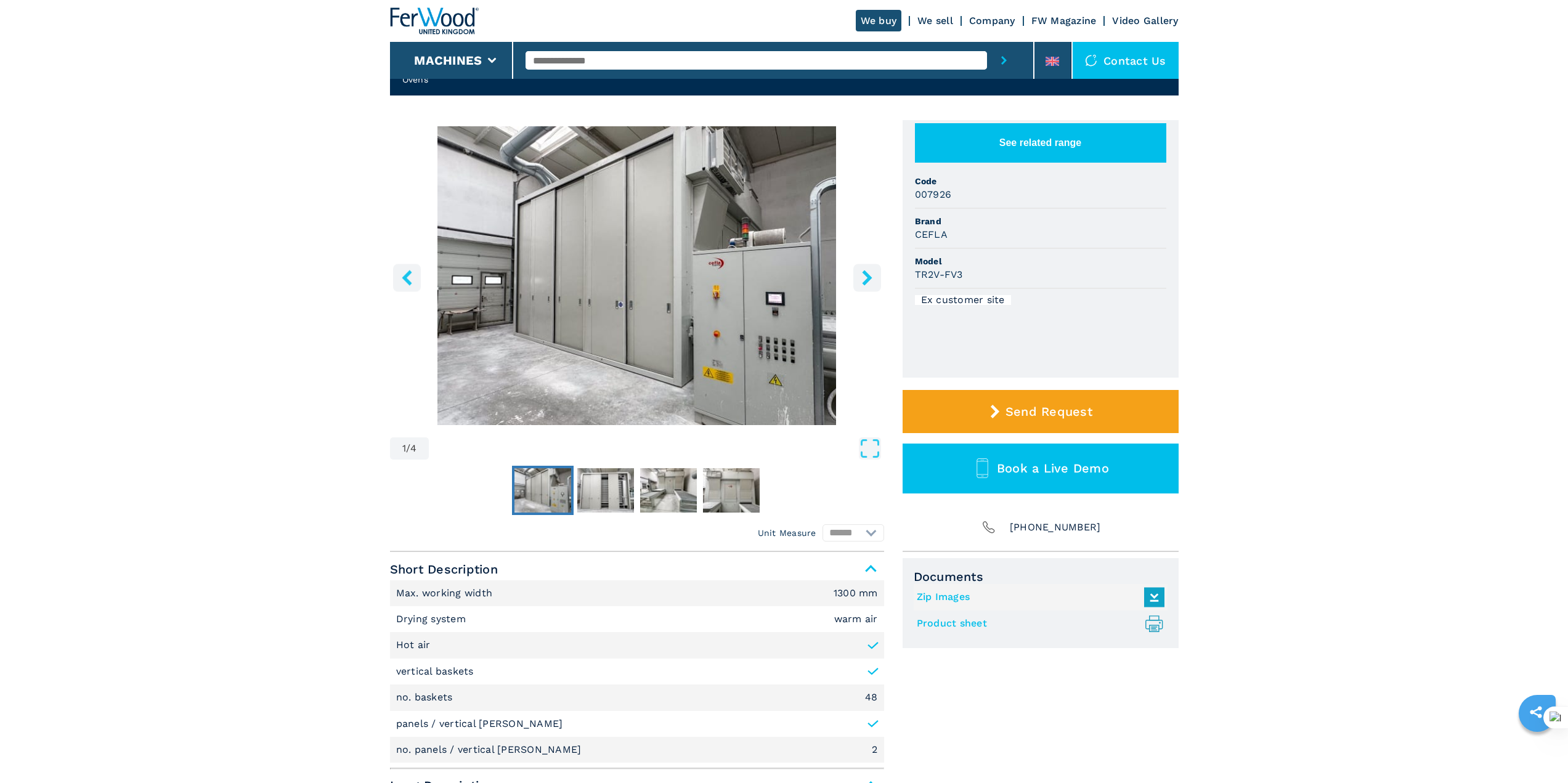
click at [858, 280] on button "right-button" at bounding box center [867, 278] width 27 height 27
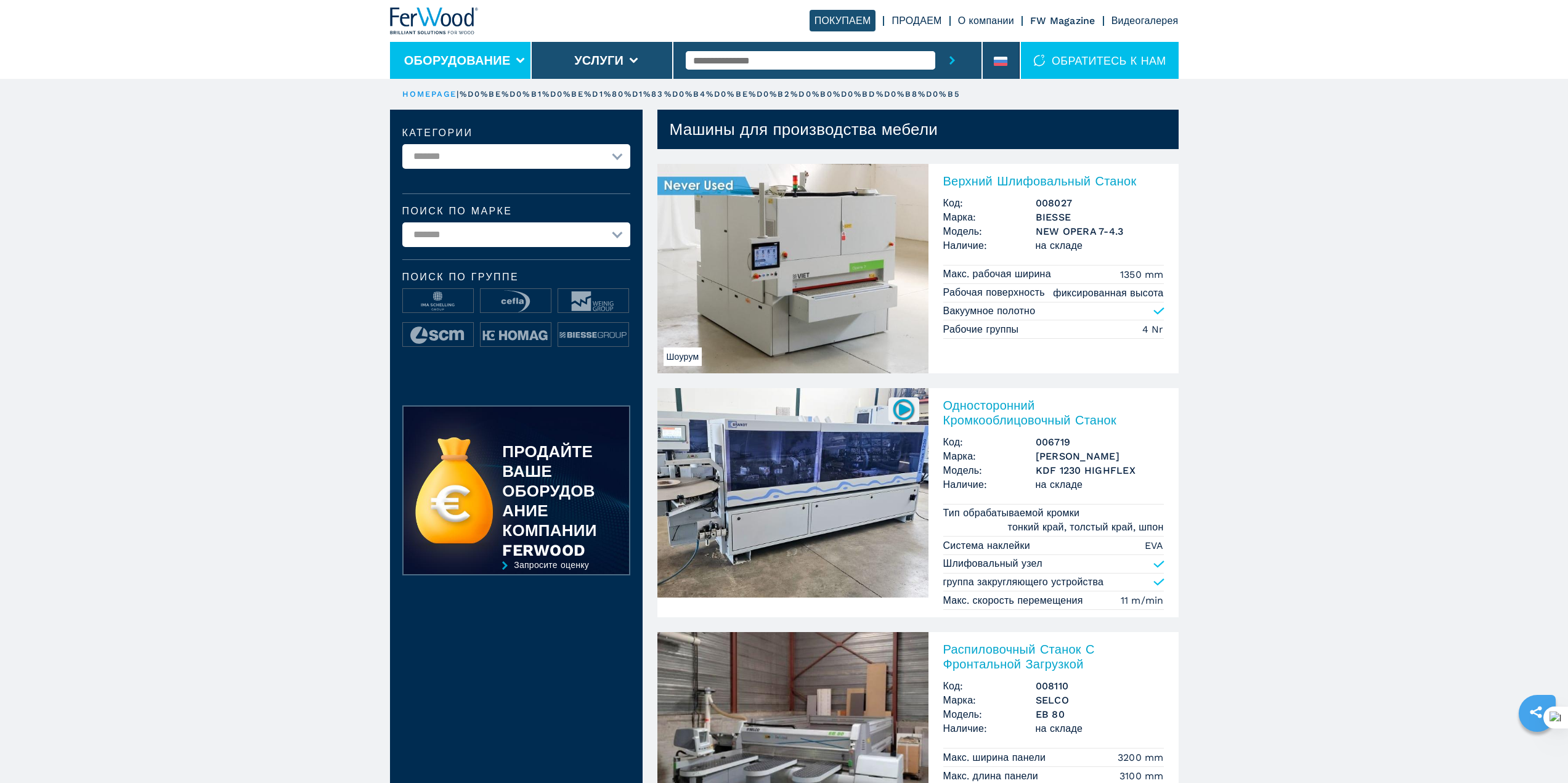
click at [487, 47] on li "Оборудование" at bounding box center [461, 60] width 142 height 37
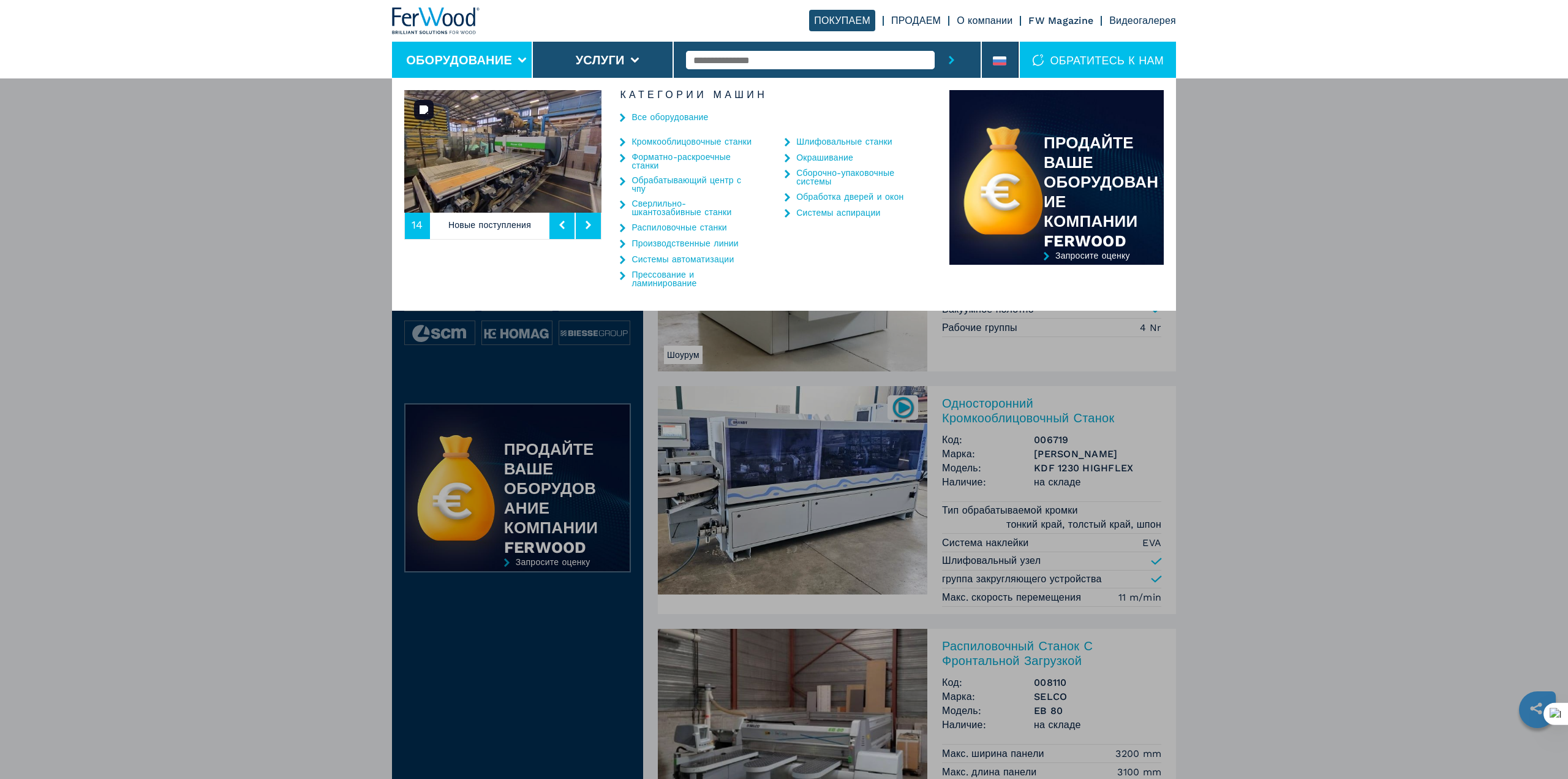
click at [497, 110] on img at bounding box center [502, 151] width 197 height 123
